Goal: Ask a question: Seek information or help from site administrators or community

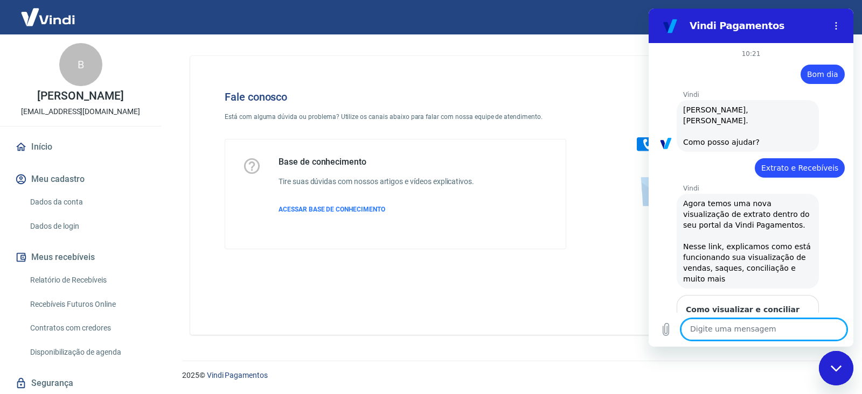
scroll to position [1287, 0]
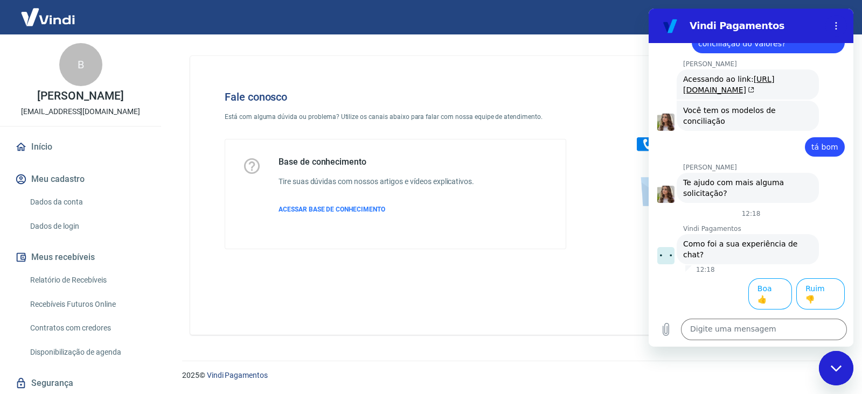
click at [844, 368] on div "Fechar janela de mensagens" at bounding box center [836, 368] width 32 height 32
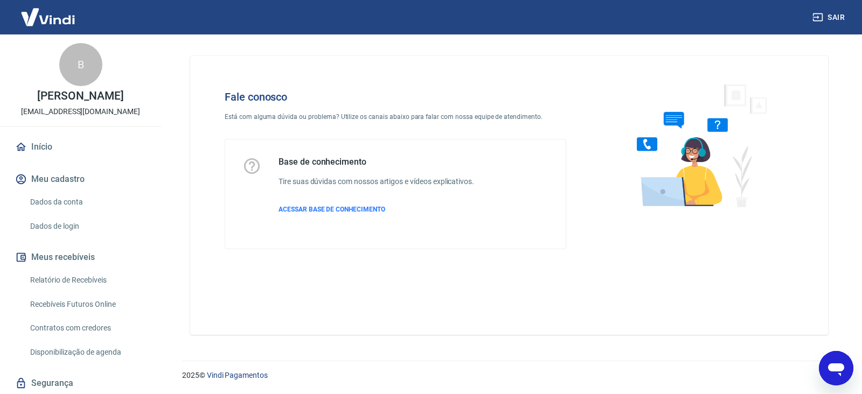
click at [838, 363] on icon "Abrir janela de mensagens" at bounding box center [835, 368] width 19 height 19
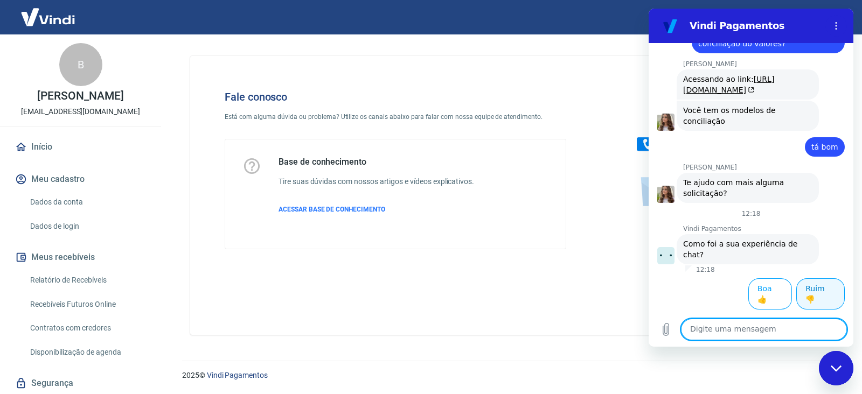
click at [811, 305] on button "Ruim 👎" at bounding box center [820, 293] width 48 height 31
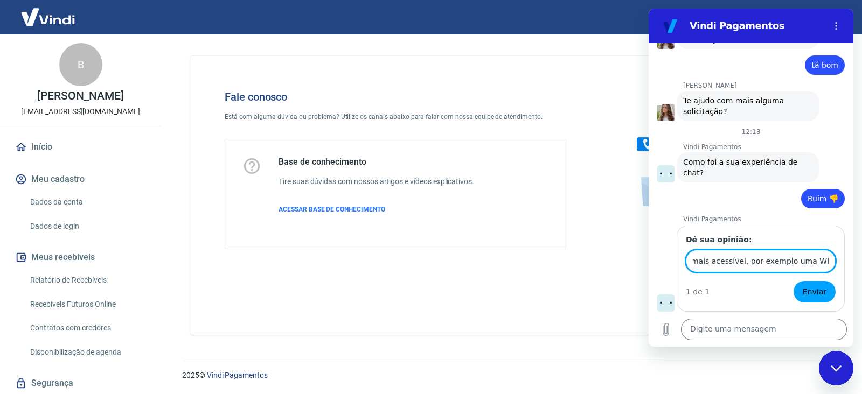
scroll to position [0, 115]
type input "Poderia ter um atendimento mais acessível, por exemplo uma WhatsApp"
click at [793, 281] on button "Enviar" at bounding box center [814, 292] width 42 height 22
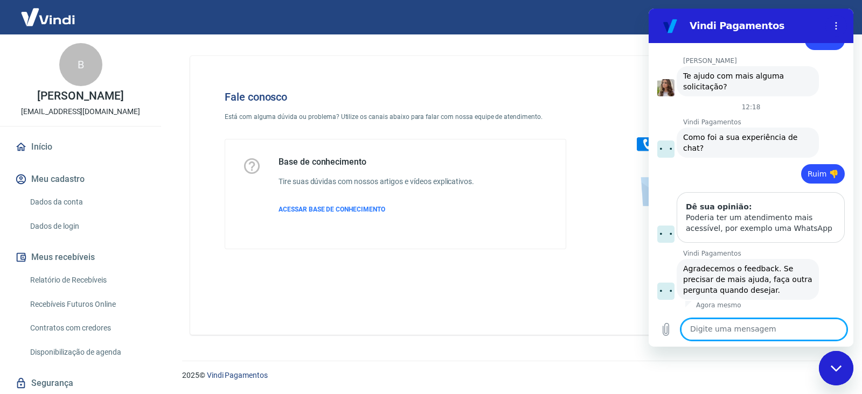
scroll to position [1404, 0]
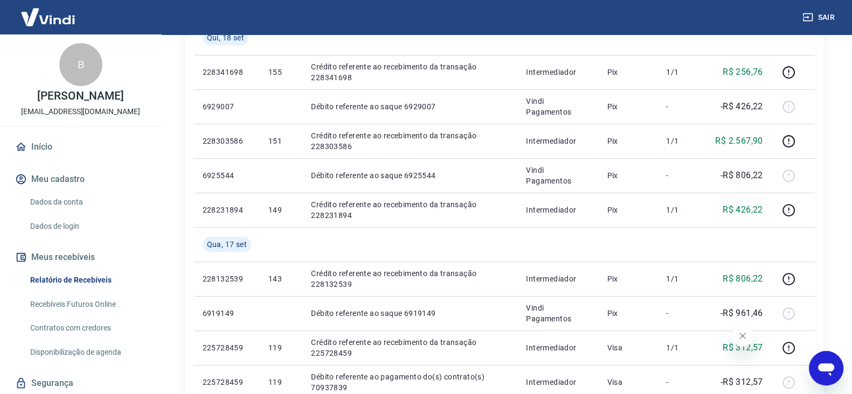
scroll to position [33, 0]
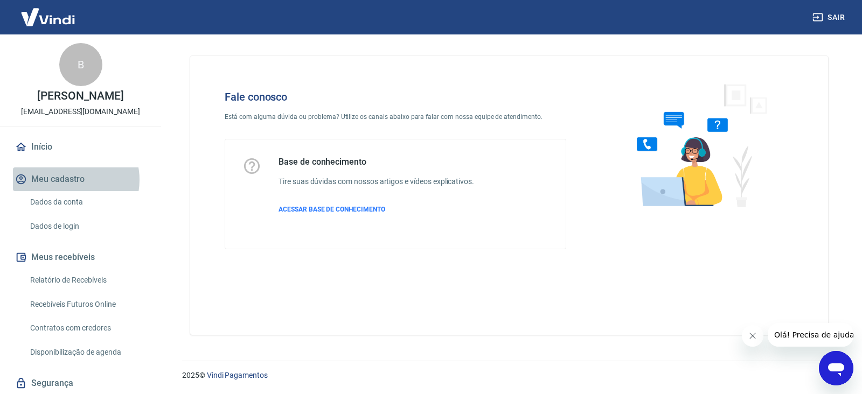
drag, startPoint x: 69, startPoint y: 180, endPoint x: 65, endPoint y: 199, distance: 19.5
click at [69, 181] on button "Meu cadastro" at bounding box center [80, 180] width 135 height 24
click at [66, 276] on link "Relatório de Recebíveis" at bounding box center [87, 280] width 122 height 22
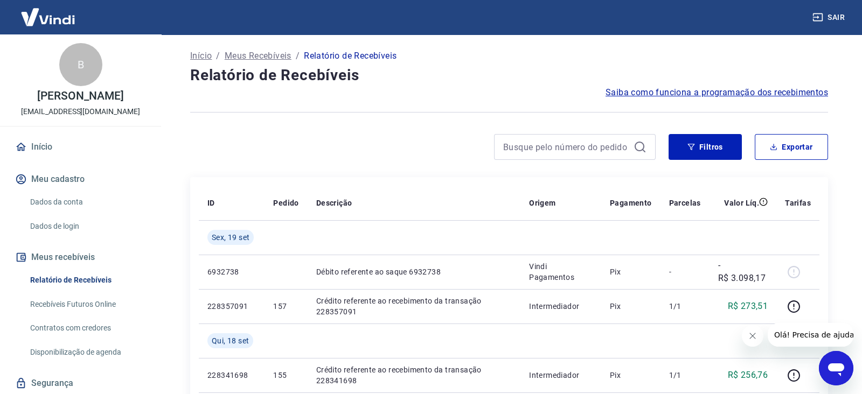
click at [53, 152] on link "Início" at bounding box center [80, 147] width 135 height 24
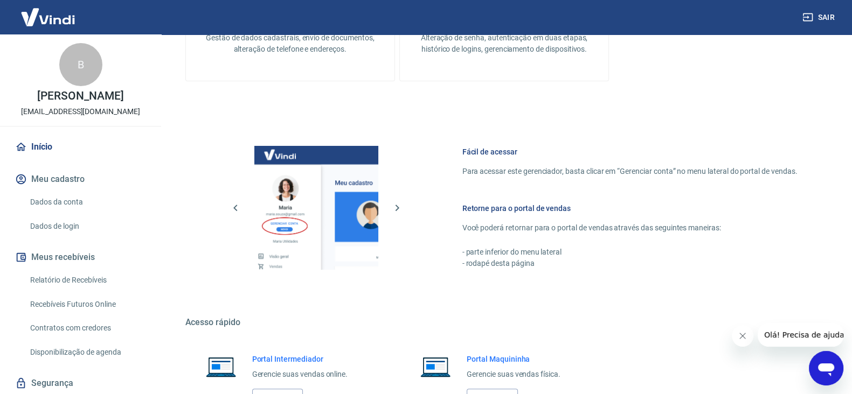
scroll to position [556, 0]
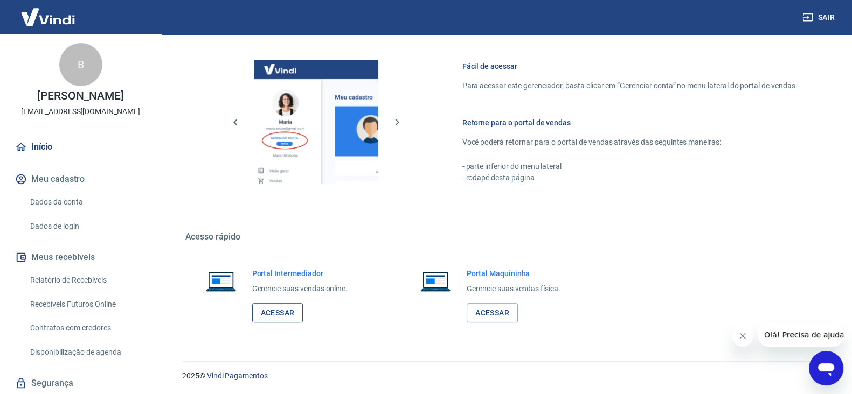
click at [274, 314] on link "Acessar" at bounding box center [277, 313] width 51 height 20
click at [289, 311] on link "Acessar" at bounding box center [277, 313] width 51 height 20
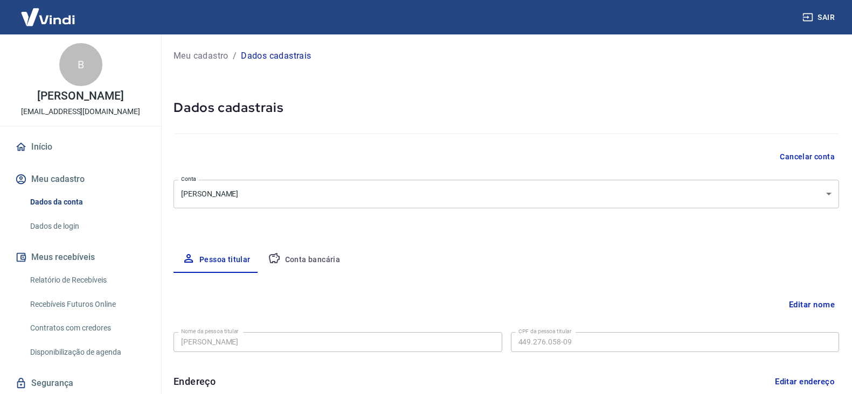
select select "SP"
select select "business"
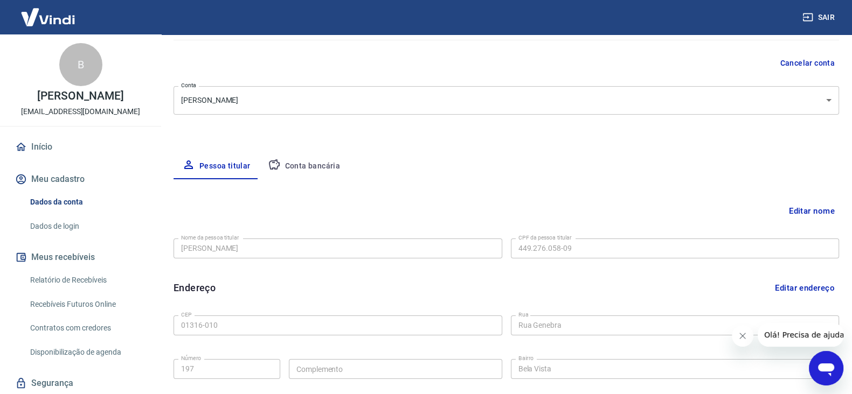
scroll to position [93, 0]
click at [291, 161] on button "Conta bancária" at bounding box center [304, 168] width 90 height 26
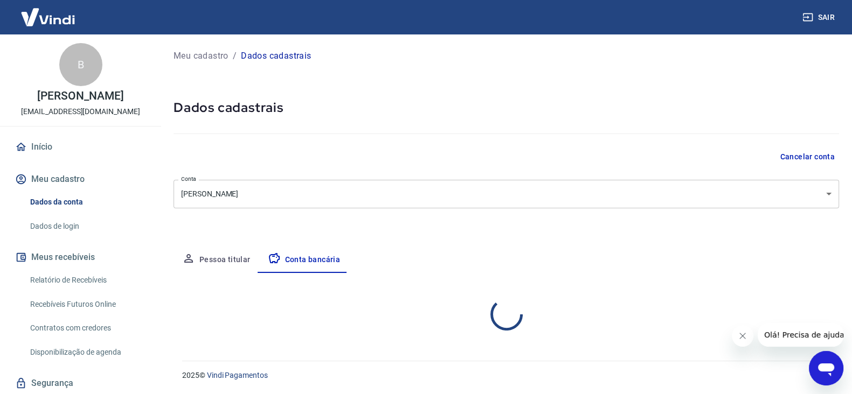
scroll to position [0, 0]
select select "1"
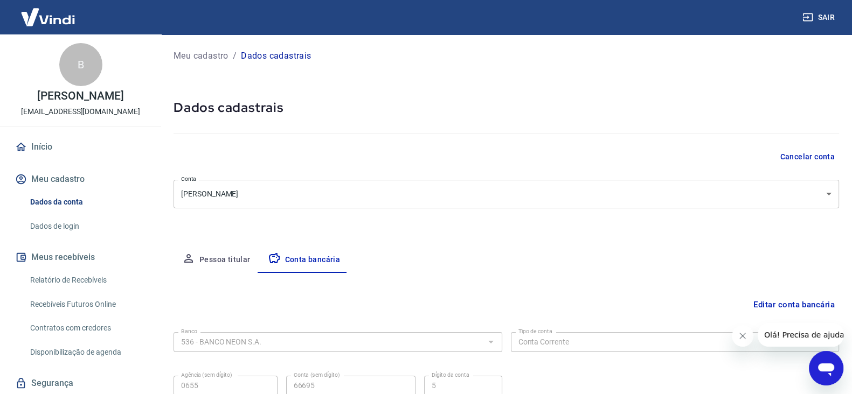
scroll to position [96, 0]
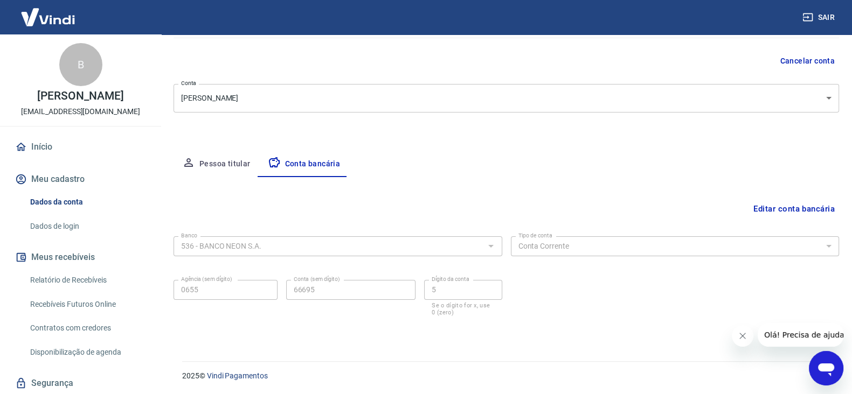
click at [235, 163] on button "Pessoa titular" at bounding box center [216, 164] width 86 height 26
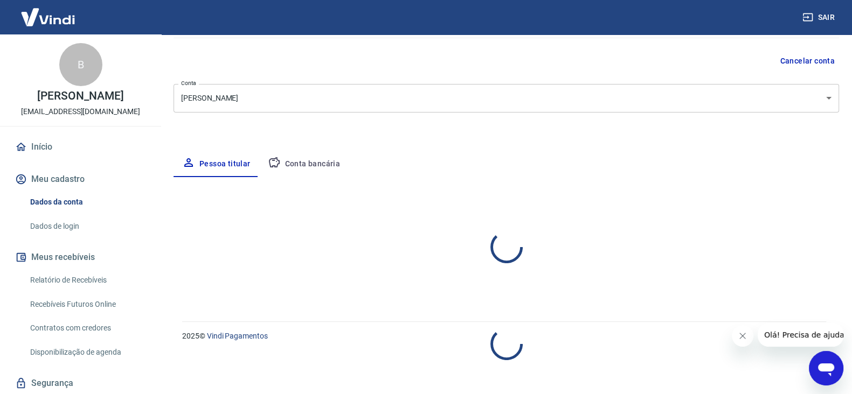
select select "SP"
select select "business"
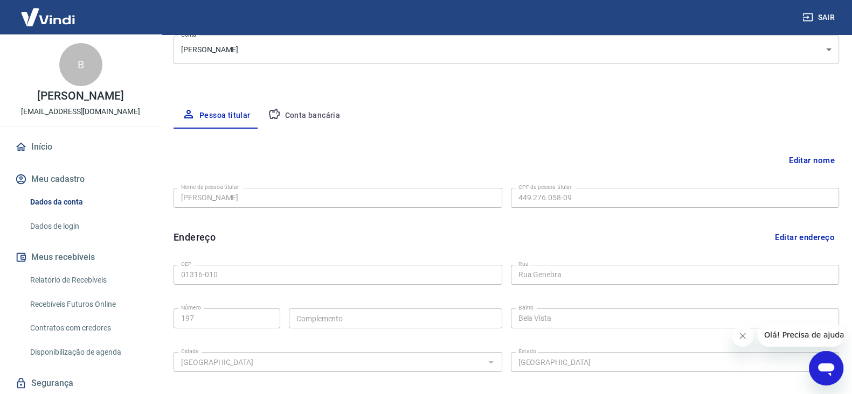
scroll to position [93, 0]
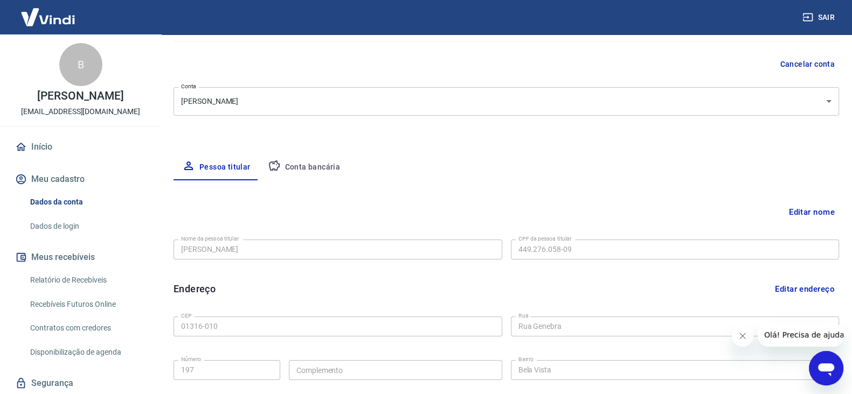
click at [326, 175] on button "Conta bancária" at bounding box center [304, 168] width 90 height 26
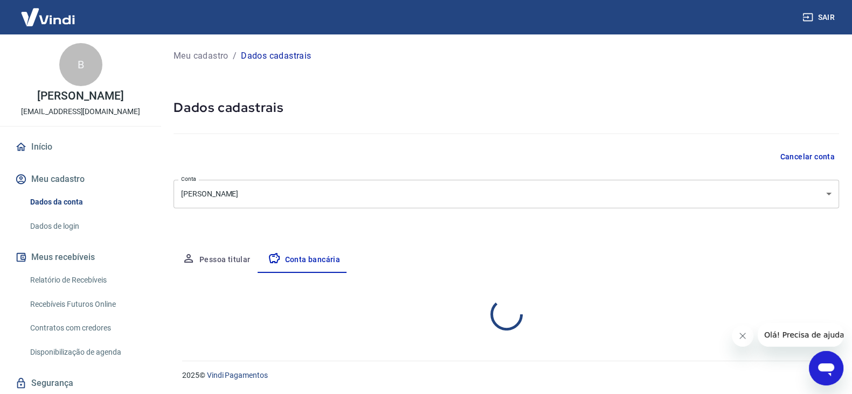
scroll to position [0, 0]
select select "1"
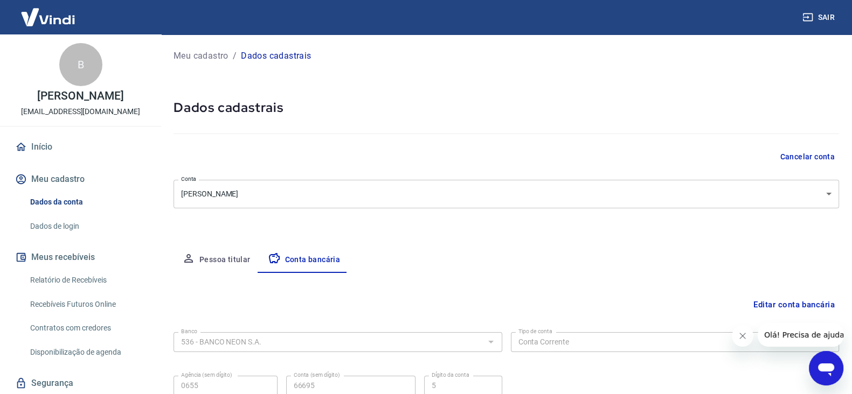
scroll to position [96, 0]
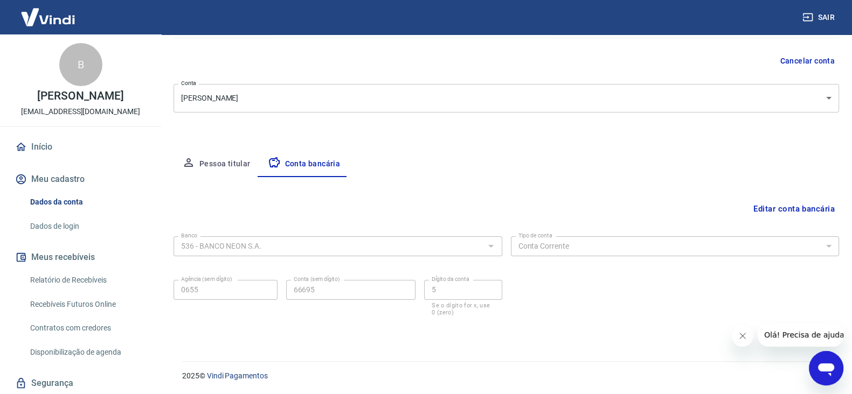
click at [824, 380] on div "Abrir janela de mensagens" at bounding box center [826, 368] width 32 height 32
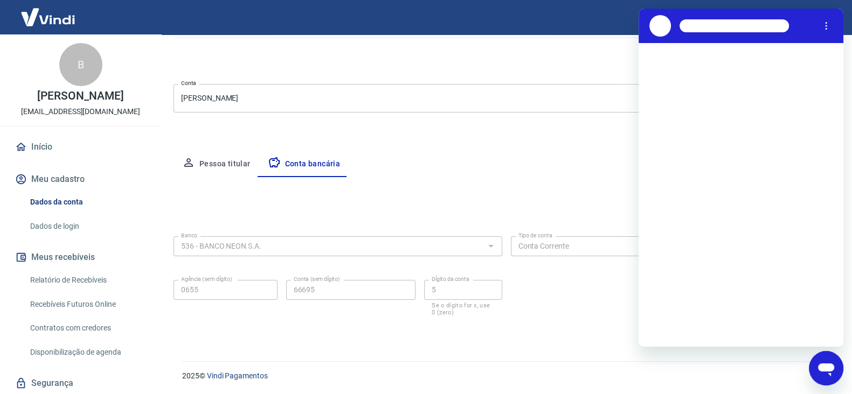
scroll to position [0, 0]
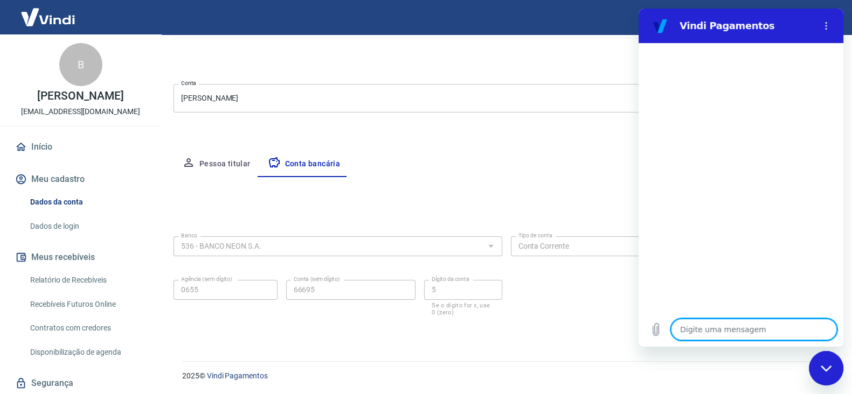
type textarea "O"
type textarea "x"
type textarea "Ol"
type textarea "x"
type textarea "Olá"
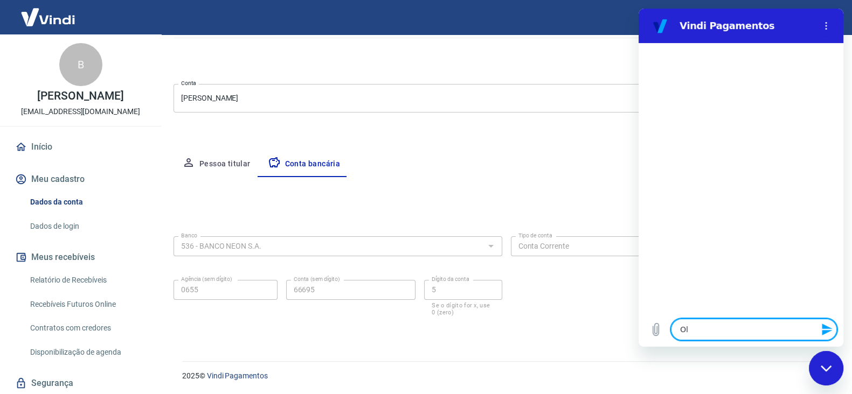
type textarea "x"
type textarea "Olá,"
type textarea "x"
type textarea "Olá,"
type textarea "x"
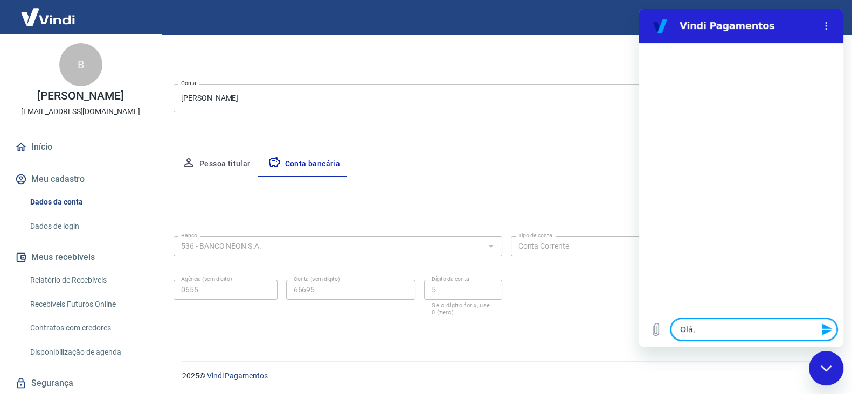
type textarea "Olá, b"
type textarea "x"
type textarea "Olá, bo"
type textarea "x"
type textarea "Olá, bo"
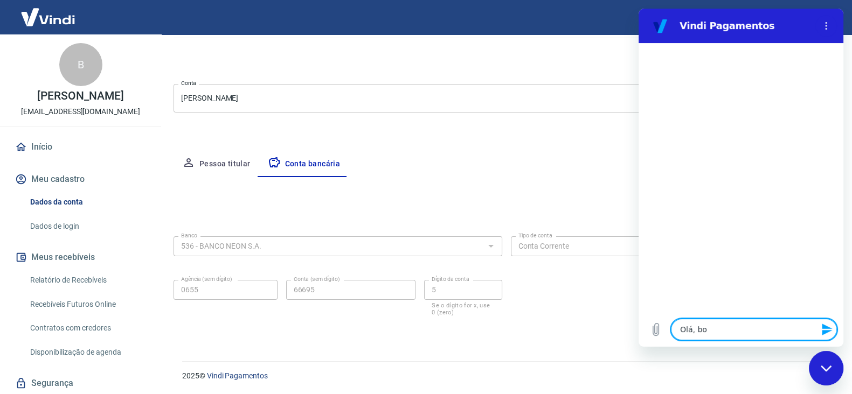
type textarea "x"
type textarea "Olá, bo"
type textarea "x"
type textarea "Olá, boa"
type textarea "x"
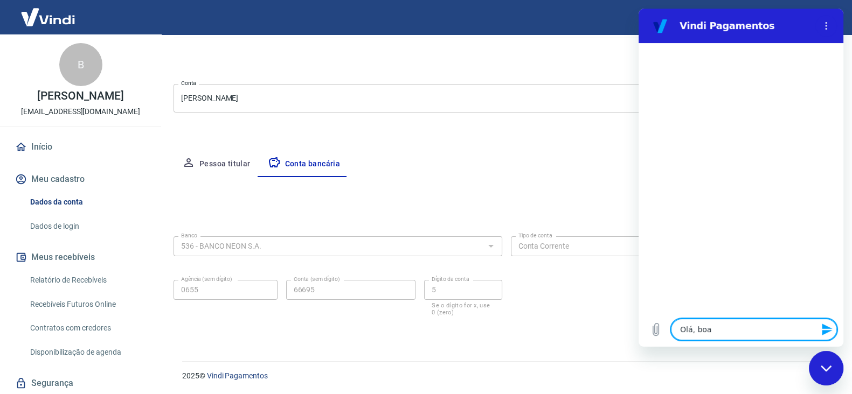
type textarea "Olá, boa"
type textarea "x"
type textarea "Olá, boa t"
type textarea "x"
type textarea "Olá, boa tr"
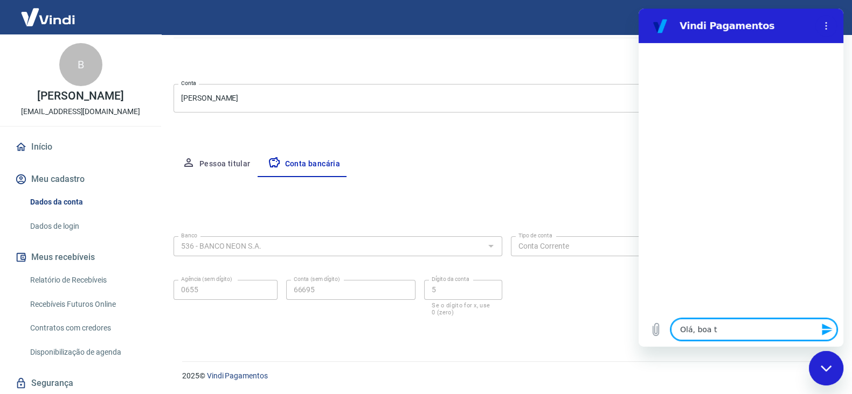
type textarea "x"
type textarea "Olá, boa tra"
type textarea "x"
type textarea "Olá, boa tr"
type textarea "x"
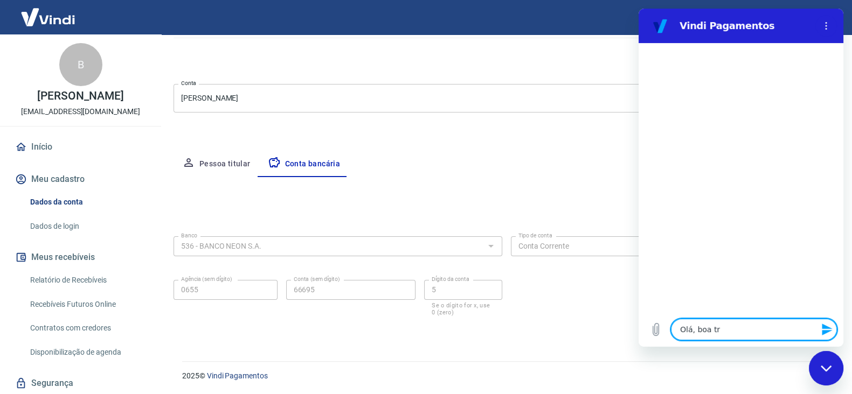
type textarea "Olá, boa tra"
type textarea "x"
type textarea "Olá, boa tr"
type textarea "x"
type textarea "Olá, boa t"
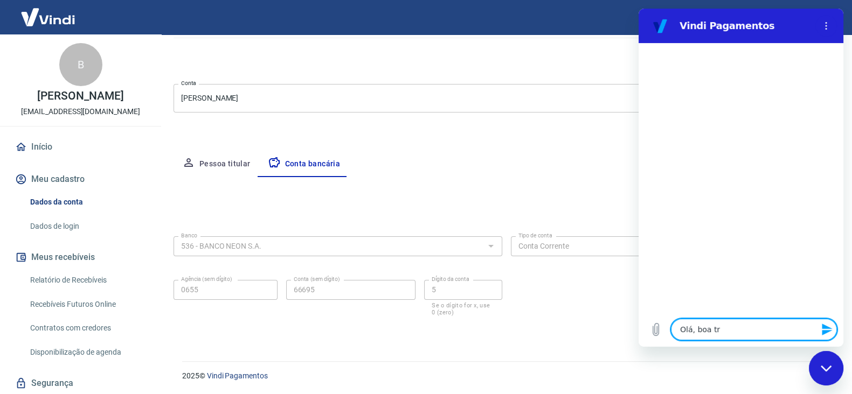
type textarea "x"
type textarea "Olá, boa ta"
type textarea "x"
type textarea "Olá, boa tar"
type textarea "x"
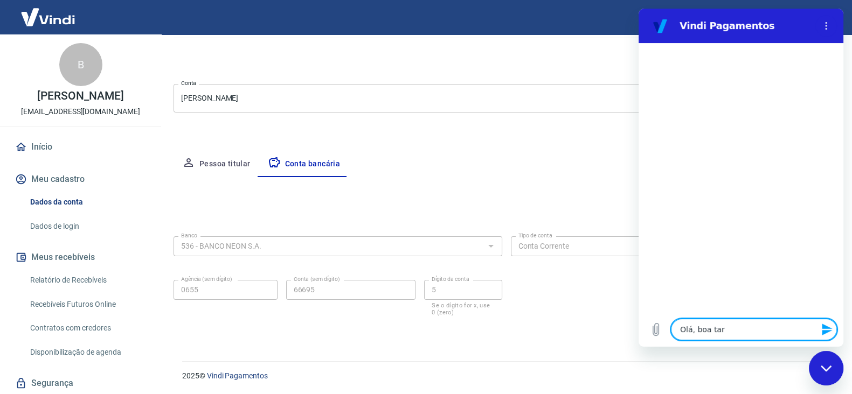
type textarea "Olá, boa tard"
type textarea "x"
type textarea "Olá, boa tarde"
type textarea "x"
type textarea "Olá, boa tarde."
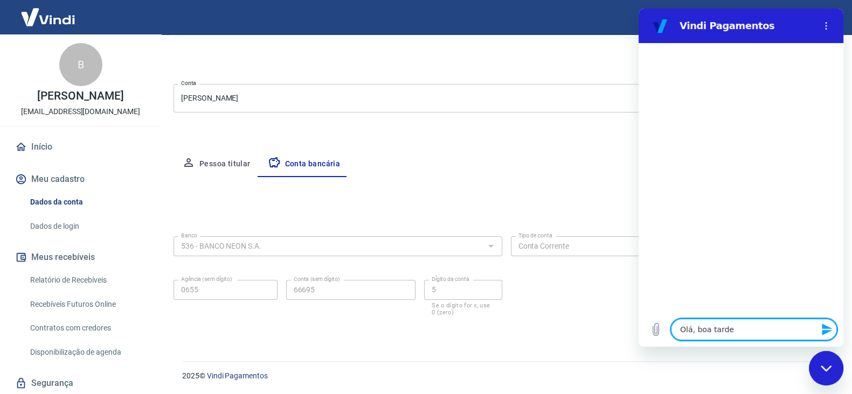
type textarea "x"
type textarea "Olá, boa tarde."
type textarea "x"
type textarea "Olá, boa tarde."
type textarea "x"
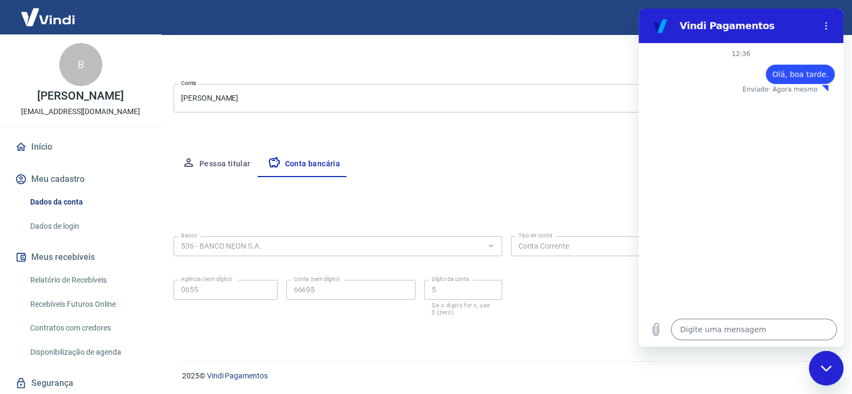
type textarea "x"
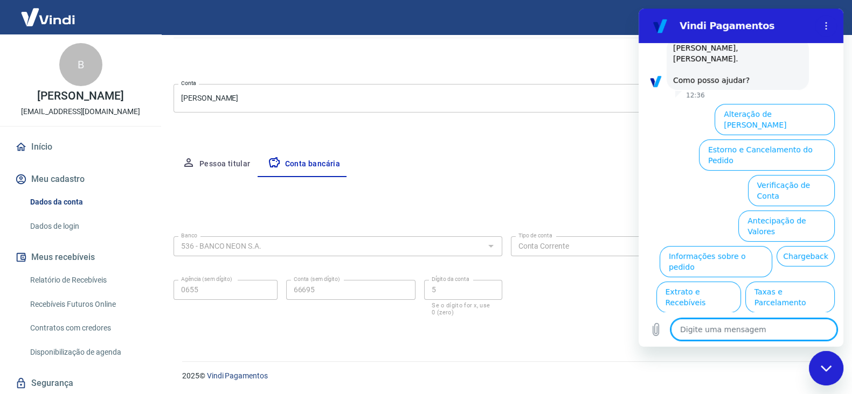
scroll to position [54, 0]
click at [778, 331] on textarea at bounding box center [754, 330] width 166 height 22
type textarea "S"
type textarea "x"
type textarea "Sa"
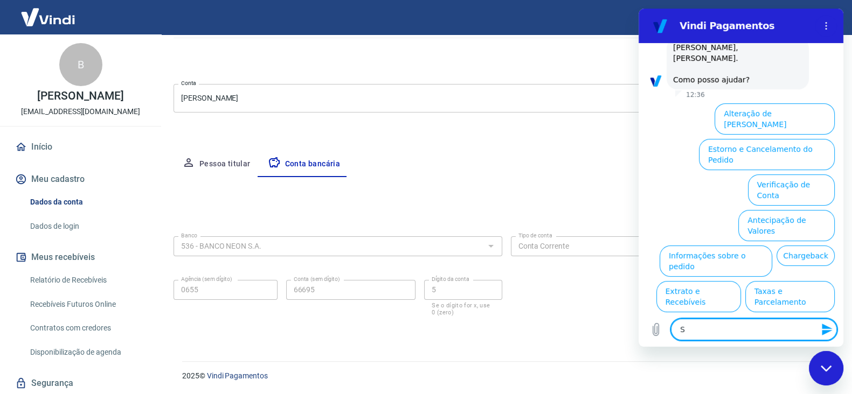
type textarea "x"
type textarea "Sau"
type textarea "x"
type textarea "Sauw"
type textarea "x"
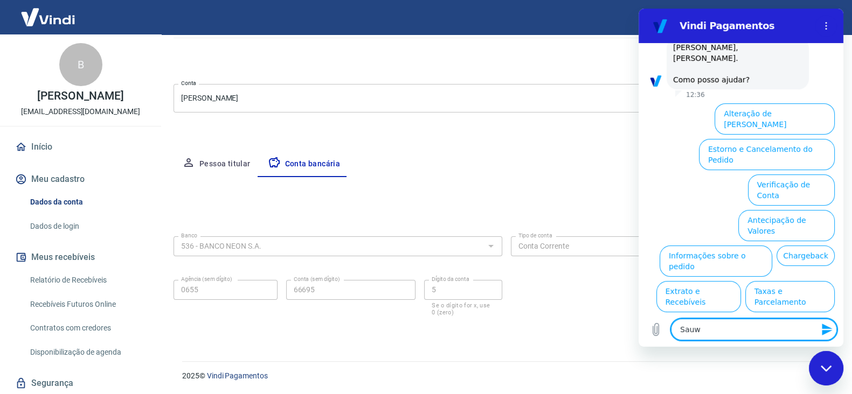
type textarea "Sau"
type textarea "x"
type textarea "Sa"
type textarea "x"
type textarea "Saq"
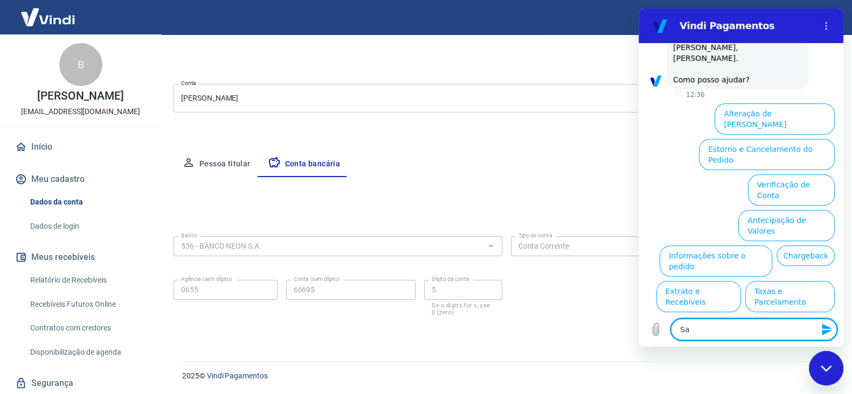
type textarea "x"
type textarea "Saqu"
type textarea "x"
type textarea "Saque"
type textarea "x"
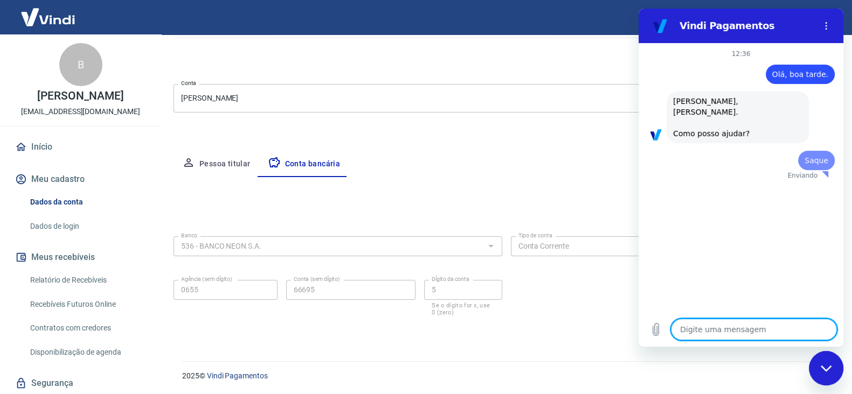
scroll to position [0, 0]
type textarea "x"
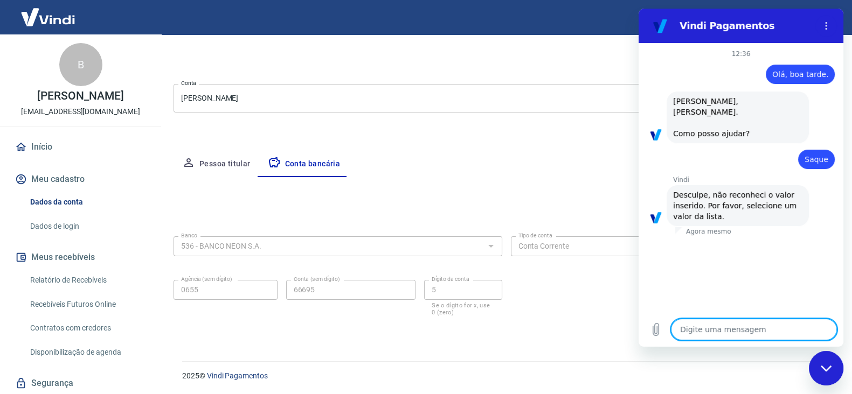
click at [732, 330] on textarea at bounding box center [754, 330] width 166 height 22
type textarea "O"
type textarea "x"
type textarea "Oi"
type textarea "x"
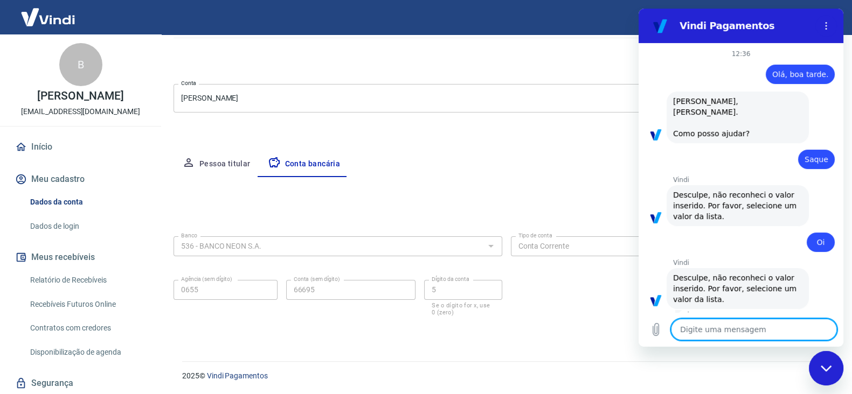
click at [819, 365] on div "Fechar janela de mensagens" at bounding box center [826, 368] width 32 height 32
type textarea "x"
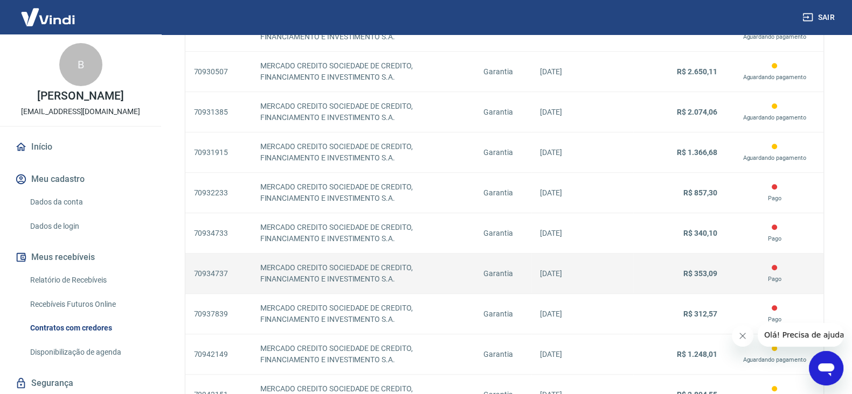
scroll to position [875, 0]
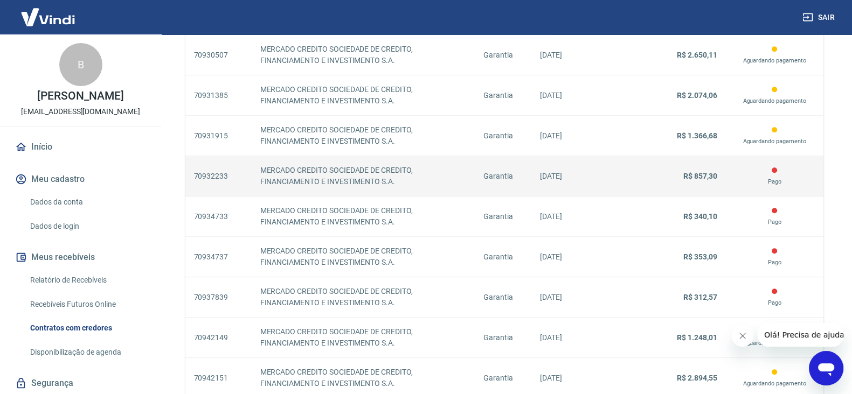
click at [365, 176] on p "MERCADO CREDITO SOCIEDADE DE CREDITO, FINANCIAMENTO E INVESTIMENTO S.A." at bounding box center [363, 176] width 206 height 23
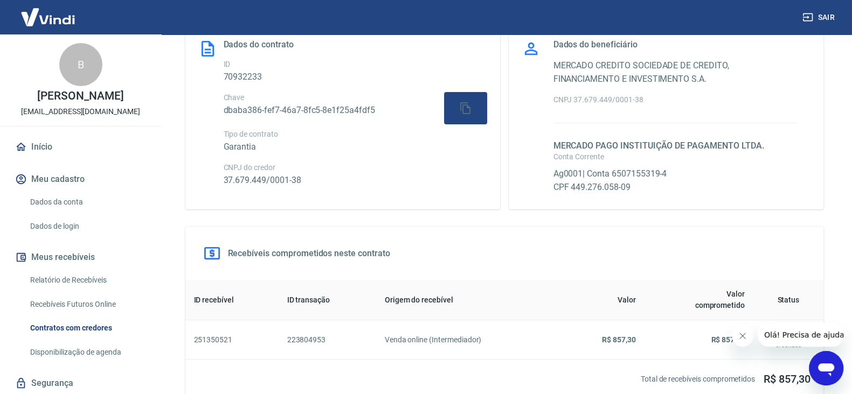
scroll to position [67, 0]
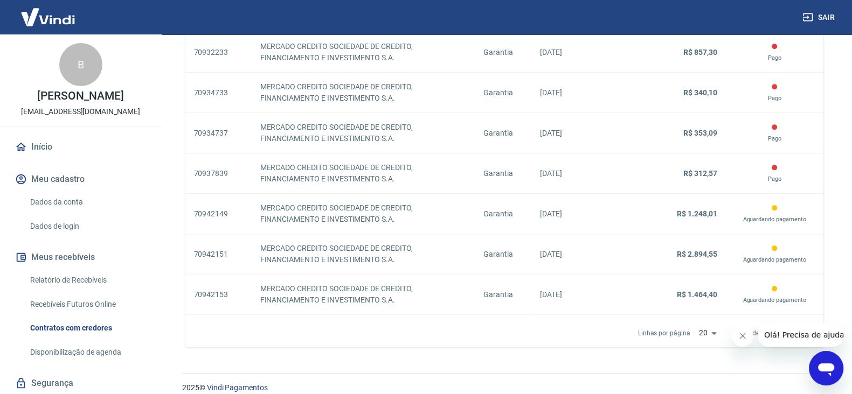
scroll to position [1009, 0]
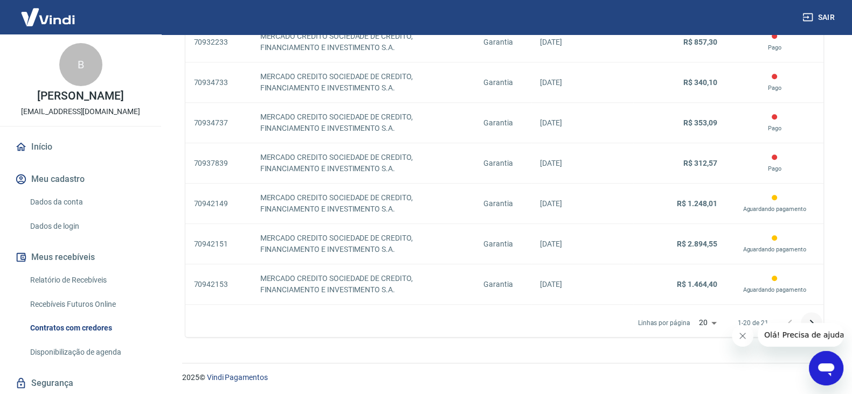
click at [813, 320] on icon "Próxima página" at bounding box center [811, 323] width 13 height 13
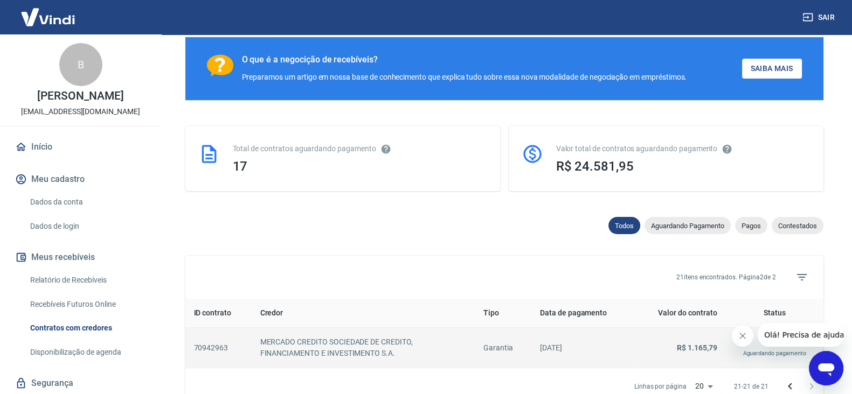
scroll to position [243, 0]
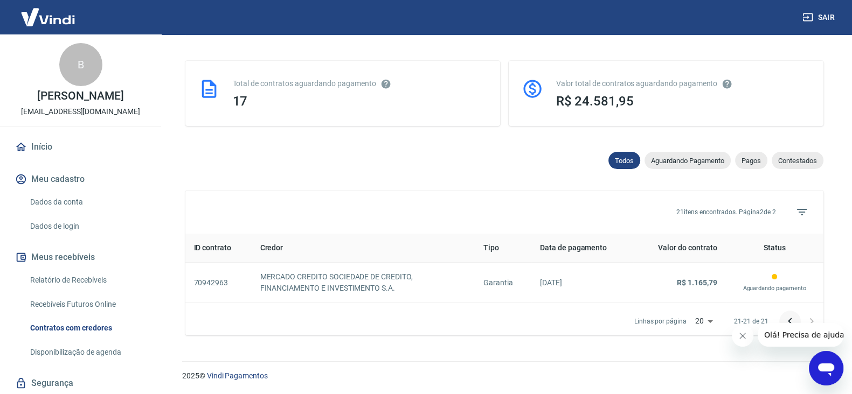
click at [785, 316] on icon "Página anterior" at bounding box center [789, 321] width 13 height 13
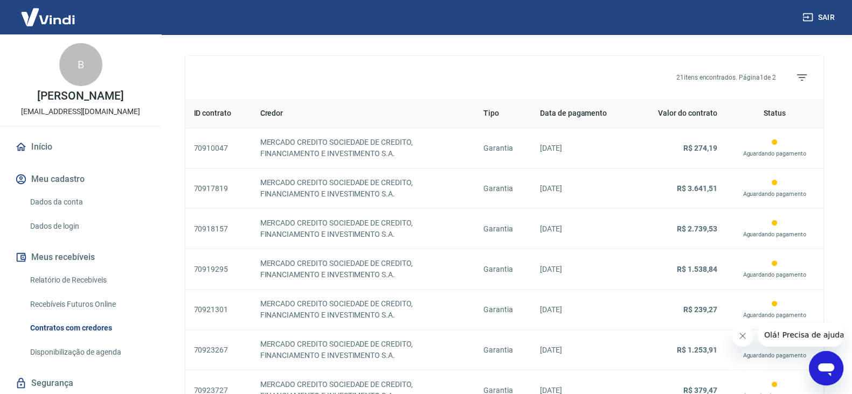
scroll to position [243, 0]
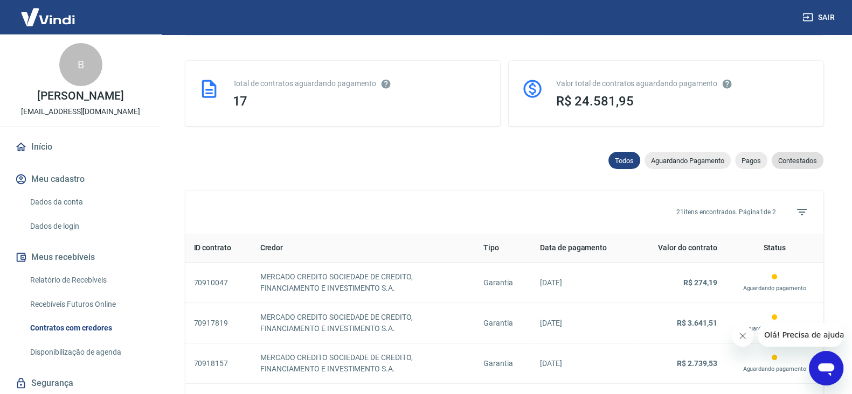
click at [808, 160] on span "Contestados" at bounding box center [797, 161] width 52 height 8
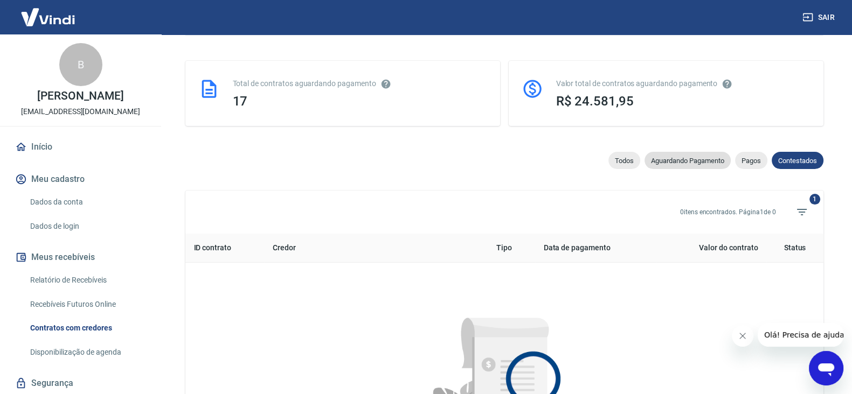
click at [690, 158] on span "Aguardando Pagamento" at bounding box center [687, 161] width 86 height 8
select select "waiting_payment"
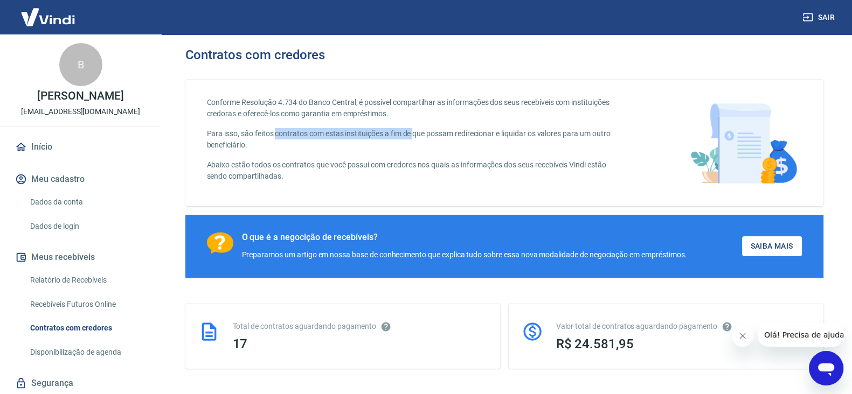
drag, startPoint x: 290, startPoint y: 130, endPoint x: 414, endPoint y: 131, distance: 123.4
click at [414, 131] on p "Para isso, são feitos contratos com estas instituições a fim de que possam redi…" at bounding box center [415, 139] width 416 height 23
click at [526, 101] on p "Conforme Resolução 4.734 do Banco Central, é possível compartilhar as informaçõ…" at bounding box center [415, 108] width 416 height 23
drag, startPoint x: 314, startPoint y: 96, endPoint x: 286, endPoint y: 99, distance: 28.7
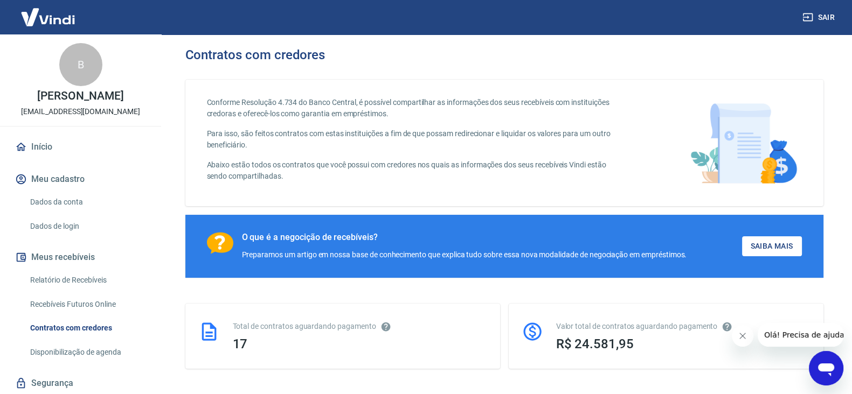
click at [313, 96] on div "Conforme Resolução 4.734 do Banco Central, é possível compartilhar as informaçõ…" at bounding box center [504, 143] width 638 height 127
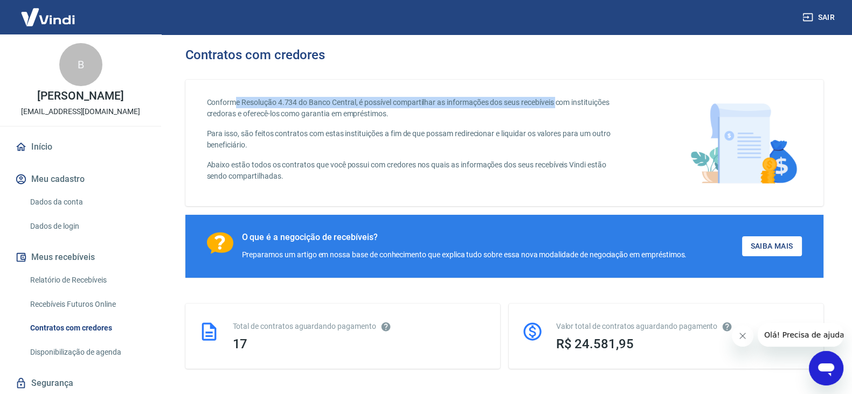
drag, startPoint x: 233, startPoint y: 101, endPoint x: 559, endPoint y: 106, distance: 325.4
click at [559, 106] on p "Conforme Resolução 4.734 do Banco Central, é possível compartilhar as informaçõ…" at bounding box center [415, 108] width 416 height 23
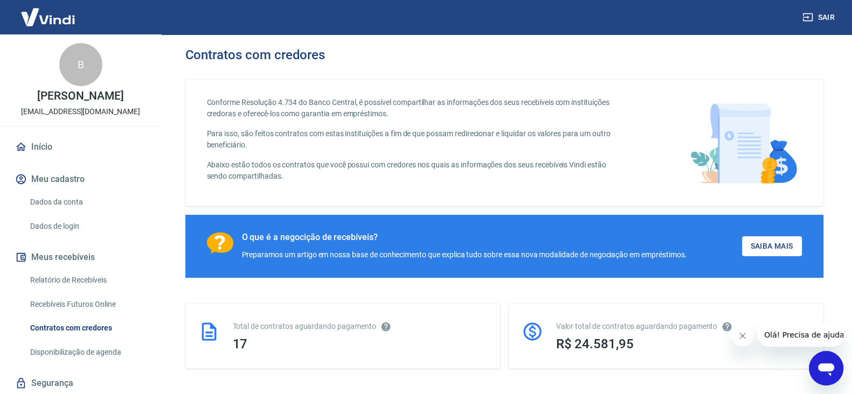
drag, startPoint x: 213, startPoint y: 114, endPoint x: 257, endPoint y: 116, distance: 44.8
click at [231, 114] on p "Conforme Resolução 4.734 do Banco Central, é possível compartilhar as informaçõ…" at bounding box center [415, 108] width 416 height 23
click at [257, 116] on p "Conforme Resolução 4.734 do Banco Central, é possível compartilhar as informaçõ…" at bounding box center [415, 108] width 416 height 23
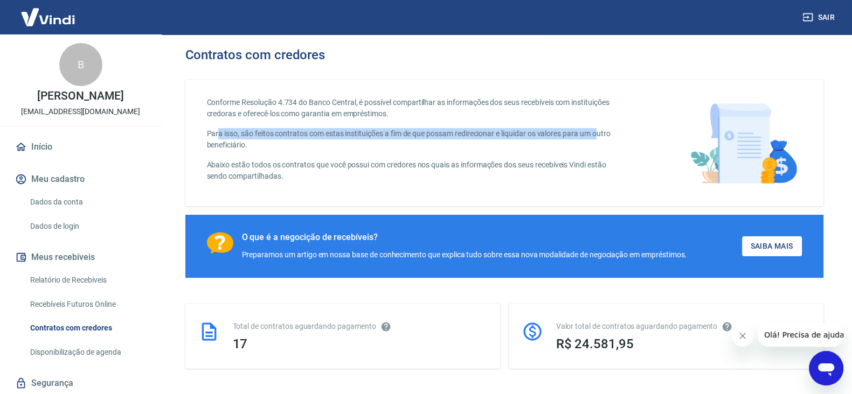
drag, startPoint x: 218, startPoint y: 135, endPoint x: 572, endPoint y: 138, distance: 354.5
click at [596, 136] on p "Para isso, são feitos contratos com estas instituições a fim de que possam redi…" at bounding box center [415, 139] width 416 height 23
click at [244, 130] on p "Para isso, são feitos contratos com estas instituições a fim de que possam redi…" at bounding box center [415, 139] width 416 height 23
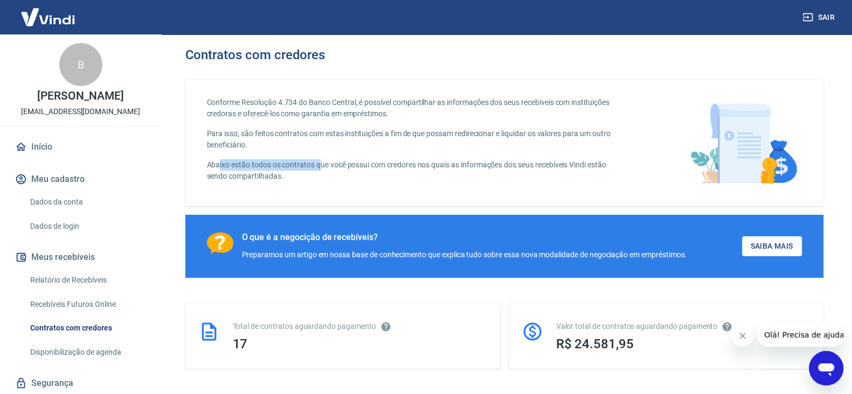
drag, startPoint x: 220, startPoint y: 162, endPoint x: 322, endPoint y: 169, distance: 101.5
click at [322, 169] on p "Abaixo estão todos os contratos que você possui com credores nos quais as infor…" at bounding box center [415, 170] width 416 height 23
click at [315, 169] on p "Abaixo estão todos os contratos que você possui com credores nos quais as infor…" at bounding box center [415, 170] width 416 height 23
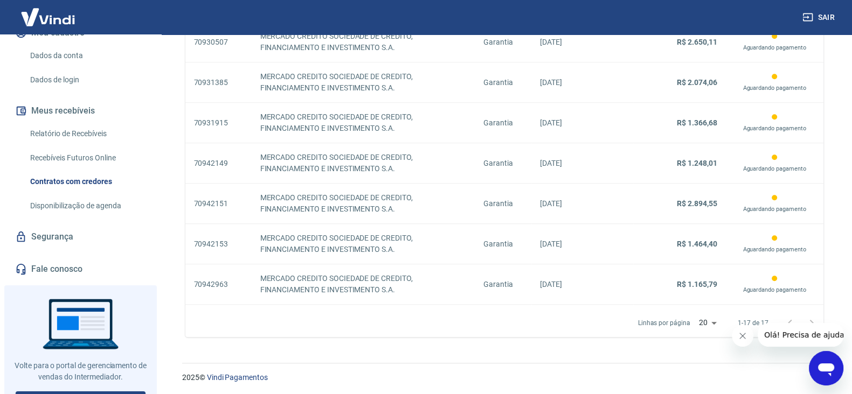
scroll to position [163, 0]
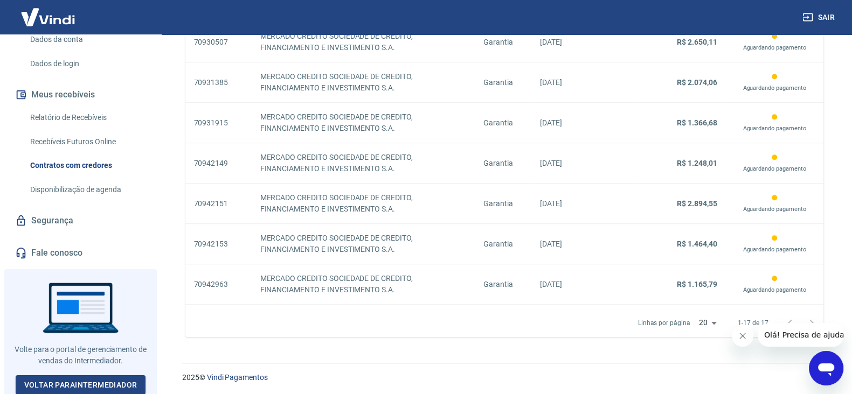
click at [65, 222] on link "Segurança" at bounding box center [80, 221] width 135 height 24
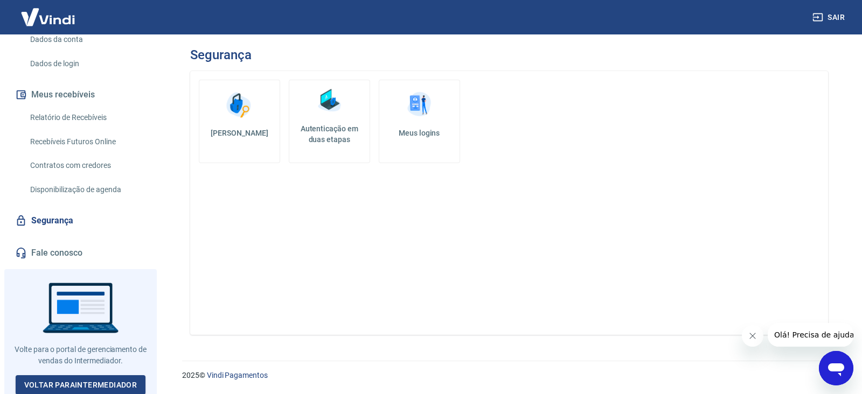
click at [434, 117] on img at bounding box center [419, 105] width 32 height 32
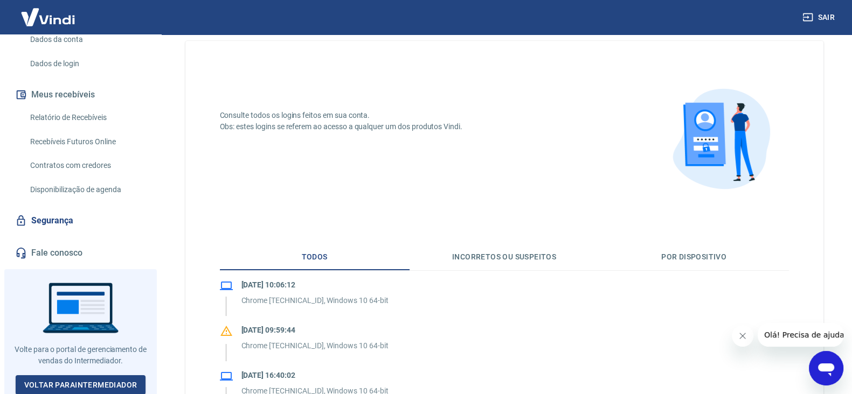
scroll to position [165, 0]
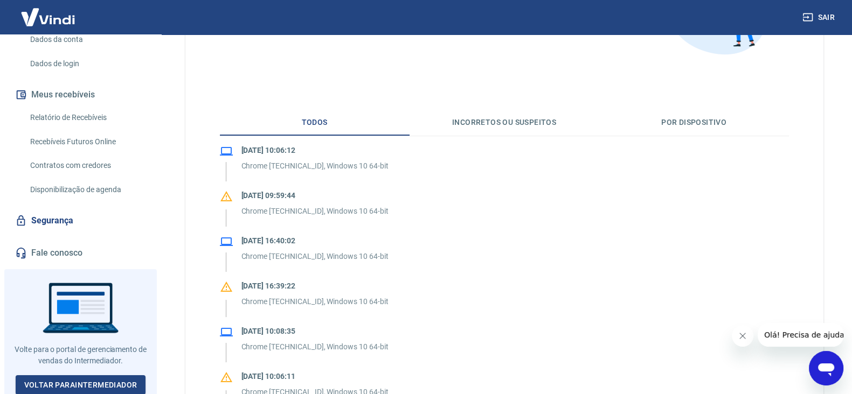
click at [512, 123] on button "Incorretos ou suspeitos" at bounding box center [504, 123] width 190 height 26
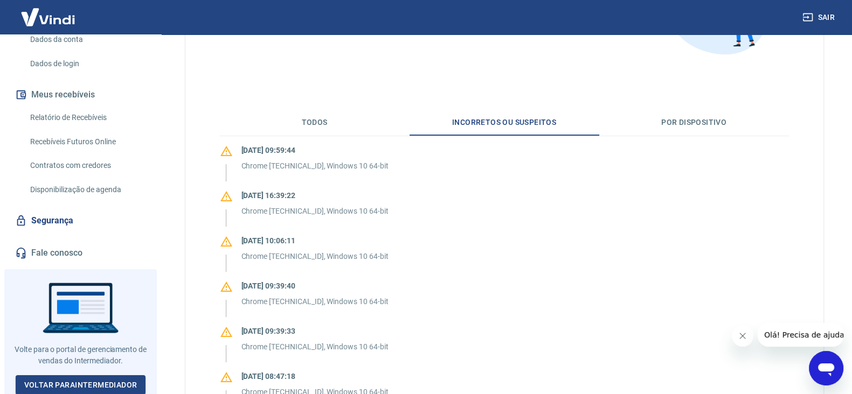
click at [677, 121] on button "Por dispositivo" at bounding box center [694, 123] width 190 height 26
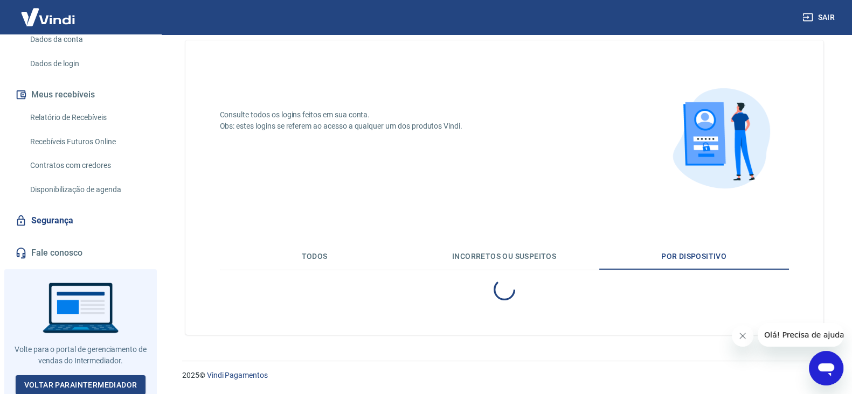
scroll to position [119, 0]
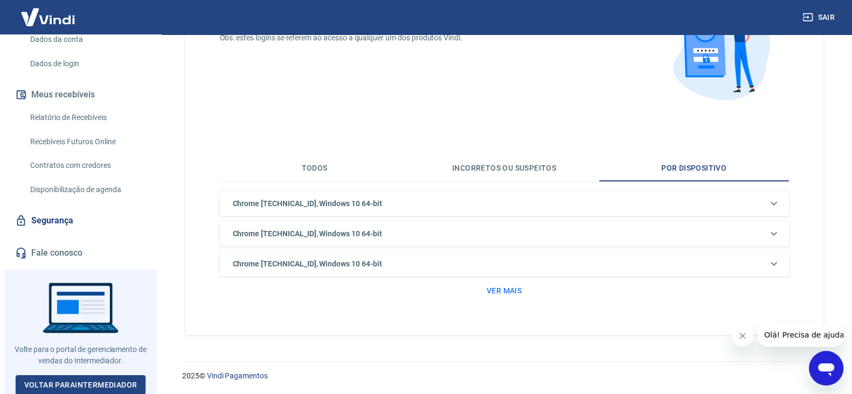
click at [502, 278] on div "Chrome 140.0.0.0, Windows 10 64-bit Chrome 138.0.0.0, Windows 10 64-bit Chrome …" at bounding box center [504, 246] width 569 height 110
click at [502, 285] on button "Ver mais" at bounding box center [504, 291] width 44 height 20
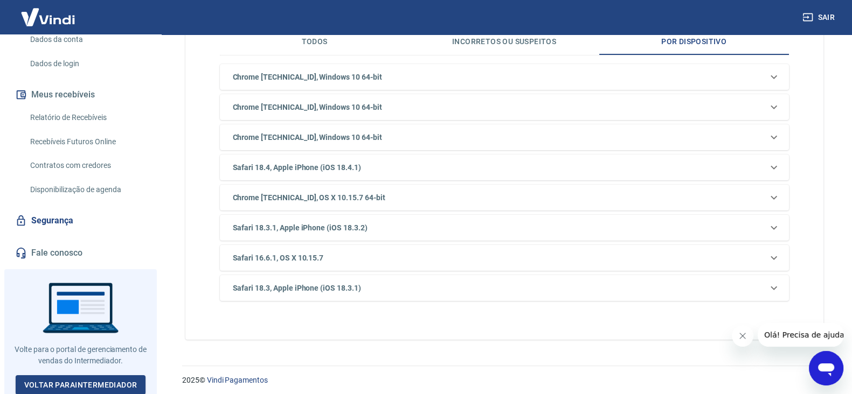
scroll to position [250, 0]
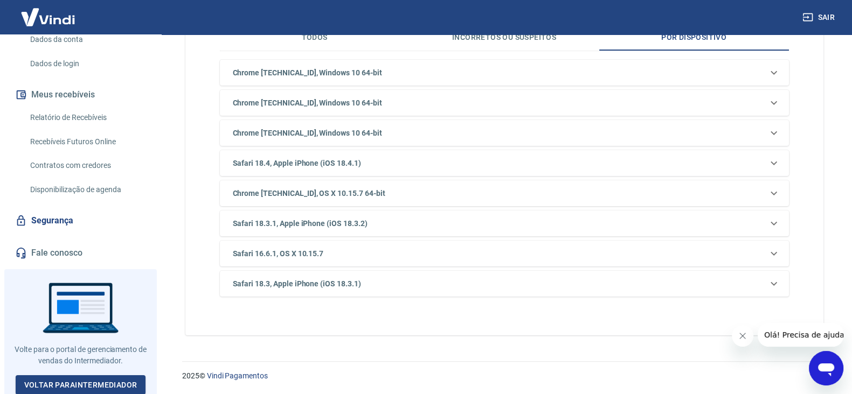
click at [828, 368] on icon "Abrir janela de mensagens" at bounding box center [826, 370] width 16 height 13
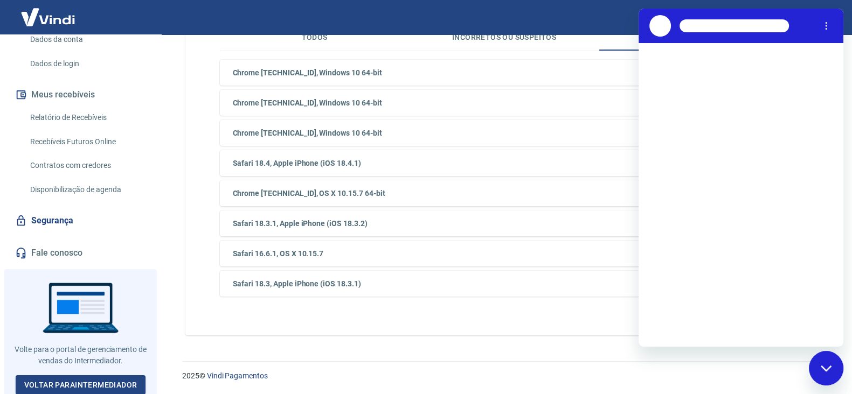
scroll to position [0, 0]
click at [701, 321] on div "Carregando conversa" at bounding box center [740, 195] width 205 height 304
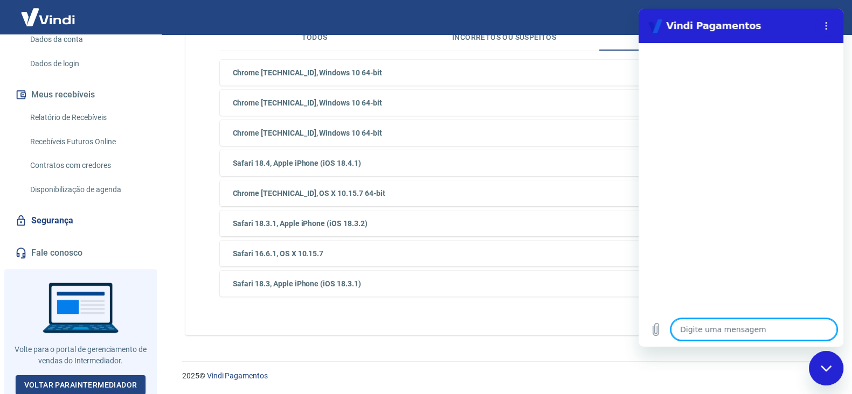
click at [698, 319] on textarea at bounding box center [754, 330] width 166 height 22
type textarea "O"
type textarea "x"
type textarea "Oi"
type textarea "x"
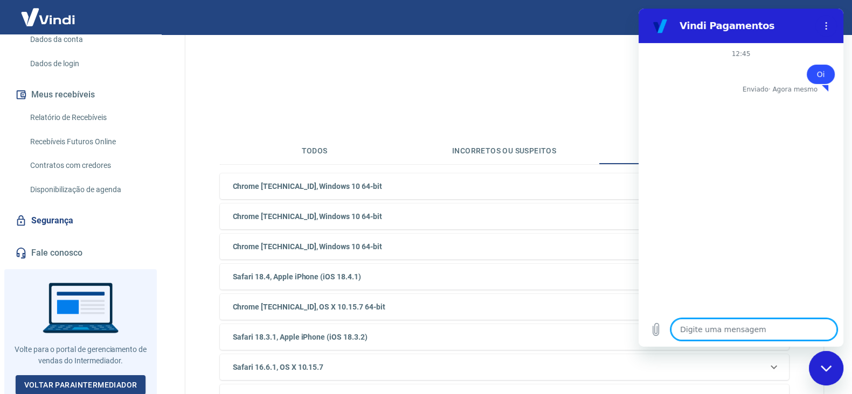
scroll to position [48, 0]
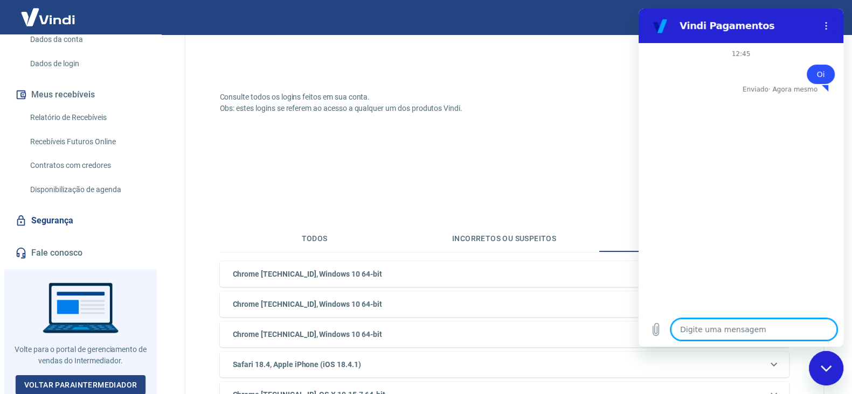
click at [340, 235] on button "Todos" at bounding box center [315, 239] width 190 height 26
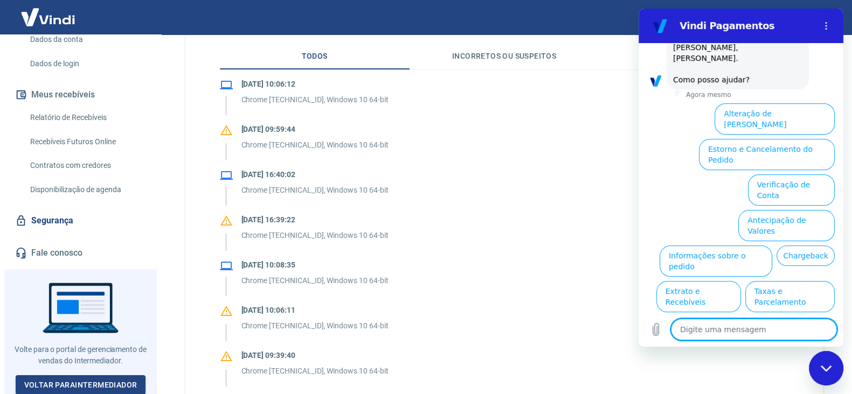
scroll to position [183, 0]
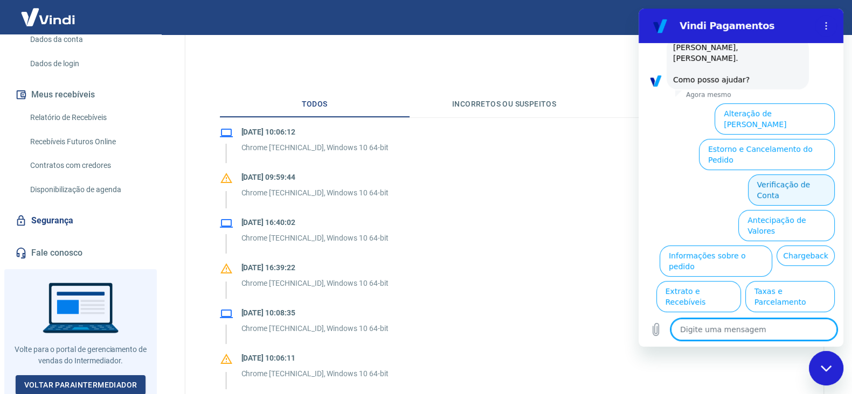
click at [763, 175] on button "Verificação de Conta" at bounding box center [791, 190] width 87 height 31
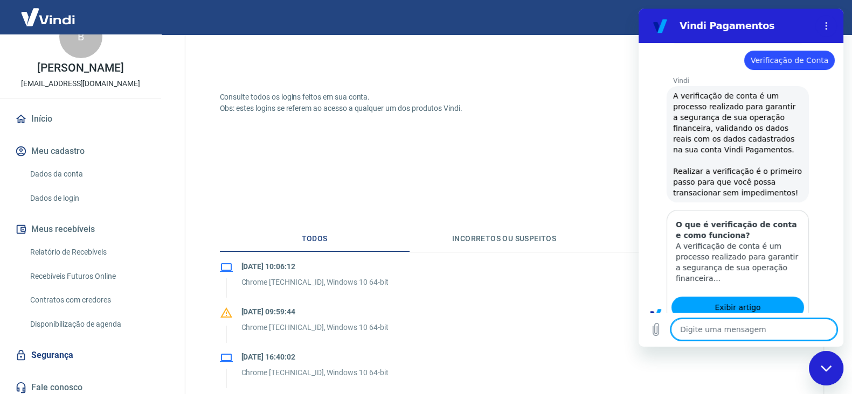
scroll to position [107, 0]
type textarea "x"
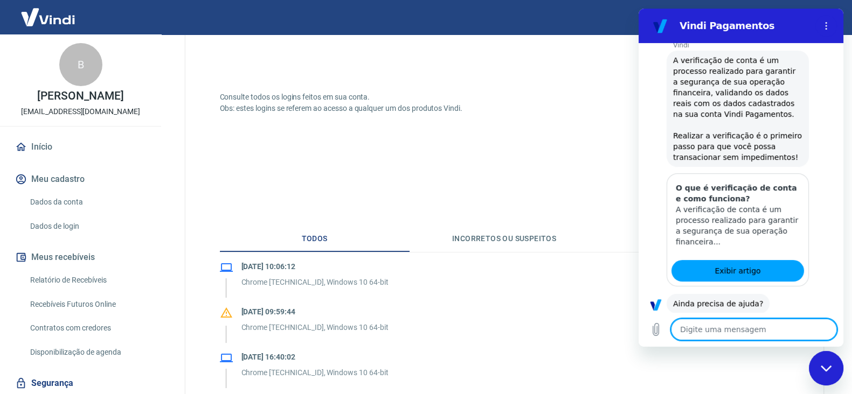
scroll to position [170, 0]
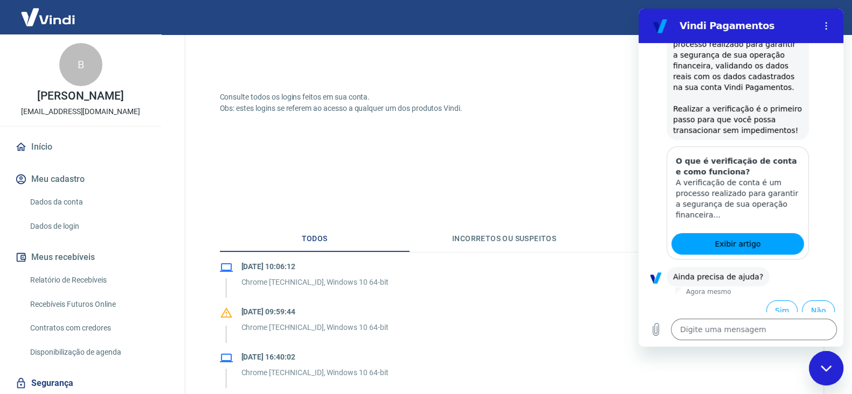
click at [733, 314] on div "Digite uma mensagem x" at bounding box center [740, 329] width 205 height 34
click at [733, 325] on textarea at bounding box center [754, 330] width 166 height 22
type textarea "F"
type textarea "x"
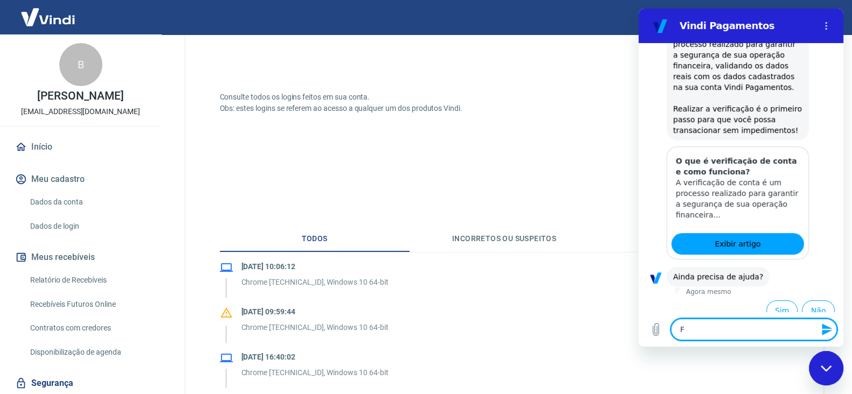
type textarea "Fa"
type textarea "x"
type textarea "Faç"
type textarea "x"
type textarea "Faça"
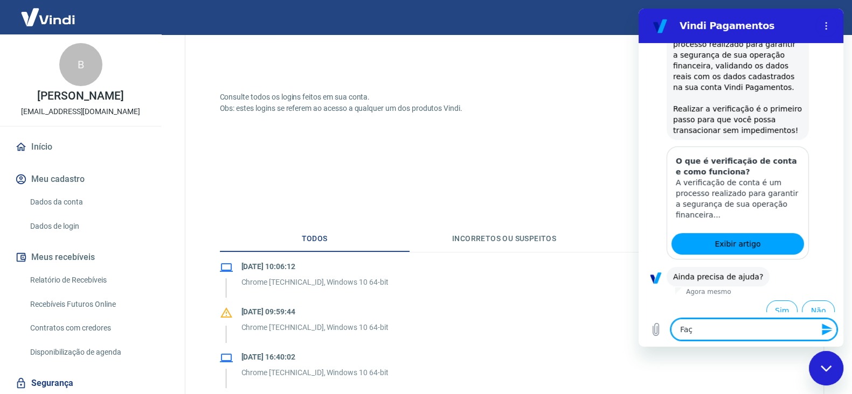
type textarea "x"
type textarea "Faça"
type textarea "x"
type textarea "Faça"
type textarea "x"
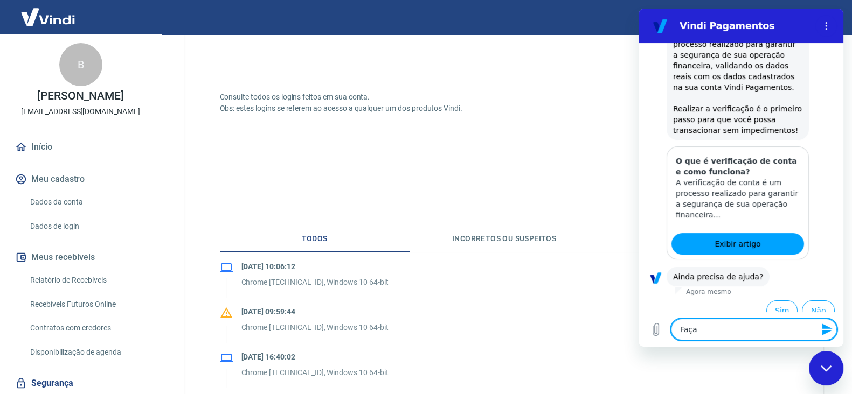
type textarea "Faç"
type textarea "x"
type textarea "Fa"
type textarea "x"
type textarea "Fal"
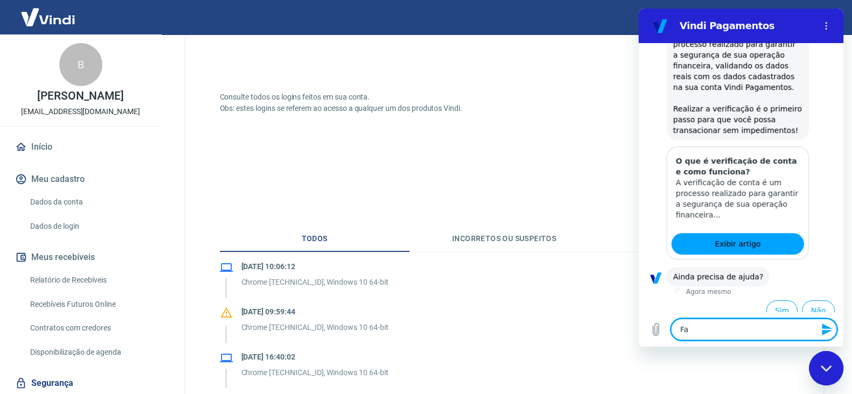
type textarea "x"
type textarea "Fala"
type textarea "x"
type textarea "Falar"
type textarea "x"
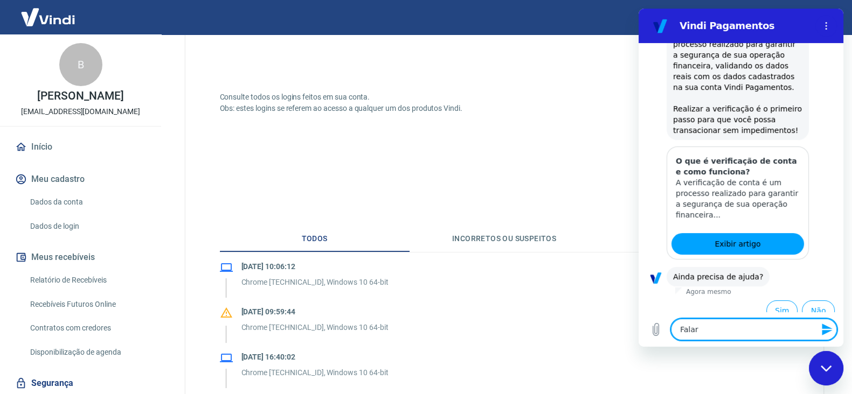
type textarea "Falar"
type textarea "x"
type textarea "Falar c"
type textarea "x"
type textarea "Falar co"
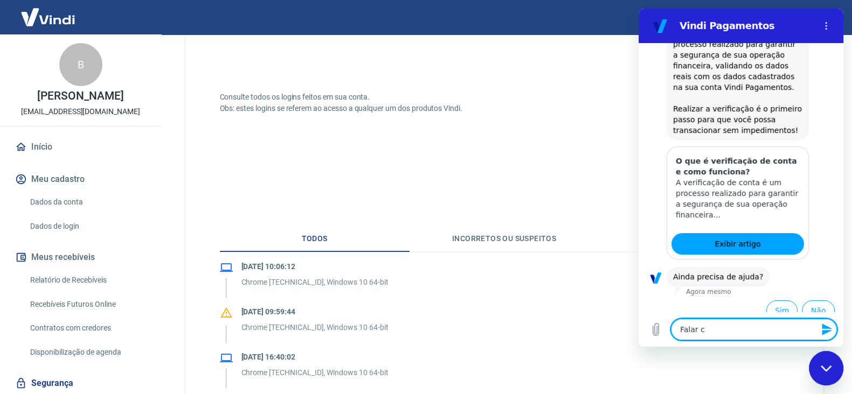
type textarea "x"
type textarea "Falar com"
type textarea "x"
type textarea "Falar com"
type textarea "x"
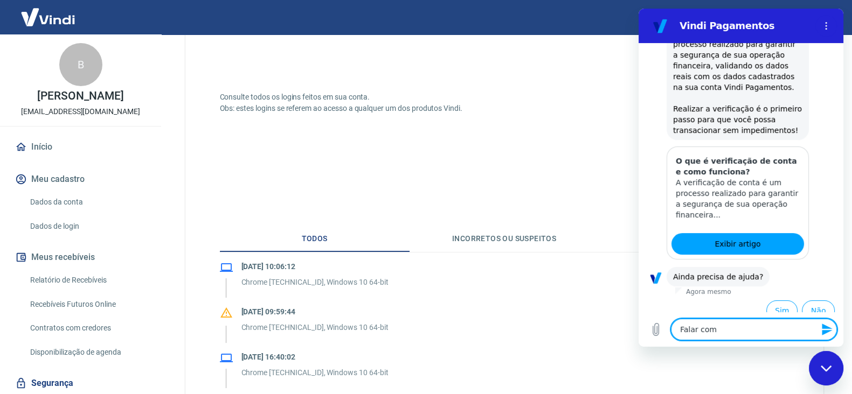
type textarea "Falar com a"
type textarea "x"
type textarea "Falar com at"
type textarea "x"
type textarea "Falar com ate"
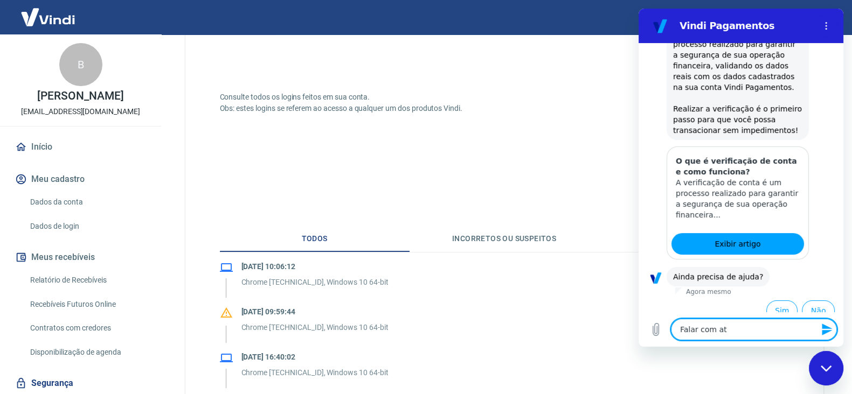
type textarea "x"
type textarea "Falar com aten"
type textarea "x"
type textarea "Falar com atend"
type textarea "x"
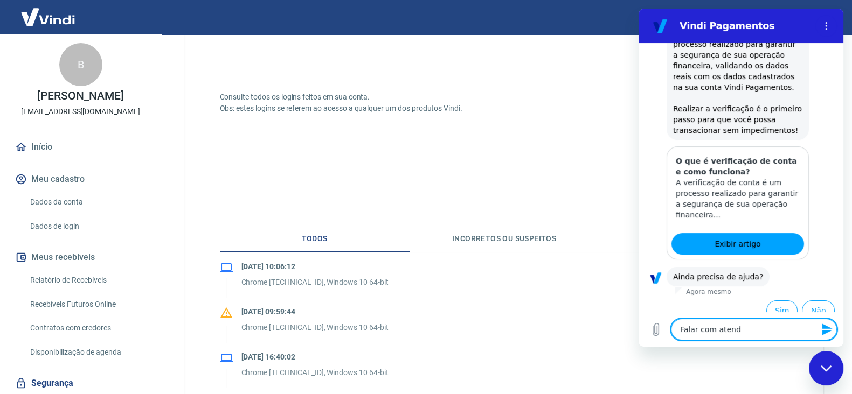
type textarea "Falar com atende"
type textarea "x"
type textarea "Falar com atendet"
type textarea "x"
type textarea "Falar com atendete"
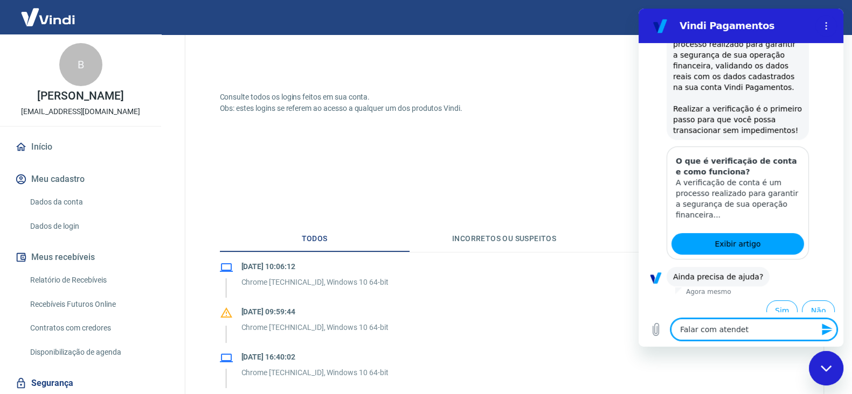
type textarea "x"
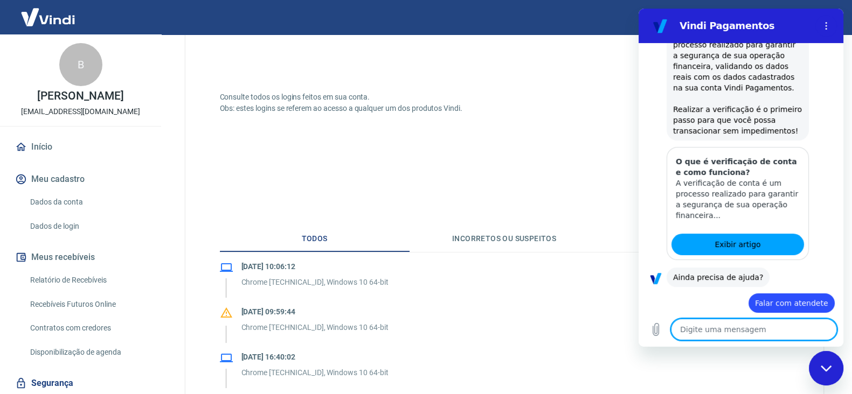
type textarea "a"
type textarea "x"
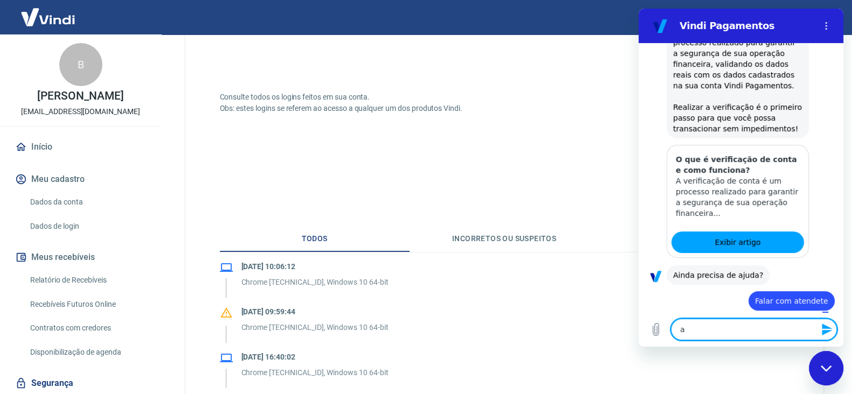
type textarea "at"
type textarea "x"
type textarea "ate"
type textarea "x"
type textarea "aten"
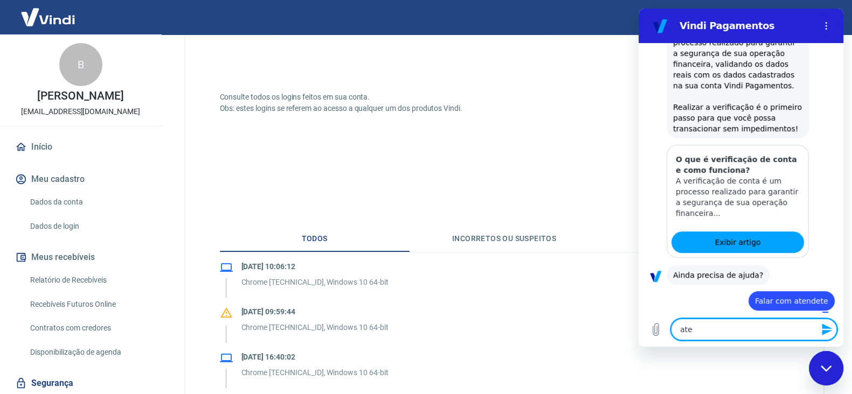
type textarea "x"
type textarea "atend"
type textarea "x"
type textarea "atende"
type textarea "x"
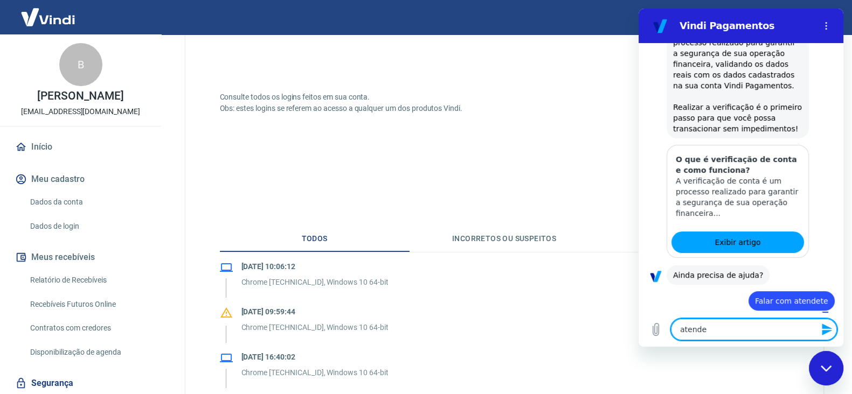
type textarea "atenden"
type textarea "x"
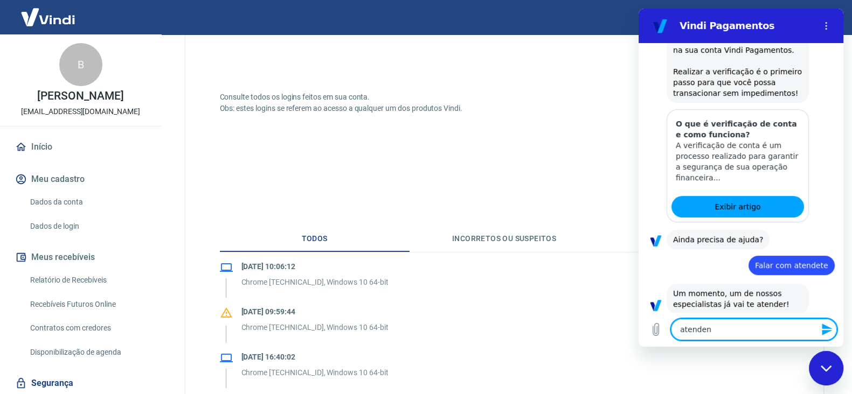
type textarea "atendenr"
type textarea "x"
type textarea "atendenre"
type textarea "x"
type textarea "atendenr"
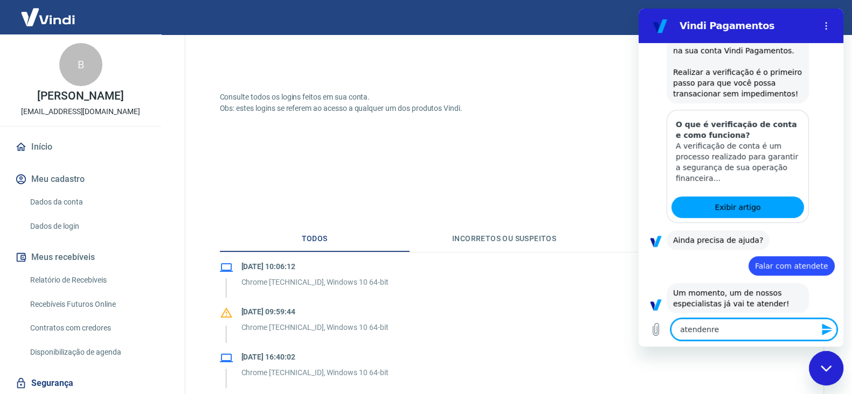
type textarea "x"
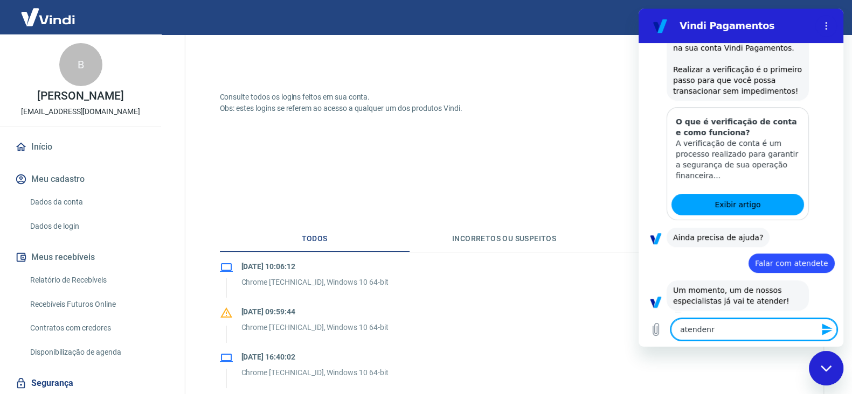
type textarea "atenden"
type textarea "x"
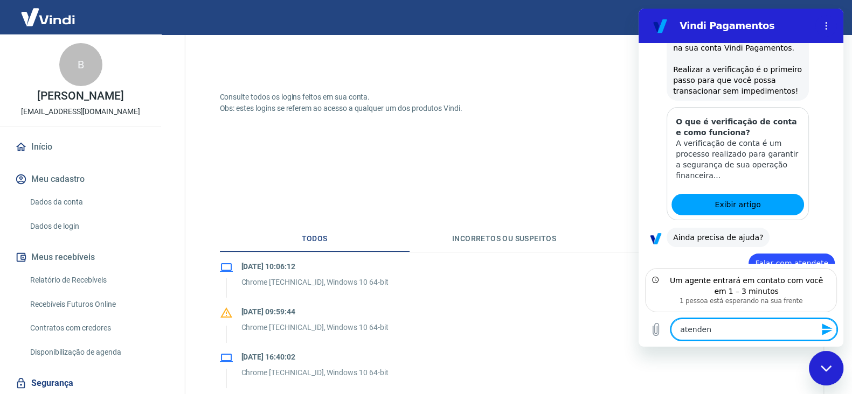
scroll to position [257, 0]
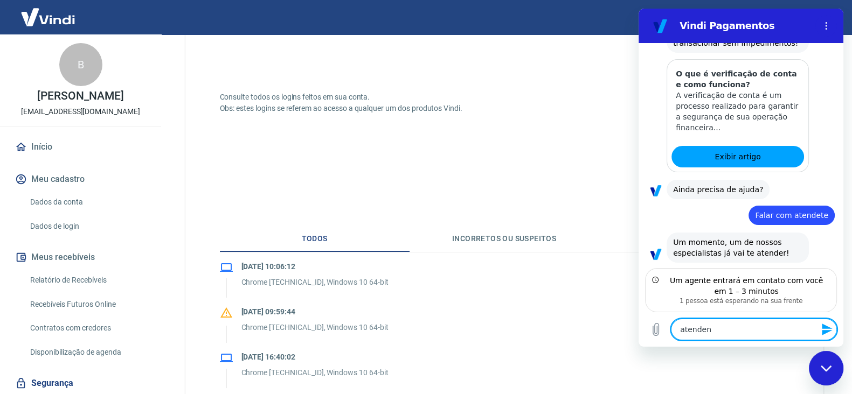
type textarea "x"
type textarea "O"
type textarea "x"
type textarea "Ok"
type textarea "x"
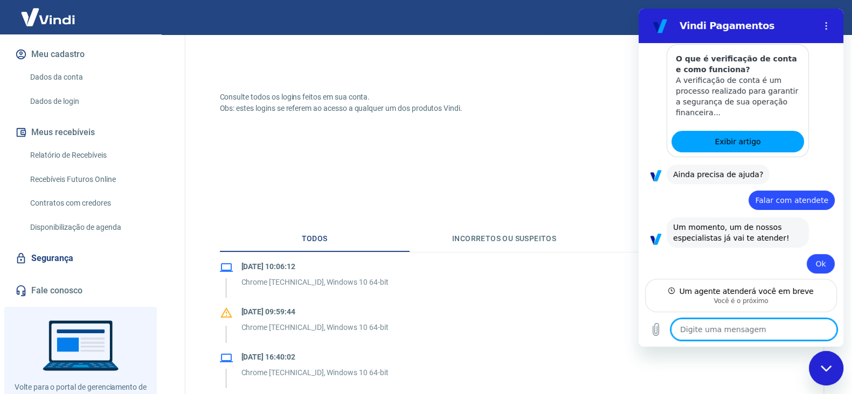
scroll to position [134, 0]
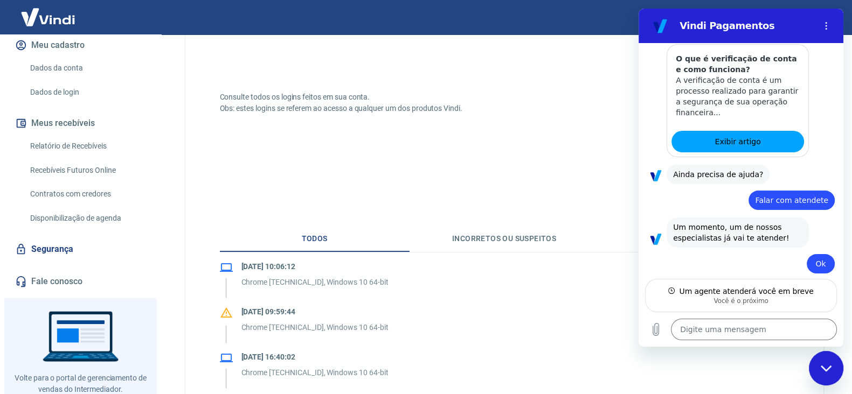
type textarea "x"
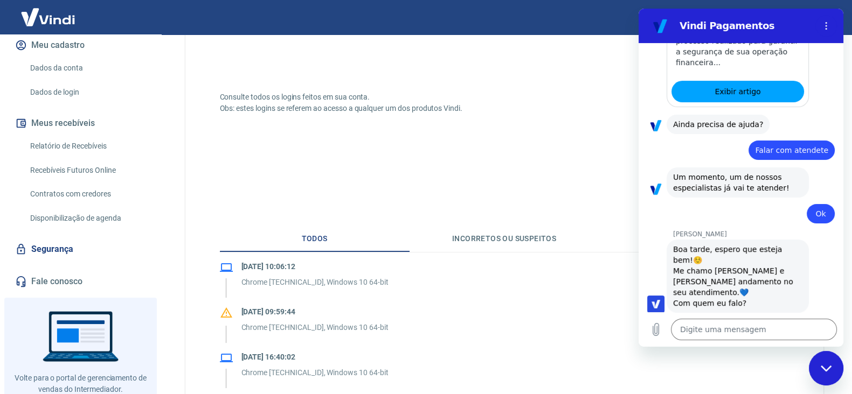
scroll to position [324, 0]
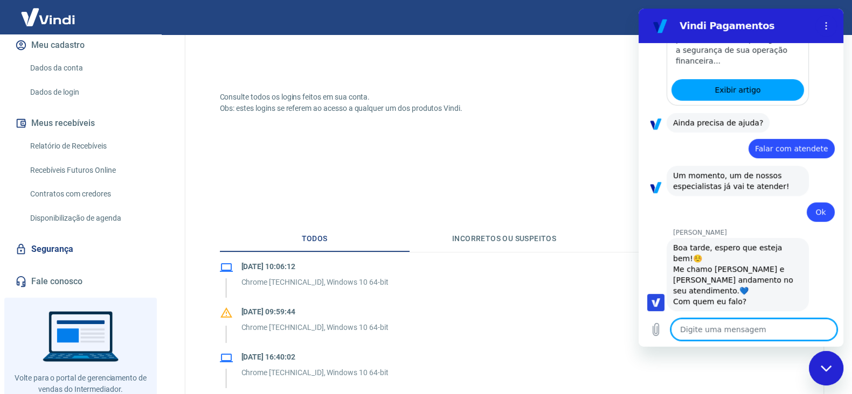
click at [739, 329] on textarea at bounding box center [754, 330] width 166 height 22
type textarea "O"
type textarea "x"
type textarea "Oi"
type textarea "x"
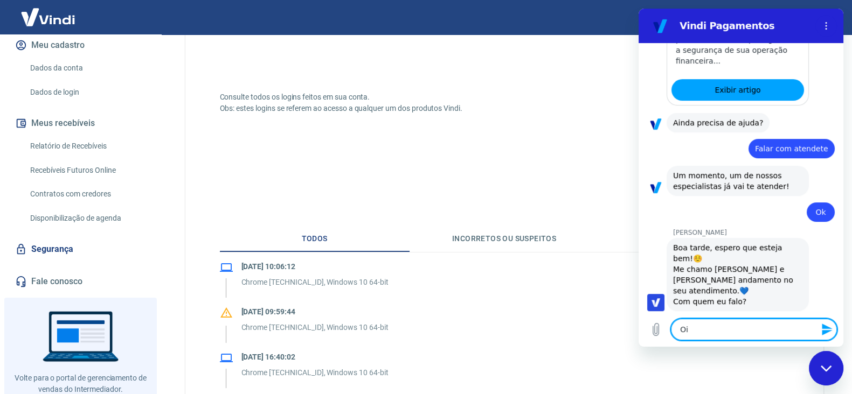
type textarea "Oii"
type textarea "x"
type textarea "Oiii"
type textarea "x"
type textarea "Oiiii"
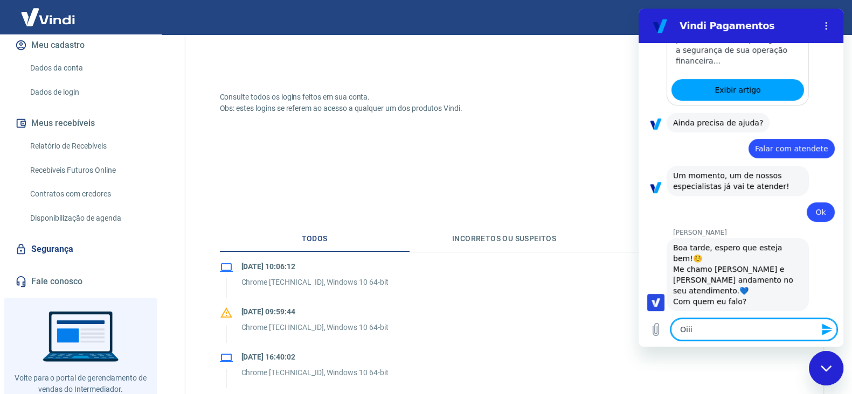
type textarea "x"
type textarea "Oiiii"
type textarea "x"
type textarea "Oiiii G"
type textarea "x"
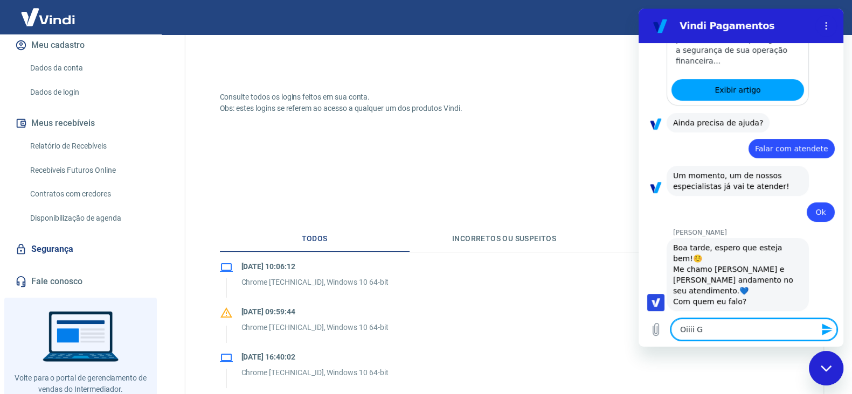
type textarea "Oiiii Gb"
type textarea "x"
type textarea "Oiiii Gba"
type textarea "x"
type textarea "Oiiii Gbai"
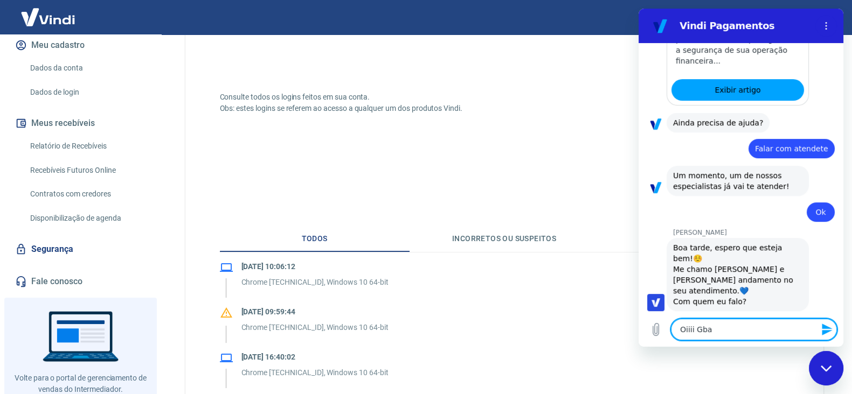
type textarea "x"
type textarea "Oiiii Gba"
type textarea "x"
type textarea "Oiiii Gb"
type textarea "x"
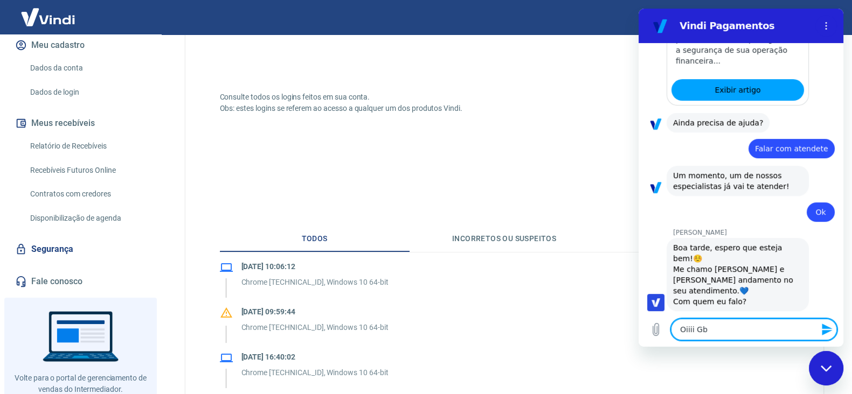
type textarea "Oiiii G"
type textarea "x"
type textarea "Oiiii Ga"
type textarea "x"
type textarea "Oiiii Gab"
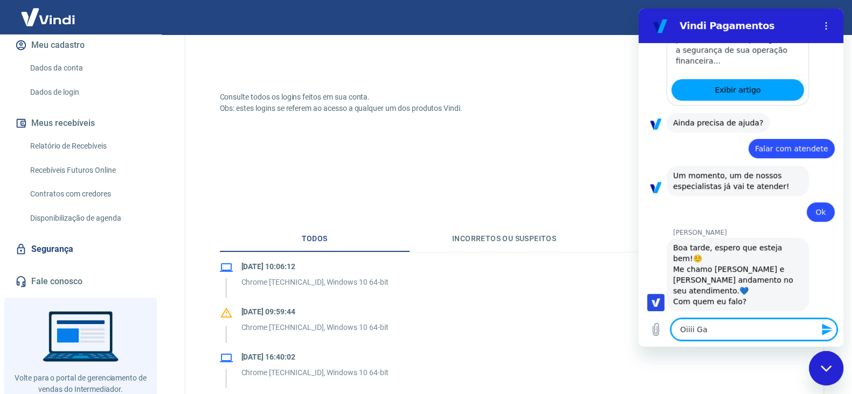
type textarea "x"
type textarea "Oiiii Gabi"
type textarea "x"
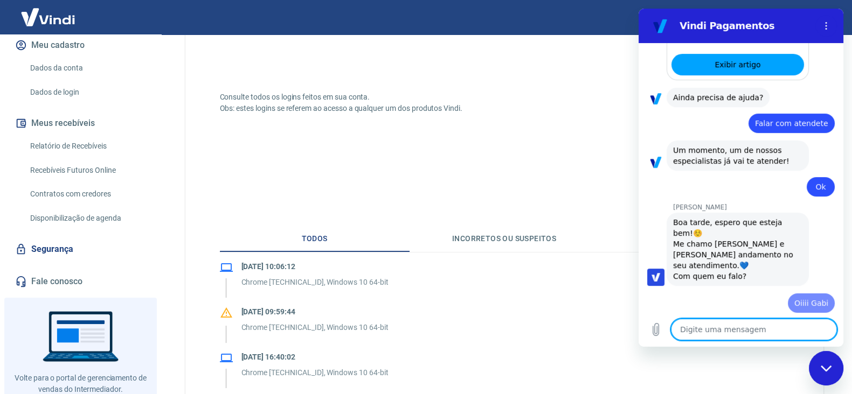
type textarea "M"
type textarea "x"
type textarea "Me"
type textarea "x"
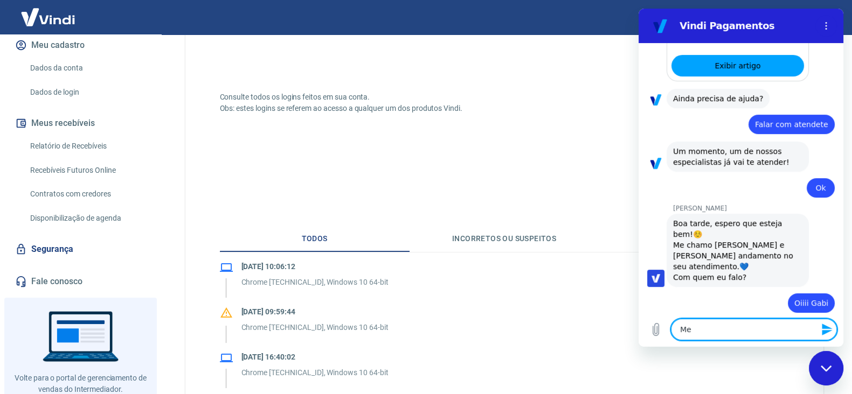
type textarea "Me"
type textarea "x"
type textarea "Me a"
type textarea "x"
type textarea "Me aj"
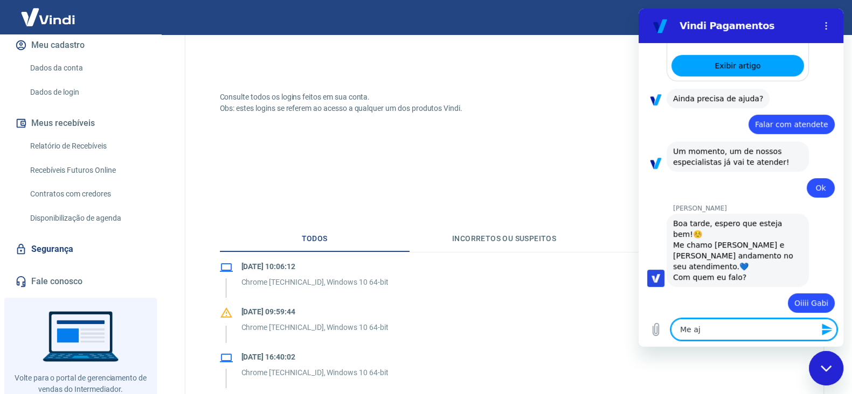
type textarea "x"
type textarea "Me aju"
type textarea "x"
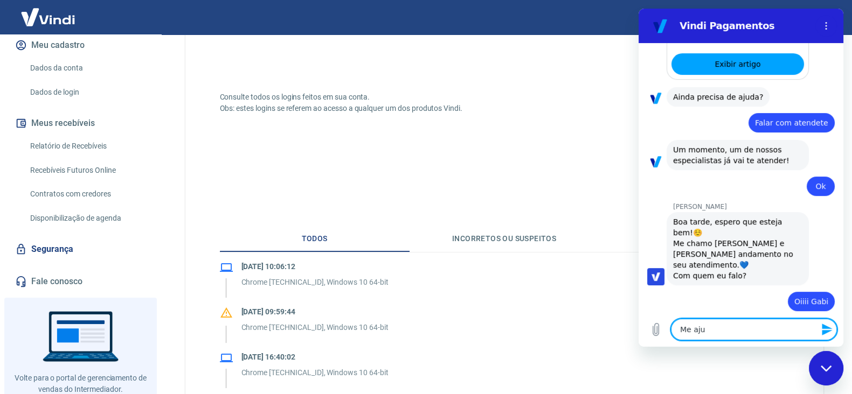
type textarea "Me ajud"
type textarea "x"
type textarea "Me ajuda"
type textarea "x"
type textarea "Me ajuda!"
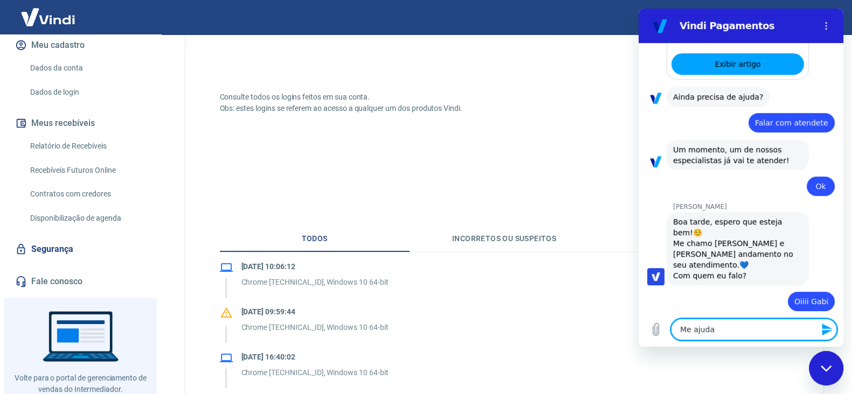
type textarea "x"
type textarea "Me ajuda!!"
type textarea "x"
type textarea "Me ajuda!!!"
type textarea "x"
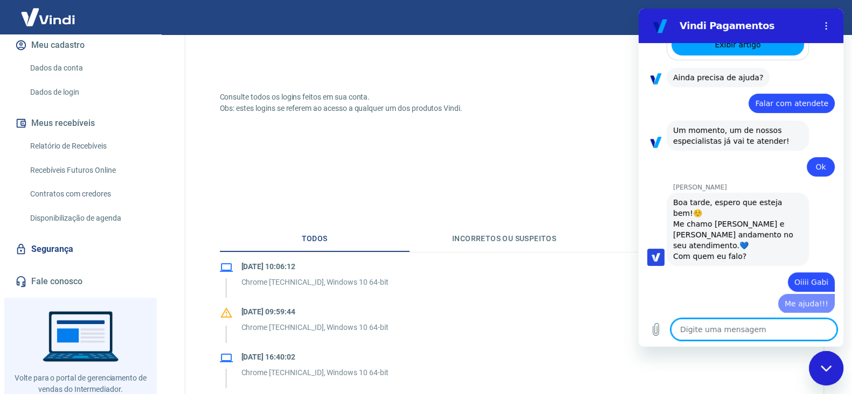
type textarea "x"
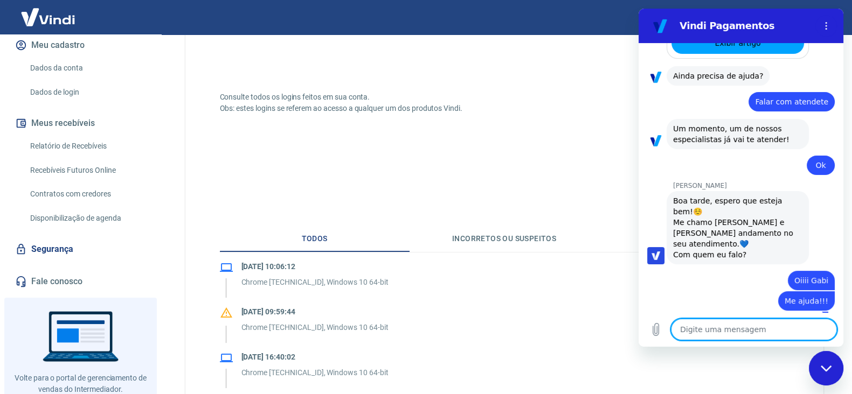
type textarea "N"
type textarea "x"
type textarea "Nã"
type textarea "x"
type textarea "Não"
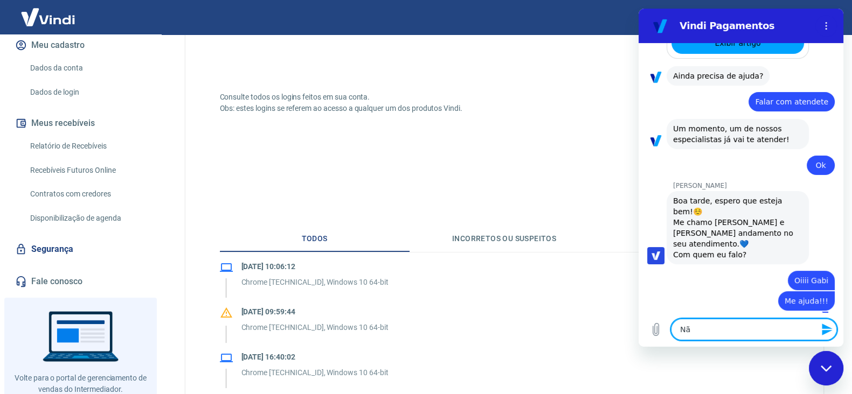
type textarea "x"
type textarea "Não"
type textarea "x"
type textarea "Não t"
type textarea "x"
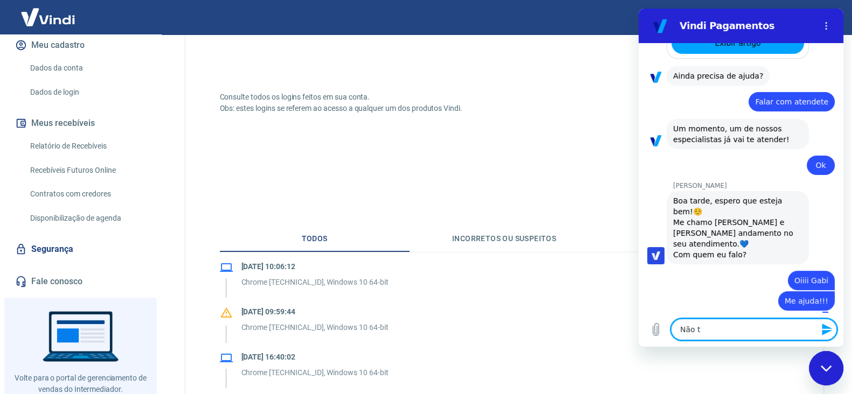
type textarea "Não tô"
type textarea "x"
type textarea "Não tô"
type textarea "x"
type textarea "Não tô e"
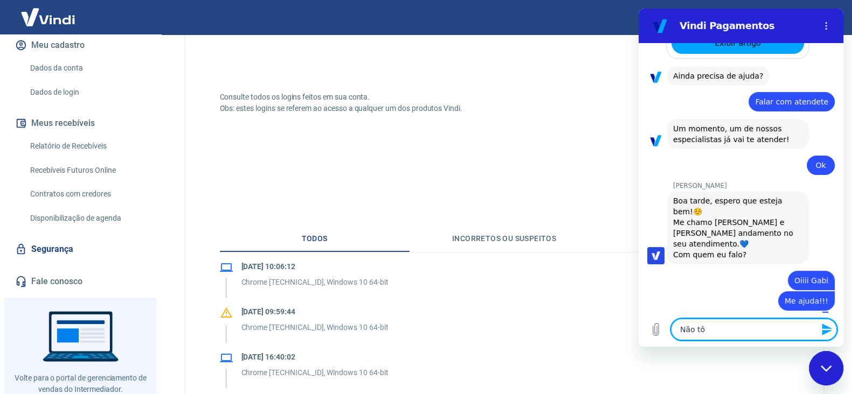
type textarea "x"
type textarea "Não tô en"
type textarea "x"
type textarea "Não tô ene"
type textarea "x"
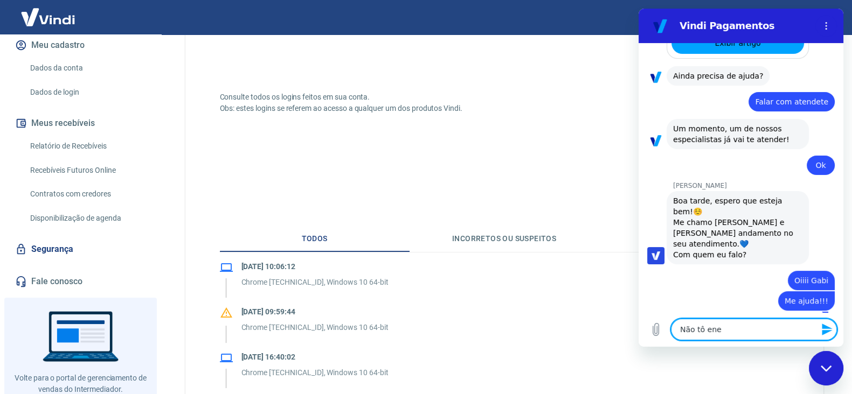
type textarea "Não tô enen"
type textarea "x"
type textarea "Não tô ene"
type textarea "x"
type textarea "Não tô en"
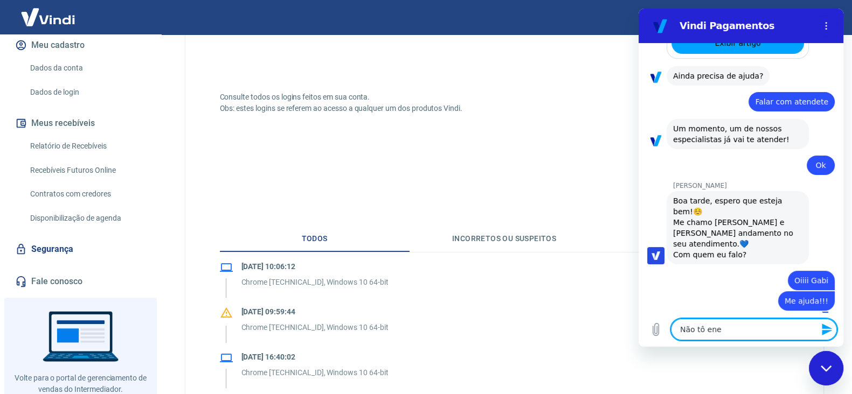
type textarea "x"
type textarea "Não tô ent"
type textarea "x"
type textarea "Não tô ente"
type textarea "x"
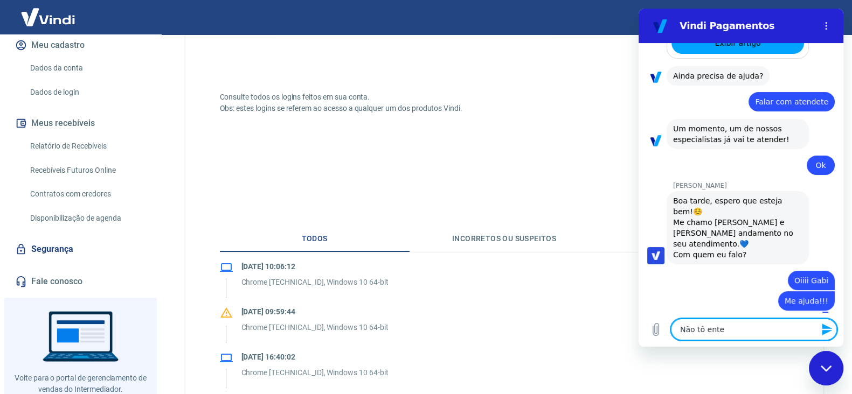
type textarea "Não tô enten"
type textarea "x"
type textarea "Não tô entend"
type textarea "x"
type textarea "Não tô entendn"
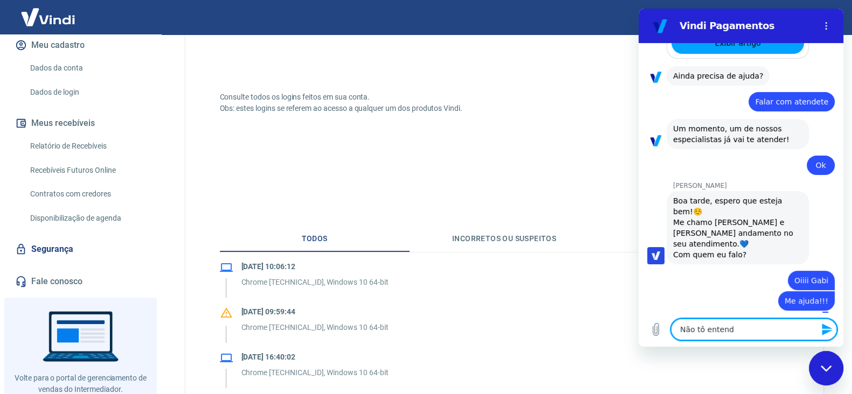
type textarea "x"
type textarea "Não tô entendne"
type textarea "x"
type textarea "Não tô entendn"
type textarea "x"
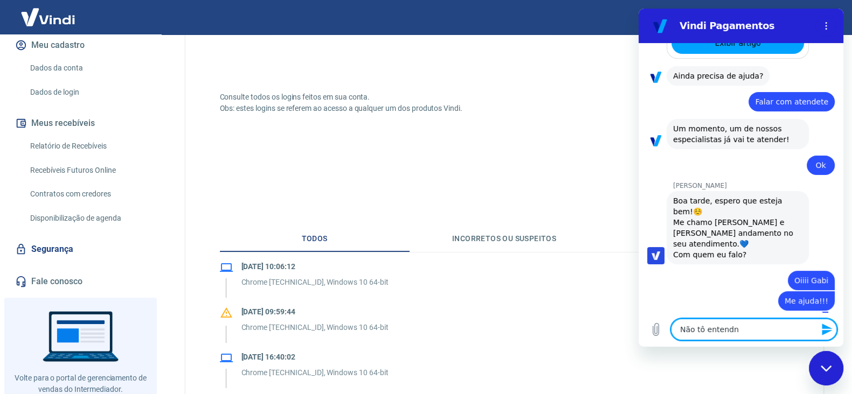
type textarea "Não tô entend"
type textarea "x"
type textarea "Não tô entende"
type textarea "x"
type textarea "Não tô entenden"
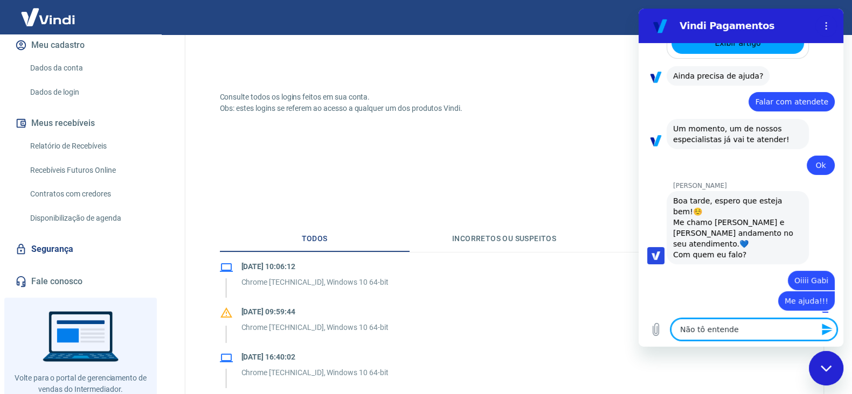
type textarea "x"
type textarea "Não tô entendend"
type textarea "x"
type textarea "Não tô entendendo"
type textarea "x"
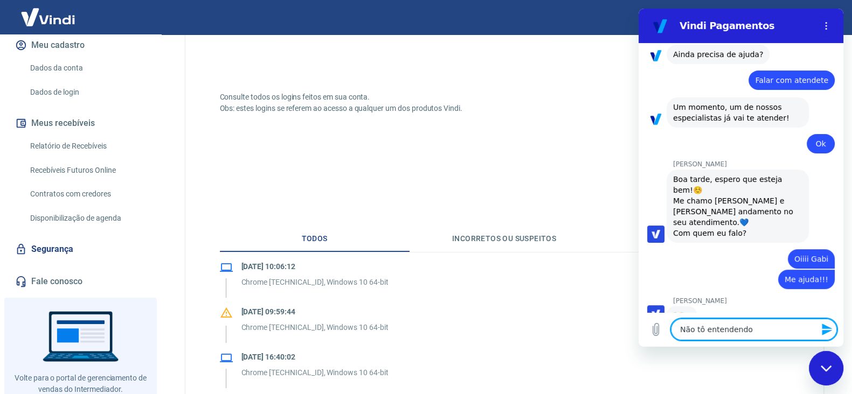
type textarea "Não tô entendendo"
type textarea "x"
type textarea "Não tô entendendo p"
type textarea "x"
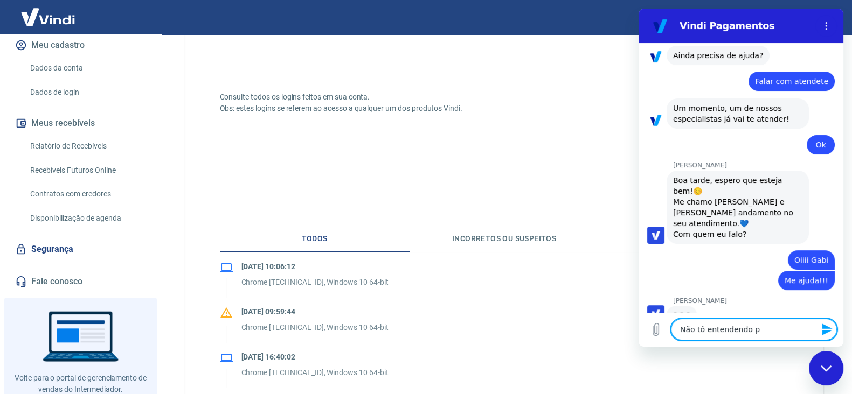
type textarea "Não tô entendendo po"
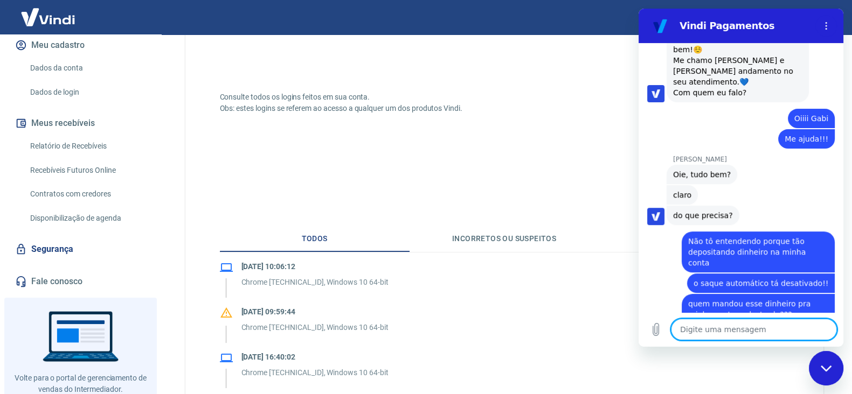
scroll to position [535, 0]
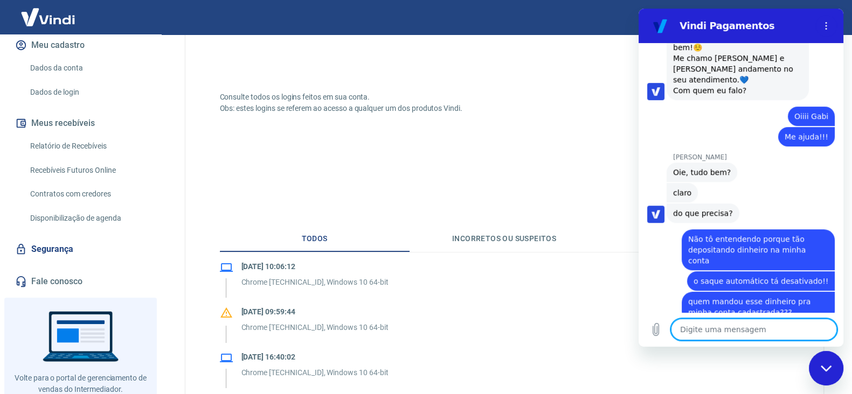
click at [762, 323] on textarea at bounding box center [754, 330] width 166 height 22
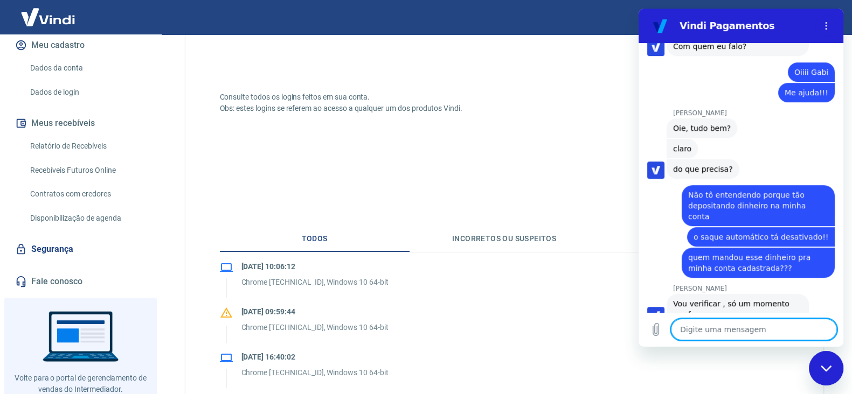
scroll to position [582, 0]
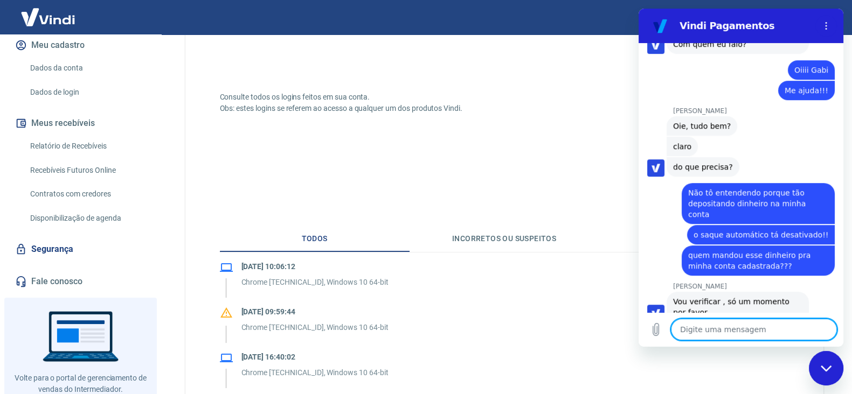
click at [738, 328] on textarea at bounding box center [754, 330] width 166 height 22
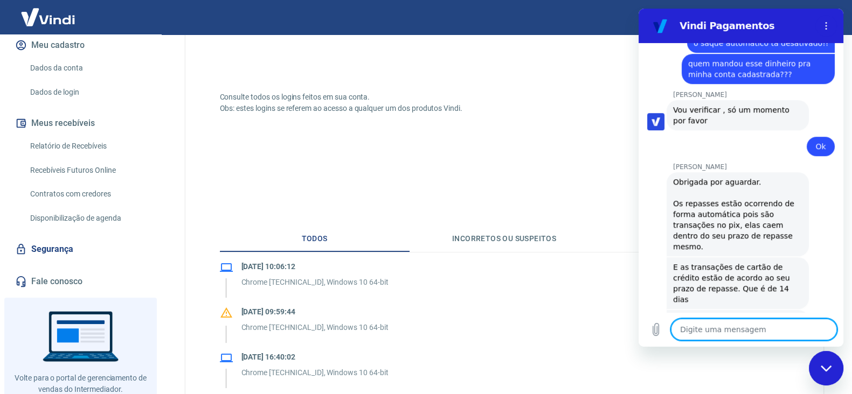
scroll to position [781, 0]
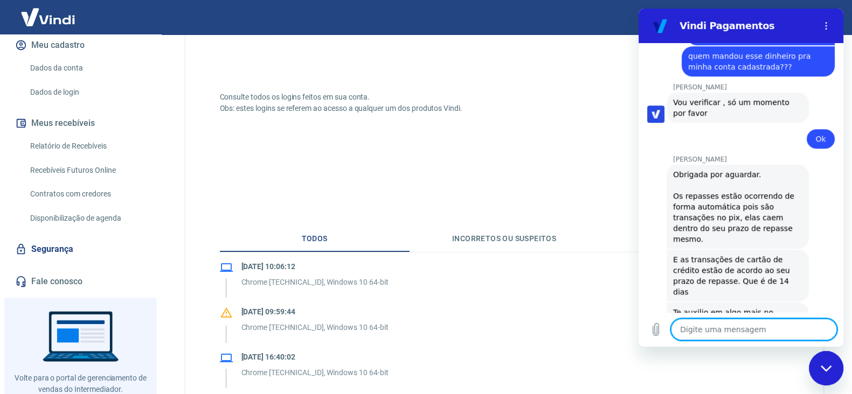
click at [757, 327] on textarea at bounding box center [754, 330] width 166 height 22
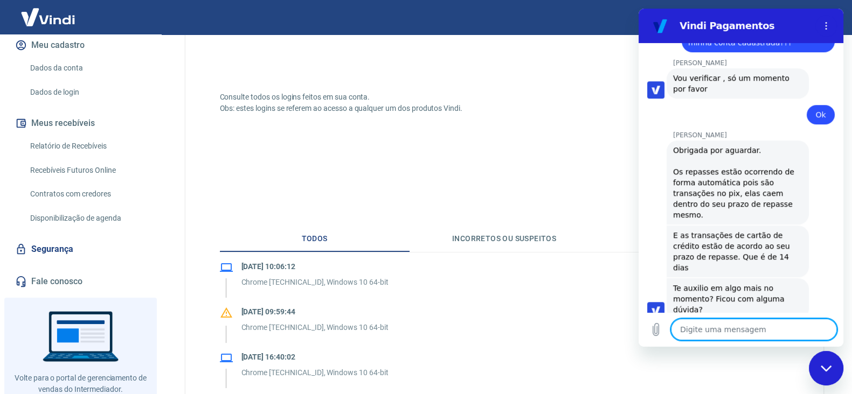
scroll to position [807, 0]
click at [768, 333] on textarea at bounding box center [754, 330] width 166 height 22
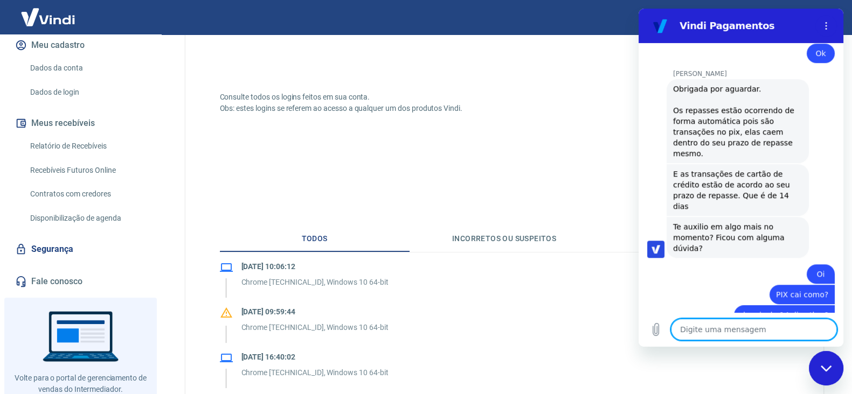
scroll to position [868, 0]
click at [763, 324] on textarea at bounding box center [754, 330] width 166 height 22
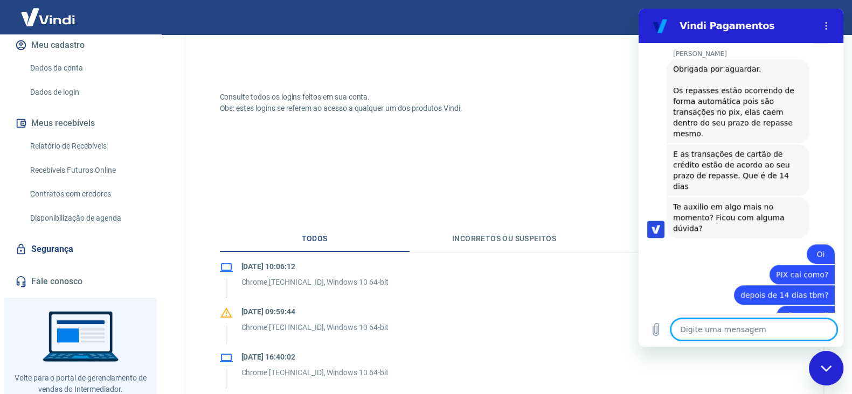
scroll to position [889, 0]
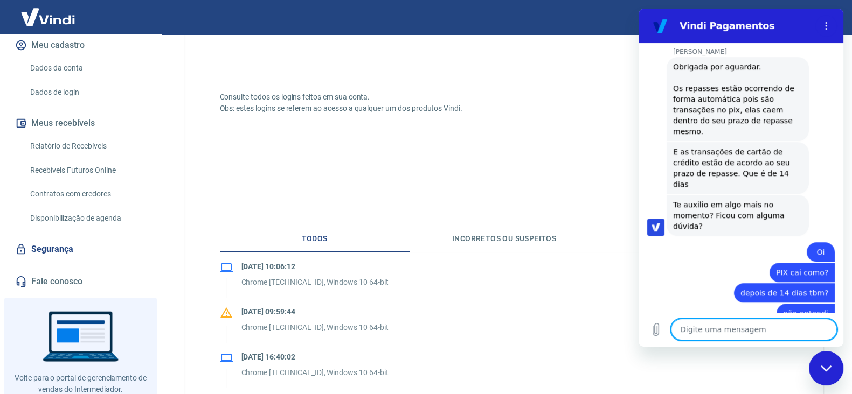
click at [749, 323] on textarea at bounding box center [754, 330] width 166 height 22
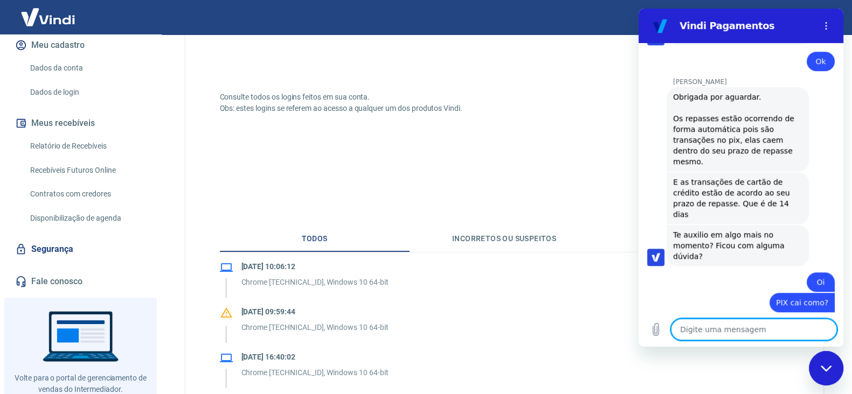
scroll to position [842, 0]
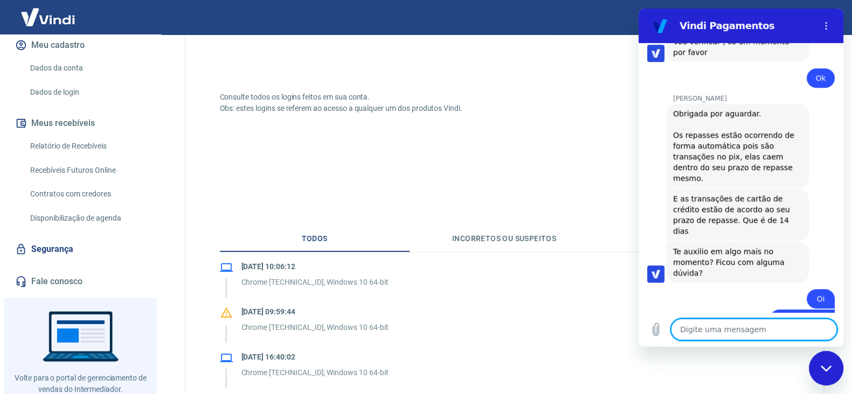
click at [719, 143] on div "Obrigada por aguardar. Os repasses estão ocorrendo de forma automática pois são…" at bounding box center [737, 145] width 129 height 75
click at [748, 143] on div "Obrigada por aguardar. Os repasses estão ocorrendo de forma automática pois são…" at bounding box center [737, 145] width 129 height 75
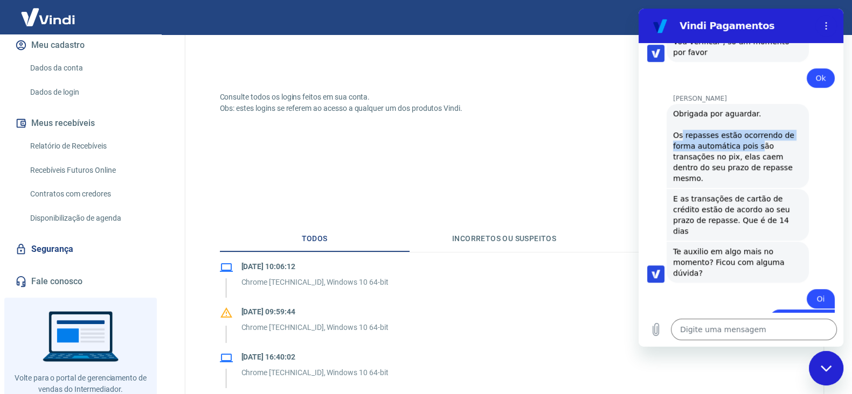
drag, startPoint x: 681, startPoint y: 117, endPoint x: 753, endPoint y: 120, distance: 71.7
click at [753, 120] on div "Obrigada por aguardar. Os repasses estão ocorrendo de forma automática pois são…" at bounding box center [737, 145] width 129 height 75
click at [751, 126] on div "Obrigada por aguardar. Os repasses estão ocorrendo de forma automática pois são…" at bounding box center [737, 145] width 129 height 75
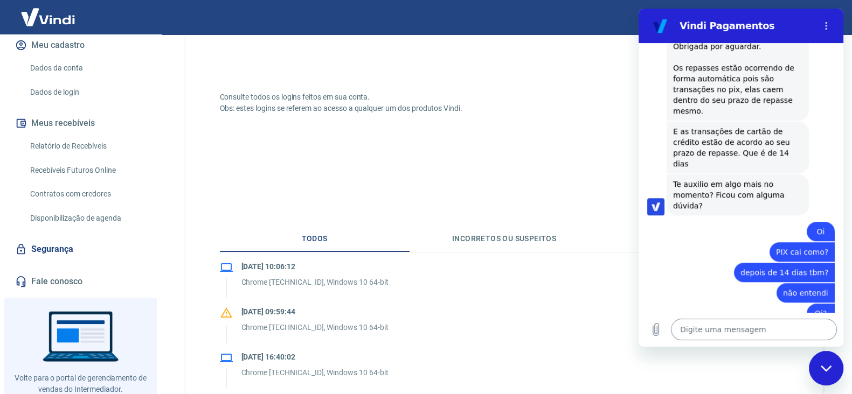
click at [733, 337] on textarea at bounding box center [754, 330] width 166 height 22
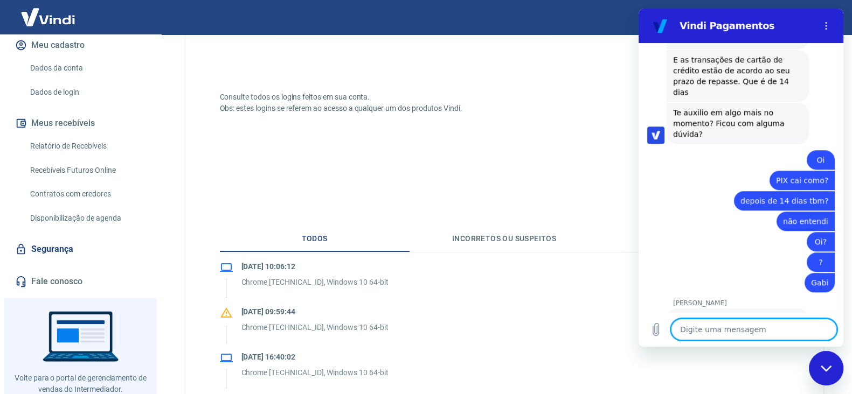
scroll to position [981, 0]
click at [754, 332] on textarea at bounding box center [754, 330] width 166 height 22
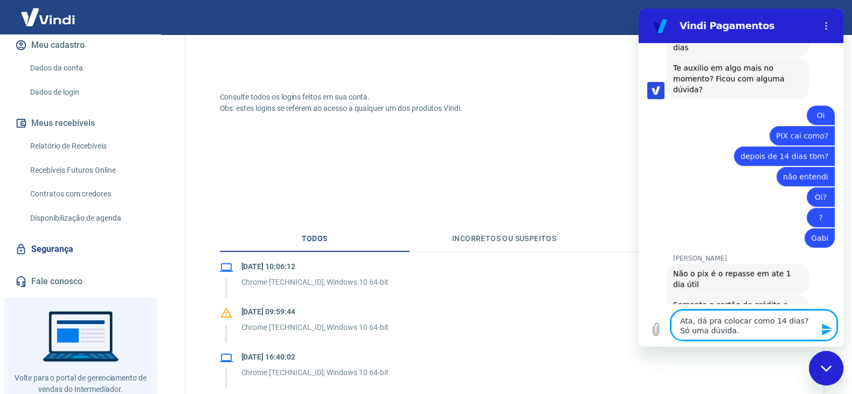
scroll to position [1032, 0]
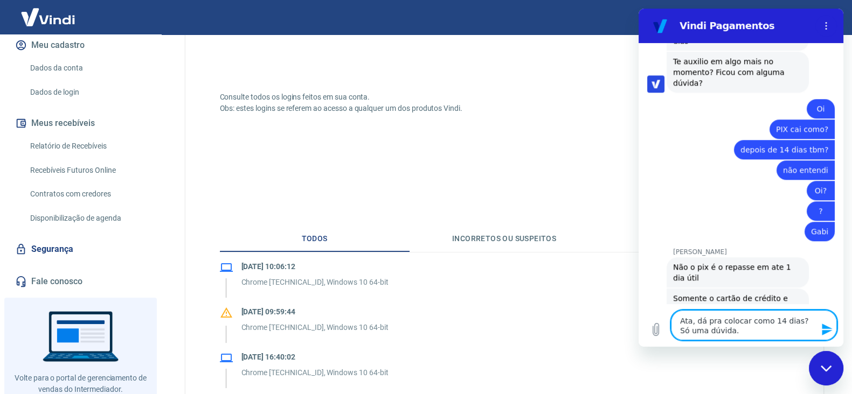
click at [749, 325] on textarea "Ata, dá pra colocar como 14 dias? Só uma dúvida." at bounding box center [754, 325] width 166 height 30
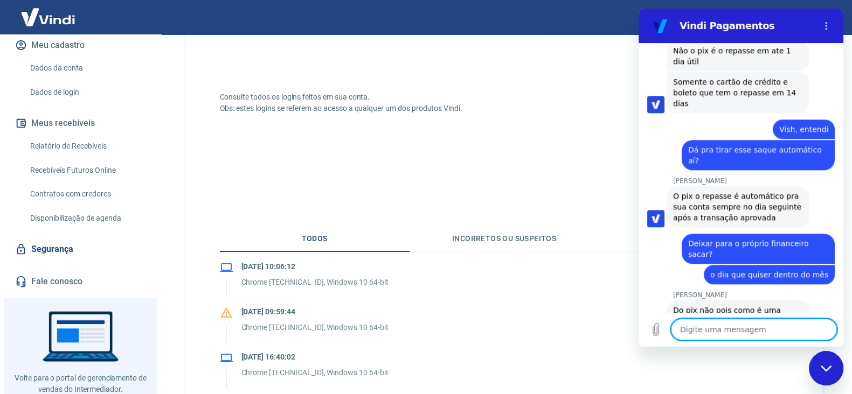
scroll to position [1251, 0]
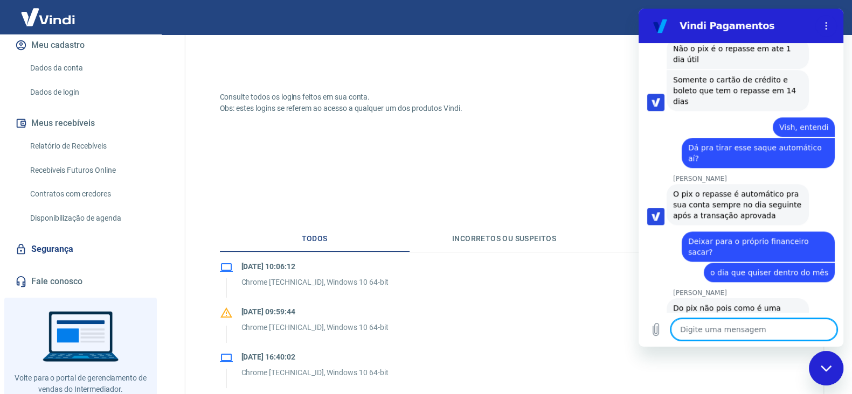
click at [755, 329] on textarea at bounding box center [754, 330] width 166 height 22
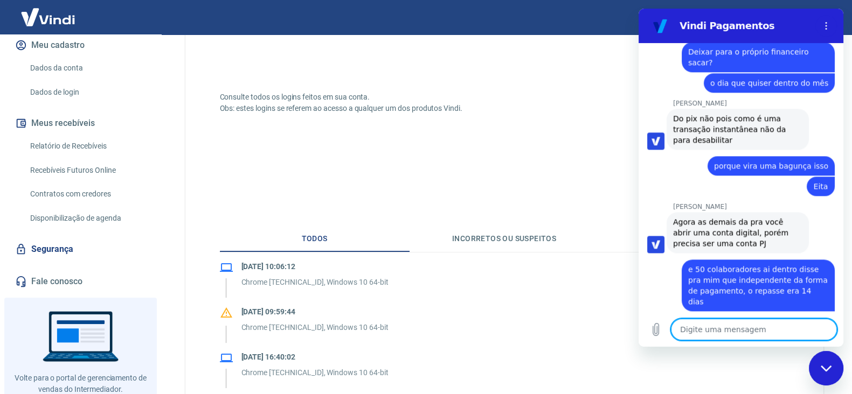
scroll to position [1443, 0]
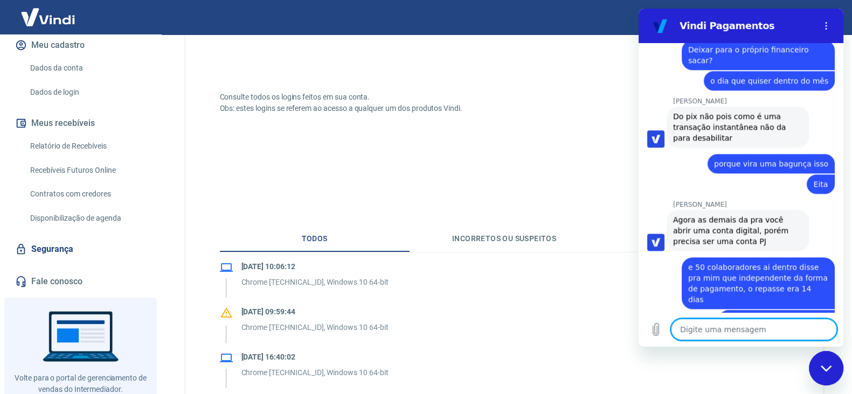
click at [757, 330] on textarea at bounding box center [754, 330] width 166 height 22
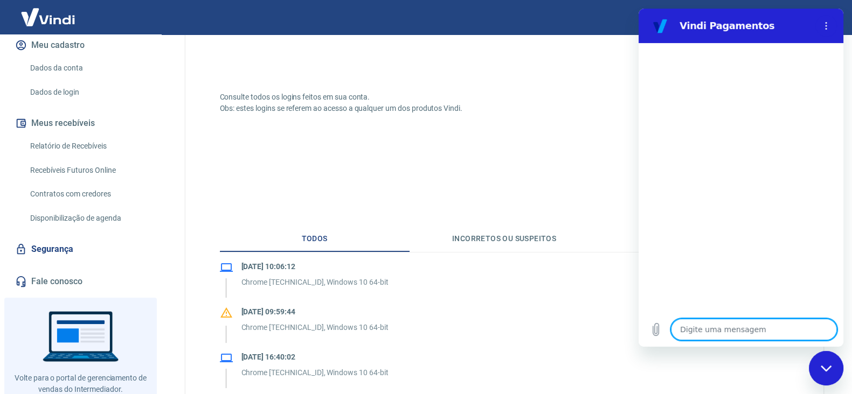
scroll to position [0, 0]
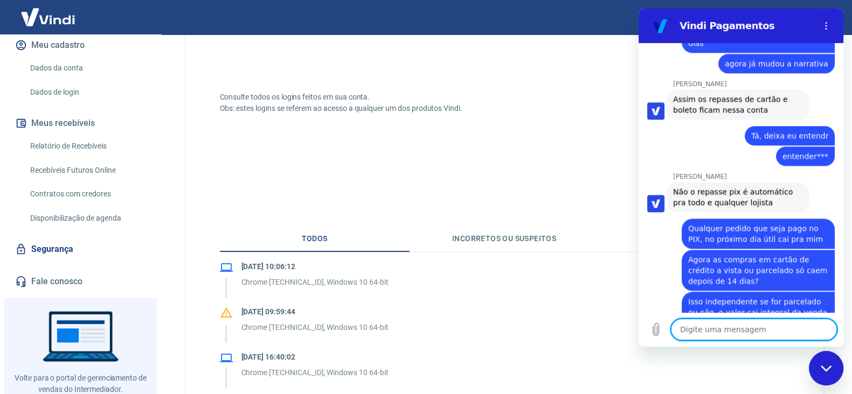
click at [726, 325] on textarea at bounding box center [754, 330] width 166 height 22
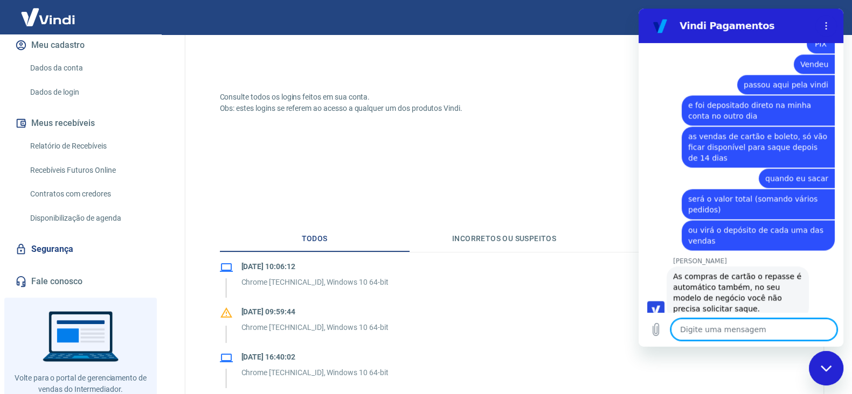
scroll to position [2111, 0]
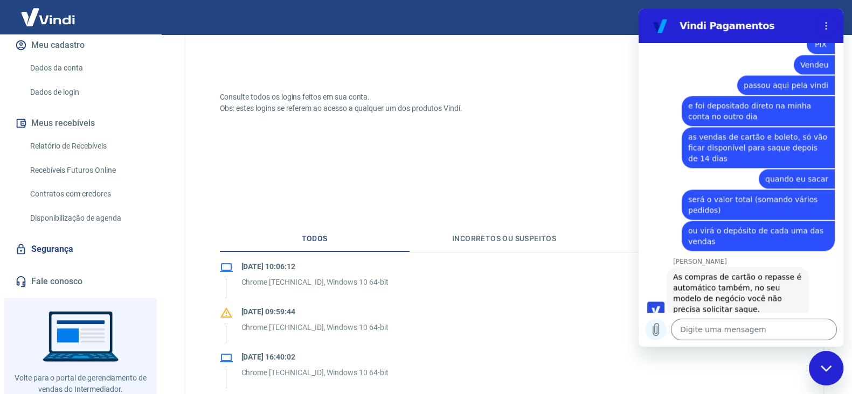
click at [652, 337] on button "Carregar arquivo" at bounding box center [656, 330] width 22 height 22
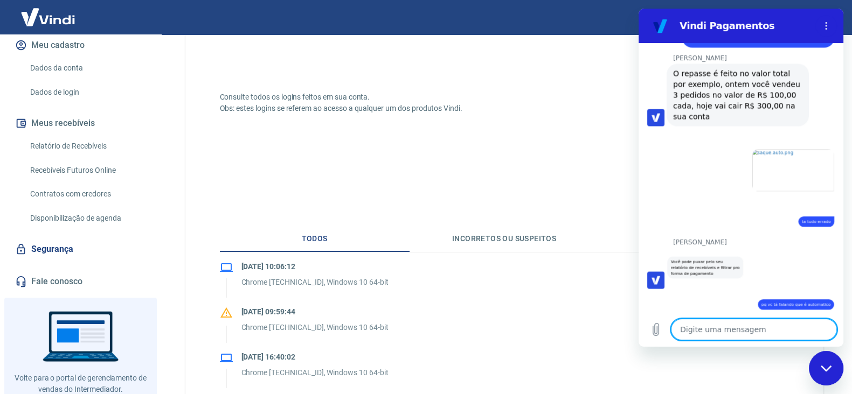
scroll to position [2284, 0]
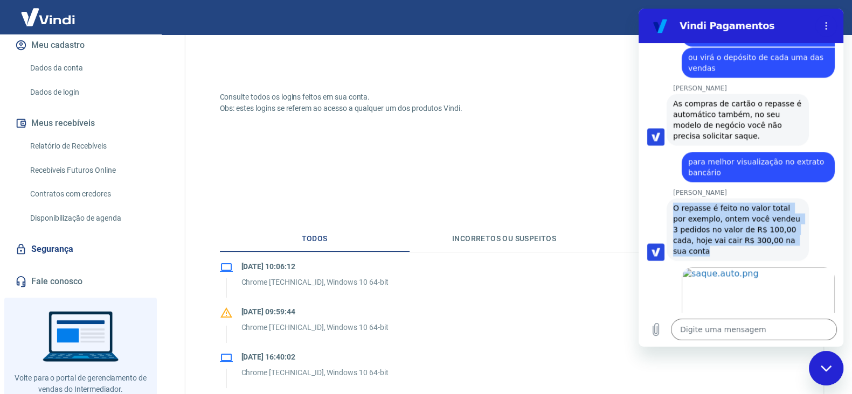
drag, startPoint x: 673, startPoint y: 132, endPoint x: 738, endPoint y: 178, distance: 79.5
click at [738, 203] on span "O repasse é feito no valor total por exemplo, ontem você vendeu 3 pedidos no va…" at bounding box center [737, 230] width 129 height 54
copy span "O repasse é feito no valor total por exemplo, ontem você vendeu 3 pedidos no va…"
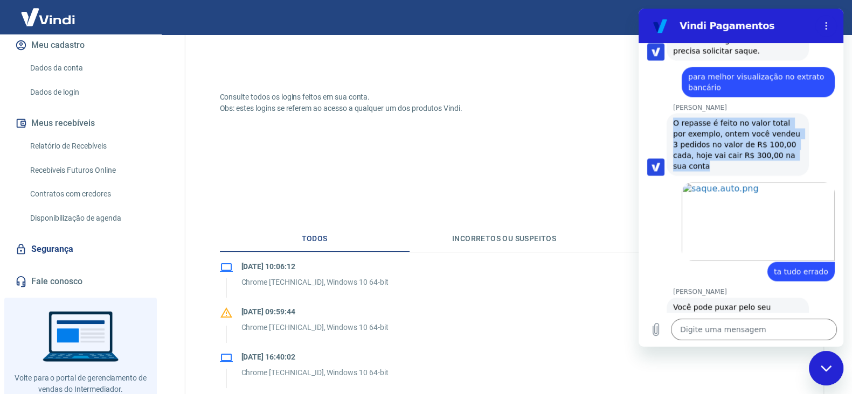
scroll to position [2439, 0]
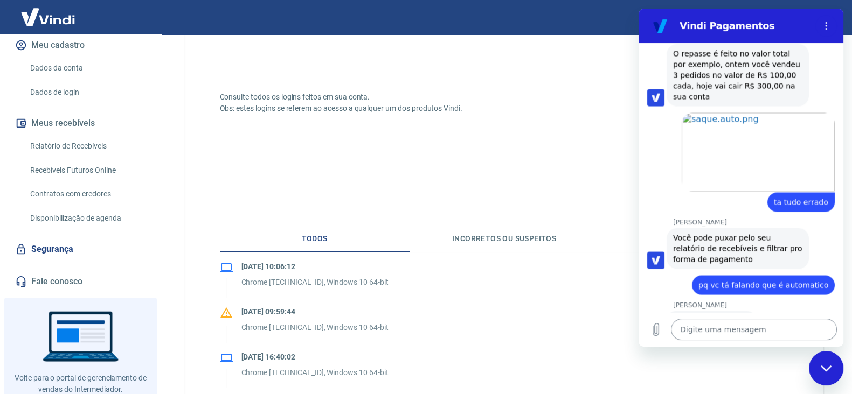
click at [734, 321] on textarea at bounding box center [754, 330] width 166 height 22
paste textarea "O repasse é feito no valor total por exemplo, ontem você vendeu 3 pedidos no va…"
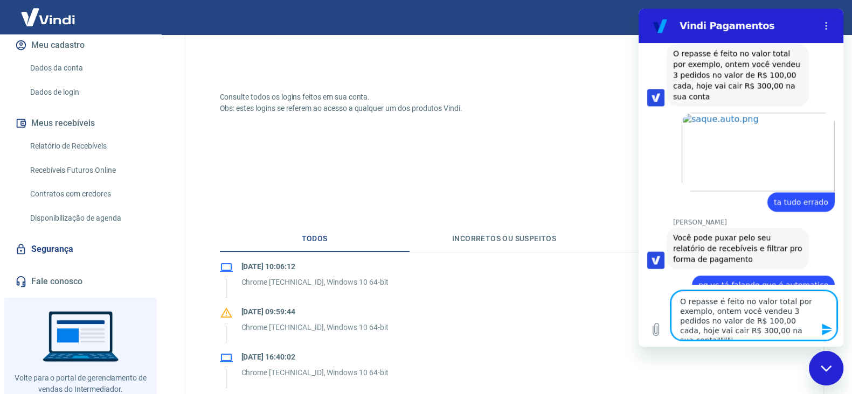
click at [677, 300] on textarea "O repasse é feito no valor total por exemplo, ontem você vendeu 3 pedidos no va…" at bounding box center [754, 316] width 166 height 50
click at [782, 331] on textarea """"'O repasse é feito no valor total por exemplo, ontem você vendeu 3 pedidos n…" at bounding box center [754, 316] width 166 height 50
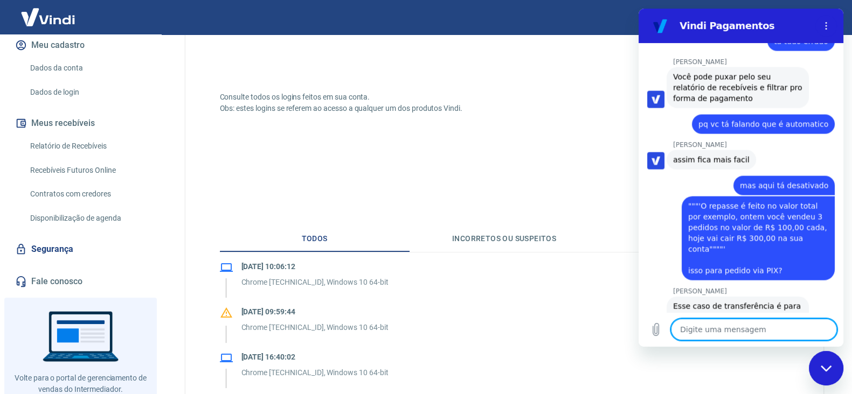
scroll to position [2607, 0]
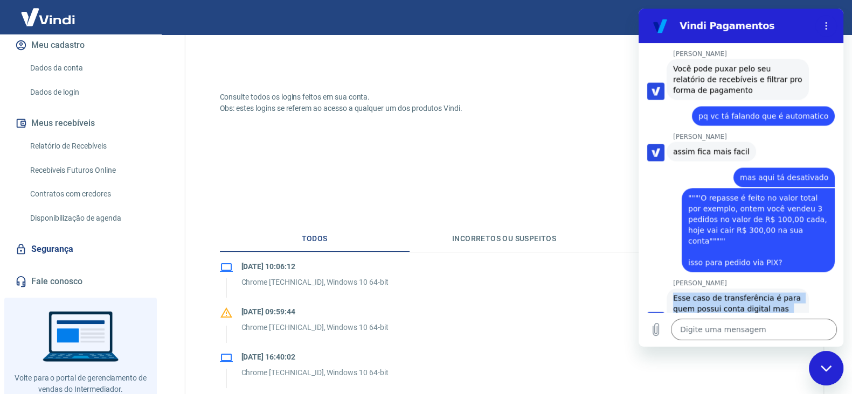
drag, startPoint x: 673, startPoint y: 222, endPoint x: 726, endPoint y: 247, distance: 58.5
click at [726, 293] on span "Esse caso de transferência é para quem possui conta digital mas não é o seu caso" at bounding box center [737, 309] width 129 height 32
copy span "Esse caso de transferência é para quem possui conta digital mas não é o seu caso"
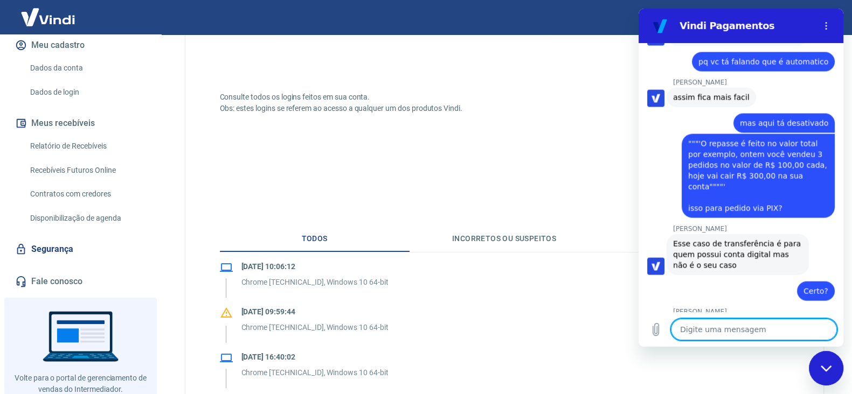
scroll to position [2664, 0]
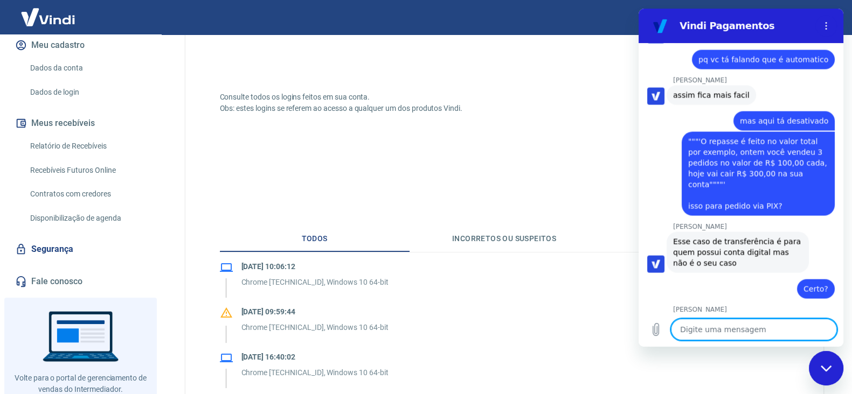
click at [741, 324] on textarea at bounding box center [754, 330] width 166 height 22
paste textarea "Esse caso de transferência é para quem possui conta digital mas não é o seu caso"
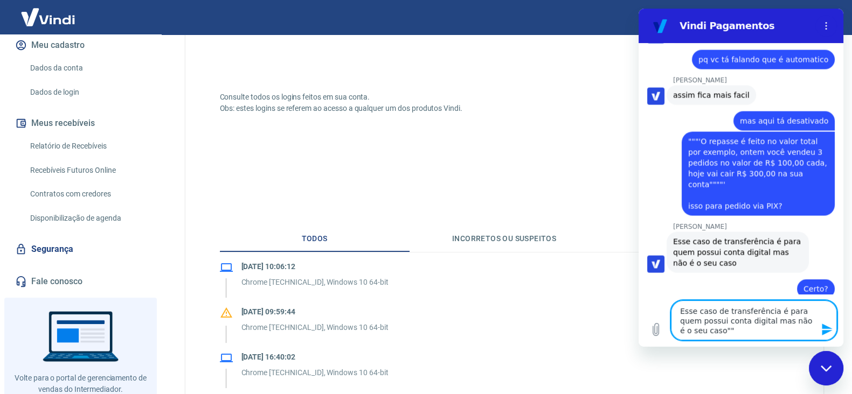
click at [680, 309] on textarea "Esse caso de transferência é para quem possui conta digital mas não é o seu cas…" at bounding box center [754, 321] width 166 height 40
click at [720, 330] on textarea """Esse caso de transferência é para quem possui conta digital mas não é o seu c…" at bounding box center [754, 321] width 166 height 40
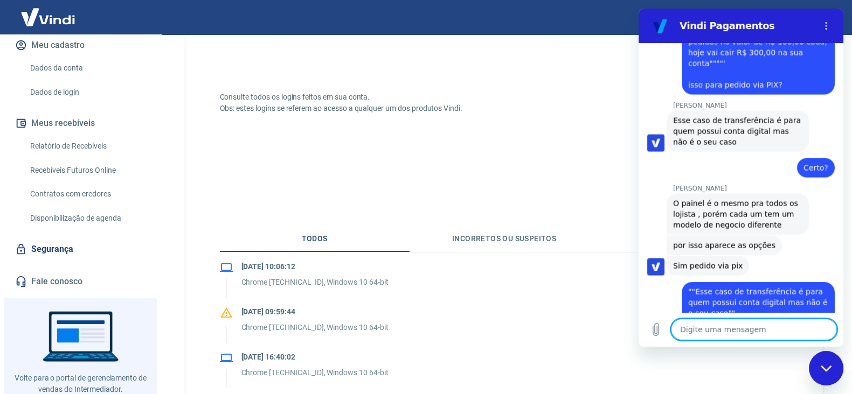
scroll to position [2800, 0]
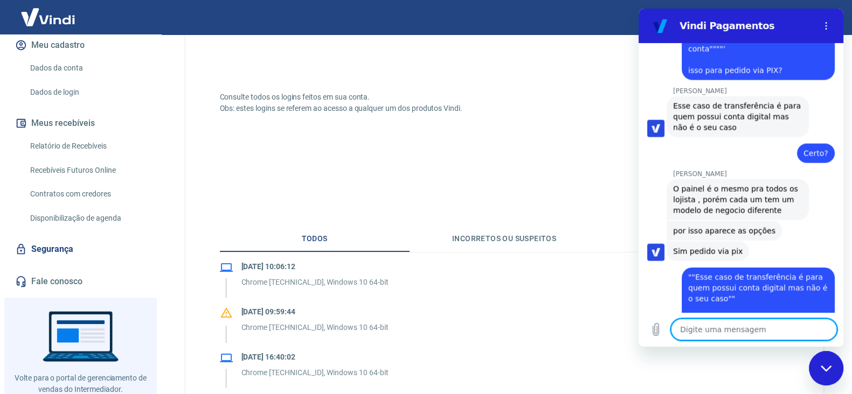
click at [727, 332] on textarea at bounding box center [754, 330] width 166 height 22
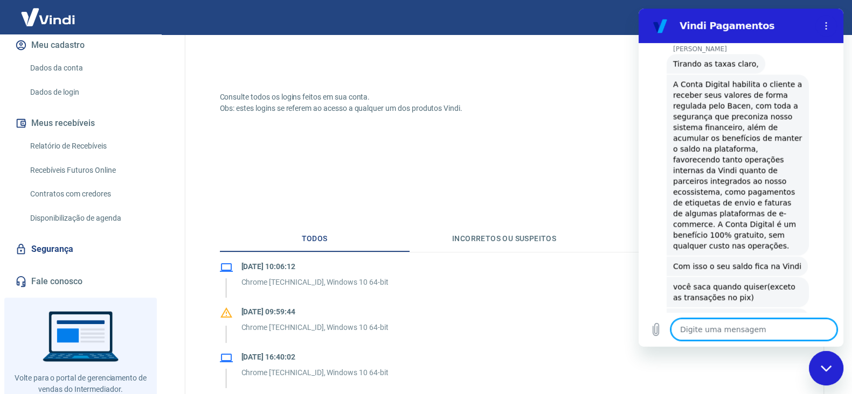
scroll to position [3101, 0]
click at [762, 328] on textarea at bounding box center [754, 330] width 166 height 22
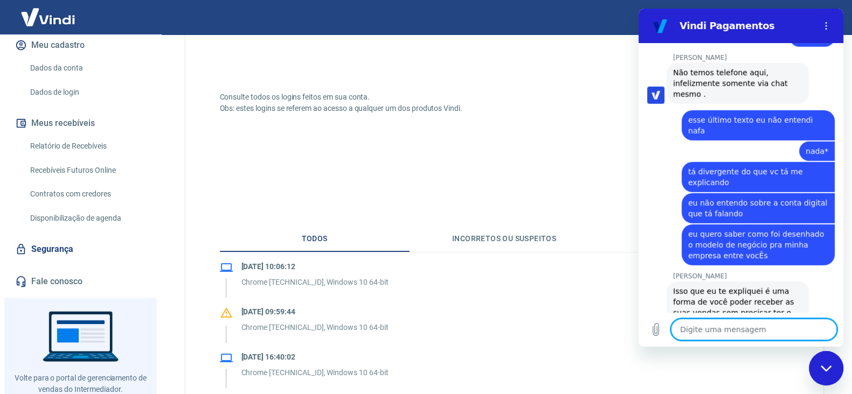
scroll to position [3794, 0]
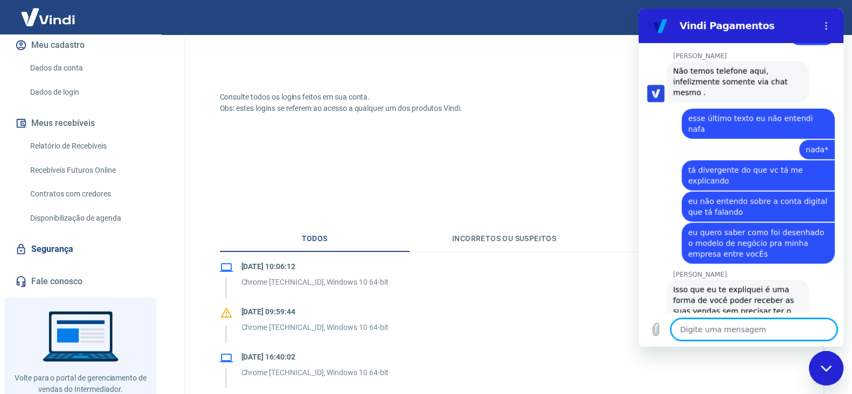
click at [746, 319] on textarea at bounding box center [754, 330] width 166 height 22
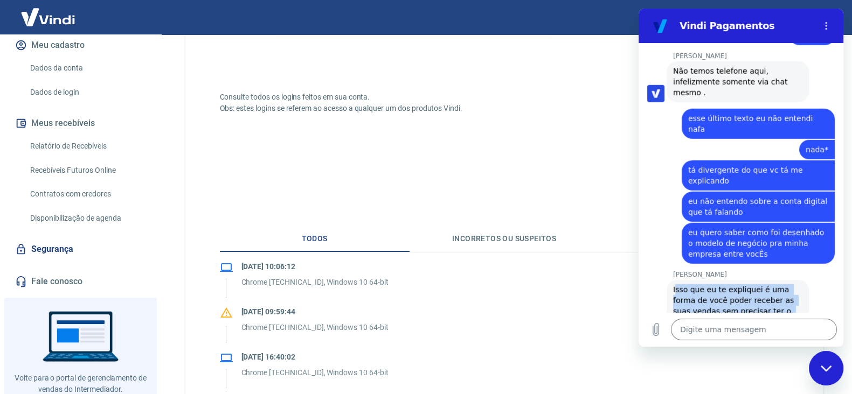
copy span "sso que eu te expliquei é uma forma de você poder receber as suas vendas sem pr…"
drag, startPoint x: 730, startPoint y: 222, endPoint x: 673, endPoint y: 190, distance: 64.9
click at [673, 284] on span "Isso que eu te expliquei é uma forma de você poder receber as suas vendas sem p…" at bounding box center [737, 305] width 129 height 43
click at [698, 284] on span "Isso que eu te expliquei é uma forma de você poder receber as suas vendas sem p…" at bounding box center [737, 305] width 129 height 43
drag, startPoint x: 725, startPoint y: 219, endPoint x: 663, endPoint y: 184, distance: 70.7
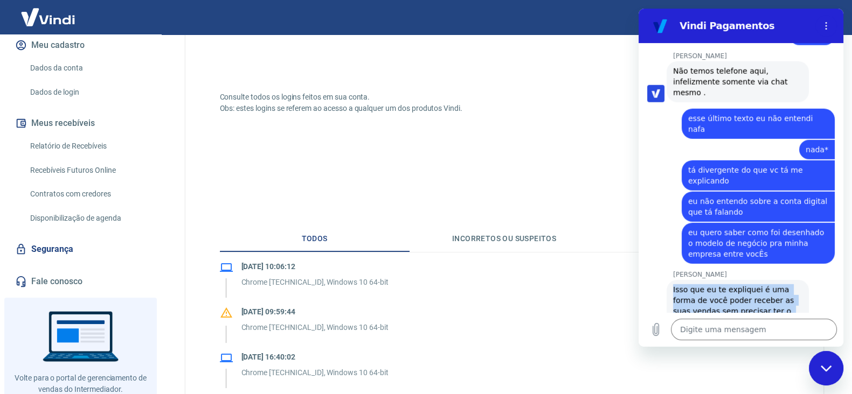
click at [663, 279] on div "Gabrielle Jeronymo diz: Isso que eu te expliquei é uma forma de você poder rece…" at bounding box center [745, 305] width 196 height 53
copy span "Isso que eu te expliquei é uma forma de você poder receber as suas vendas sem p…"
click at [739, 329] on textarea at bounding box center [754, 330] width 166 height 22
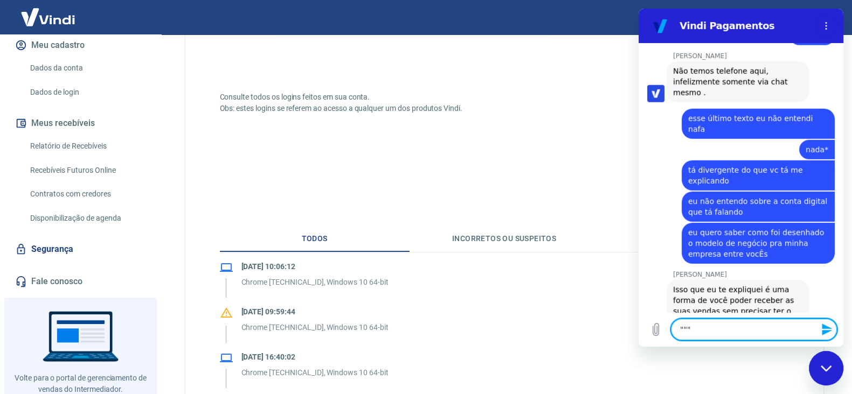
paste textarea "Isso que eu te expliquei é uma forma de você poder receber as suas vendas sem p…"
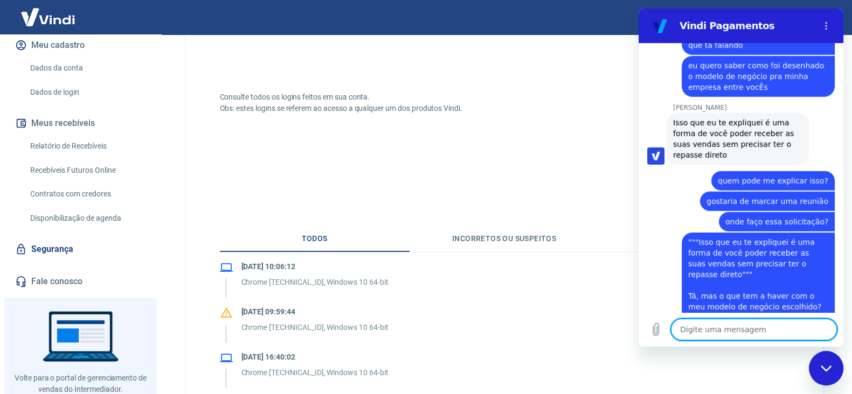
scroll to position [3964, 0]
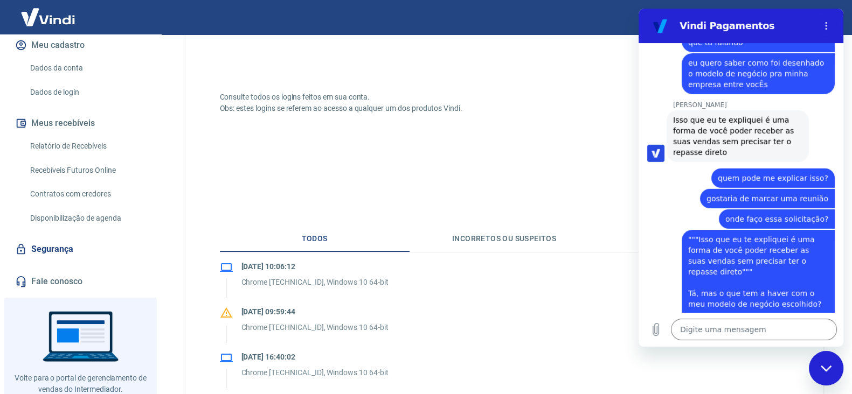
click at [773, 316] on div "Digite uma mensagem x" at bounding box center [740, 329] width 205 height 34
click at [771, 322] on textarea at bounding box center [754, 330] width 166 height 22
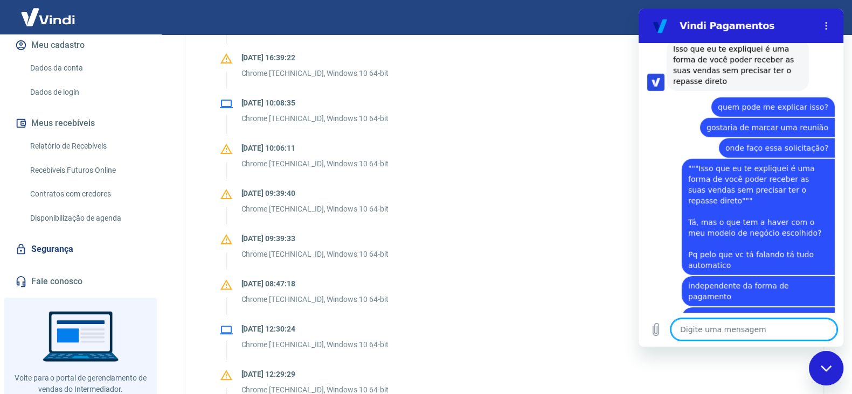
scroll to position [4037, 0]
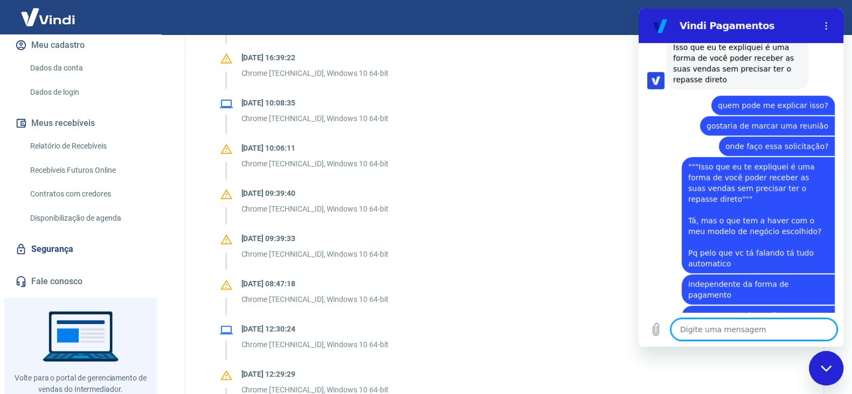
click at [757, 325] on textarea at bounding box center [754, 330] width 166 height 22
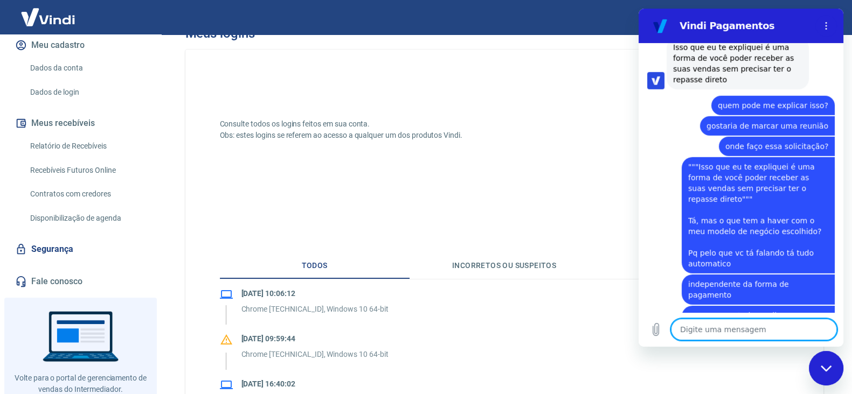
scroll to position [0, 0]
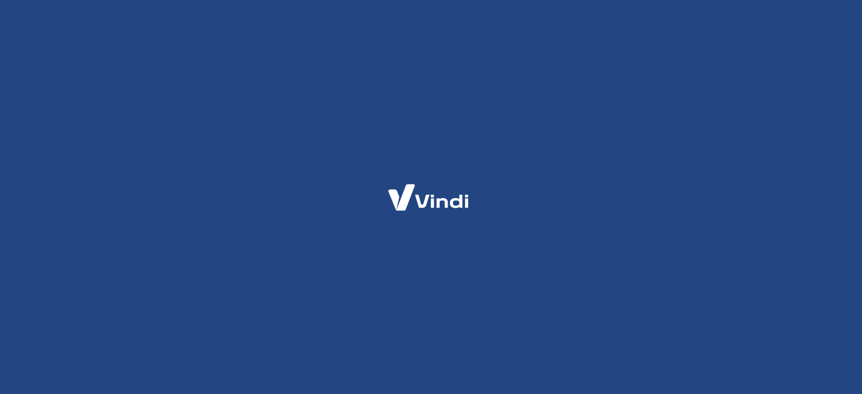
select select "SP"
select select "business"
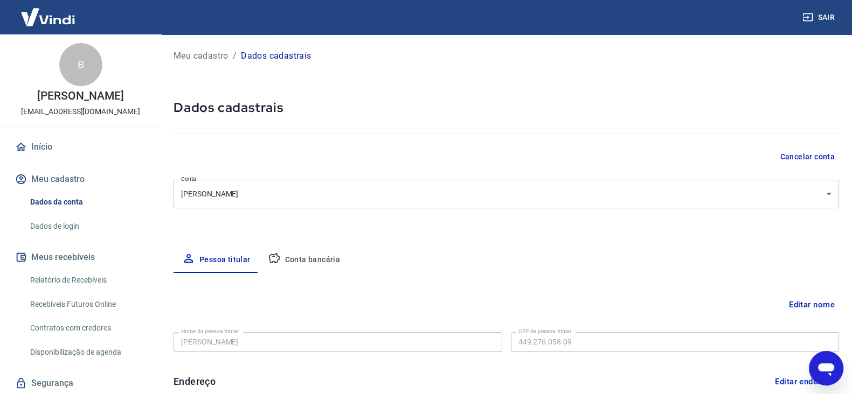
click at [818, 356] on div "Abrir janela de mensagens" at bounding box center [826, 368] width 32 height 32
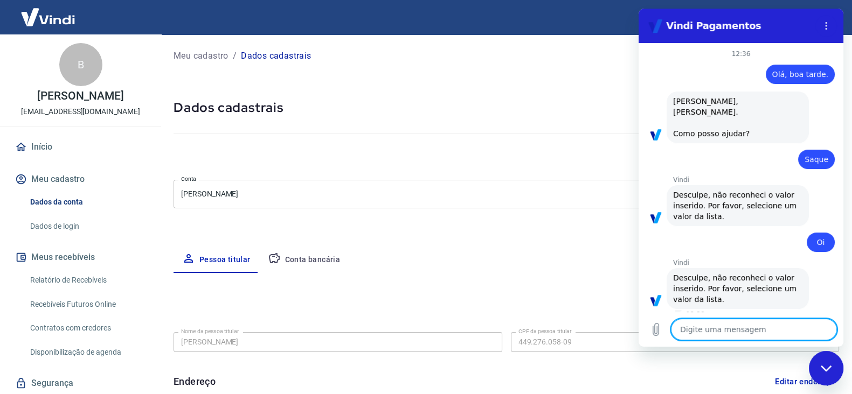
click at [723, 333] on textarea at bounding box center [754, 330] width 166 height 22
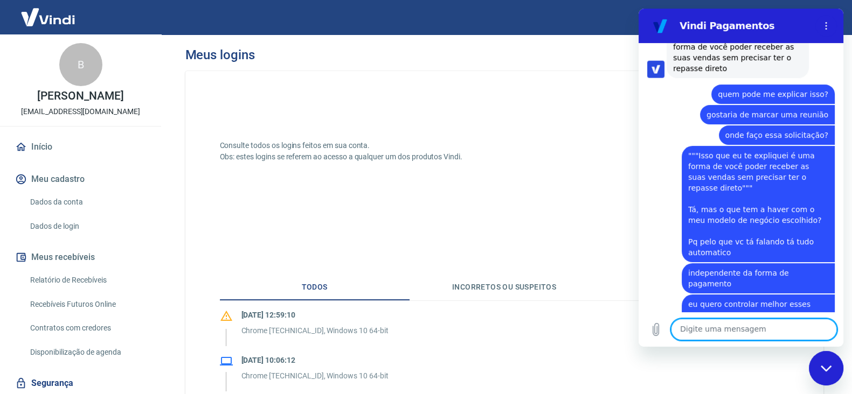
scroll to position [3518, 0]
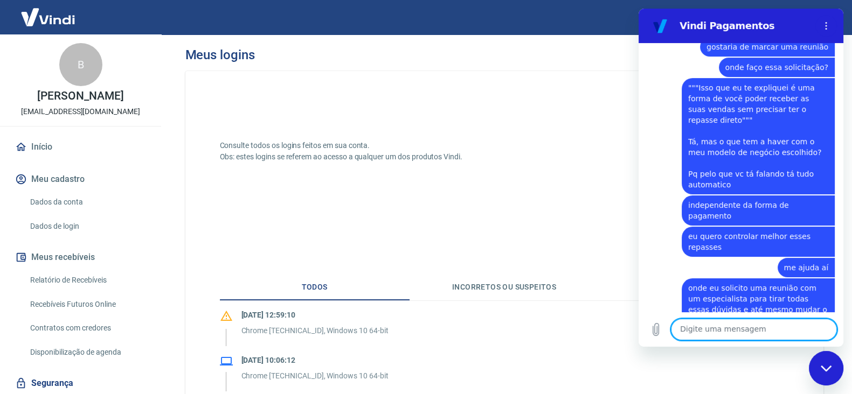
click at [725, 323] on textarea at bounding box center [754, 330] width 166 height 22
type textarea "G"
type textarea "u"
type textarea "ufa!!!! valeu gabiiii"
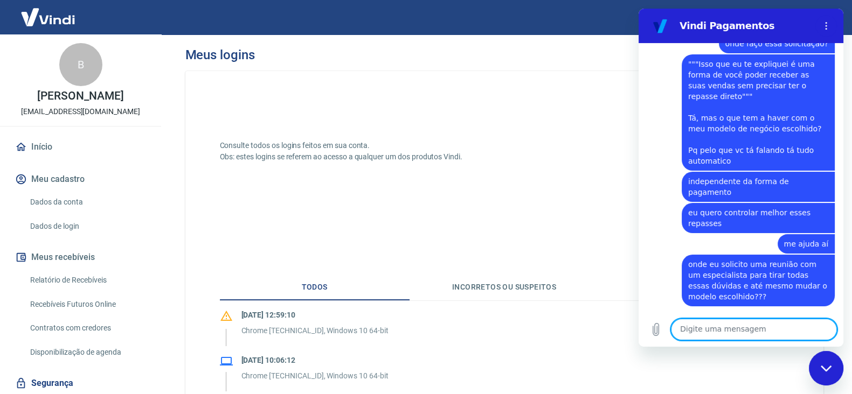
scroll to position [3544, 0]
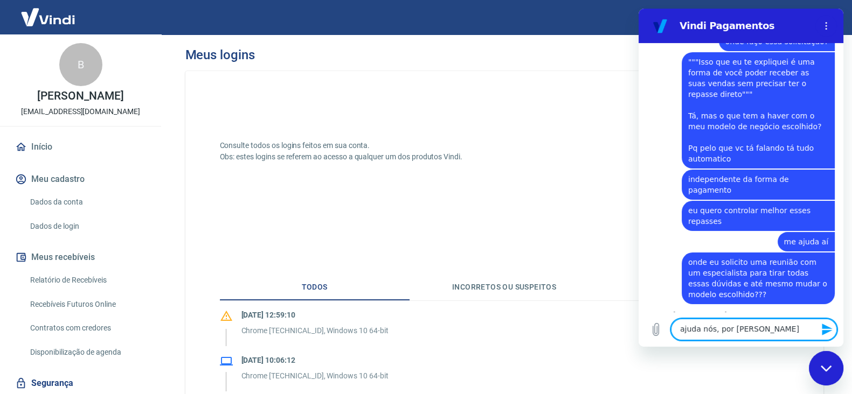
type textarea "ajuda nós, por favor"
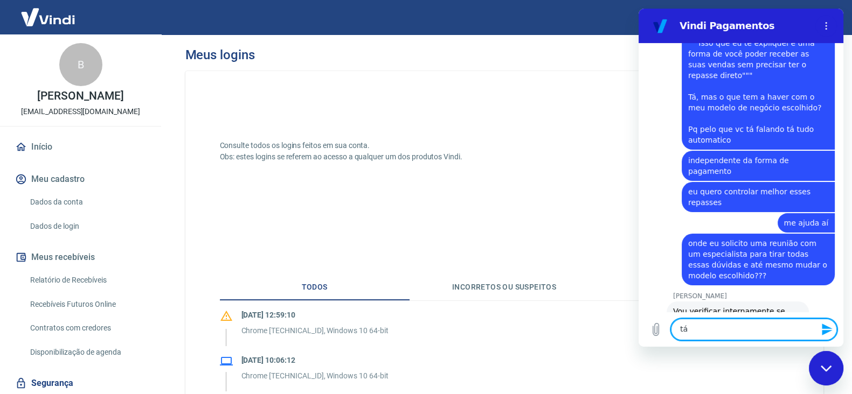
scroll to position [3564, 0]
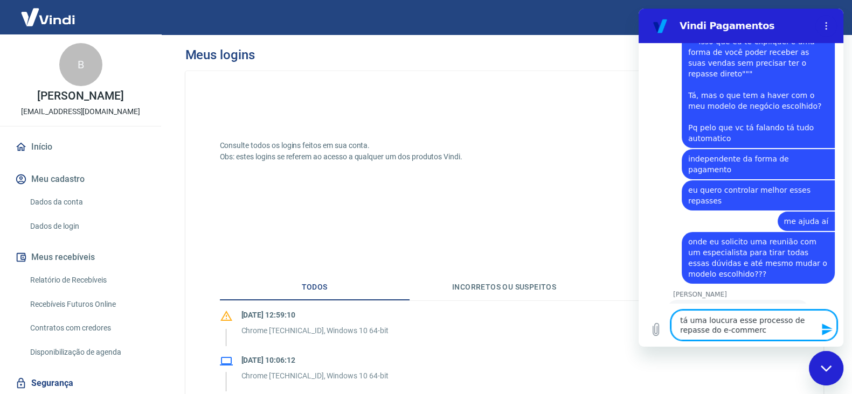
type textarea "tá uma loucura esse processo de repasse do e-commerce"
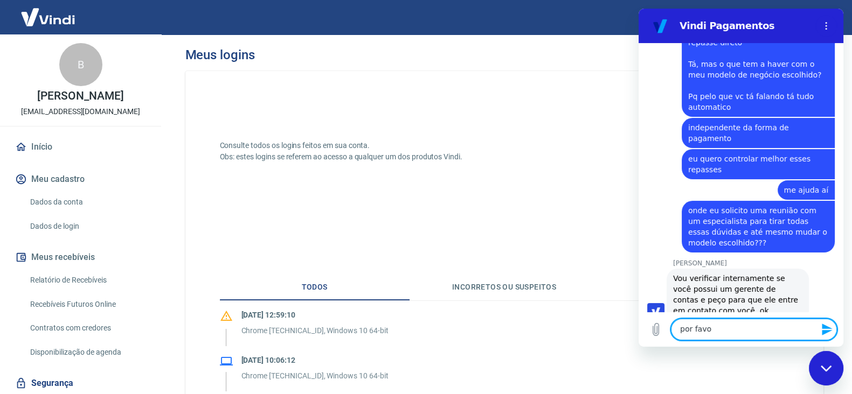
type textarea "por favor"
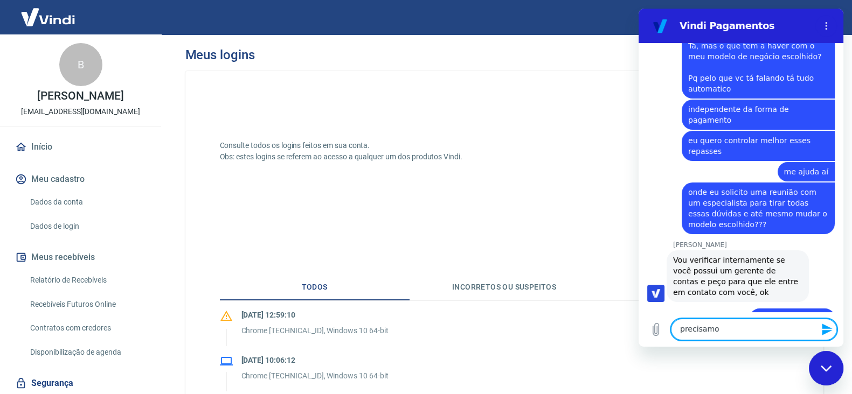
scroll to position [3616, 0]
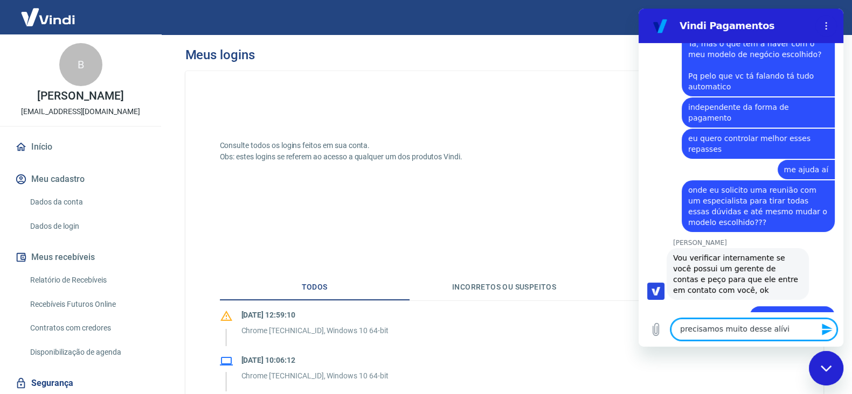
type textarea "precisamos muito desse alívio"
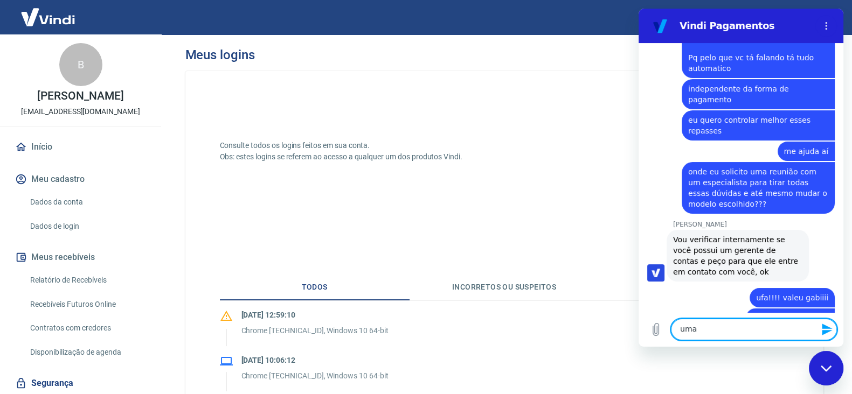
scroll to position [3637, 0]
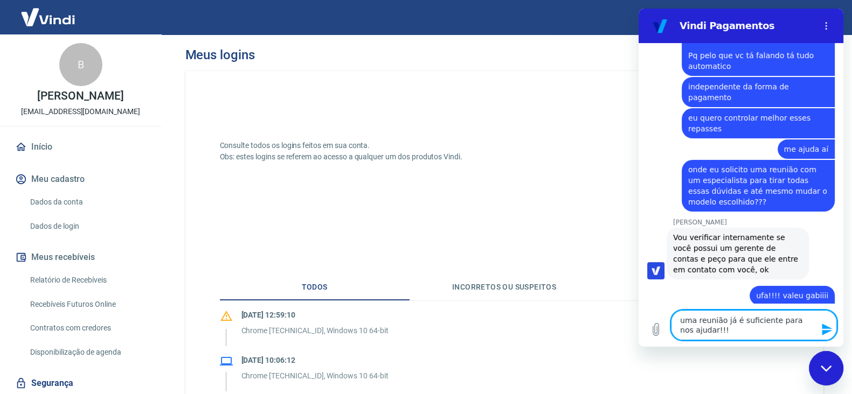
type textarea "uma reunião já é suficiente para nos ajudar!!!!"
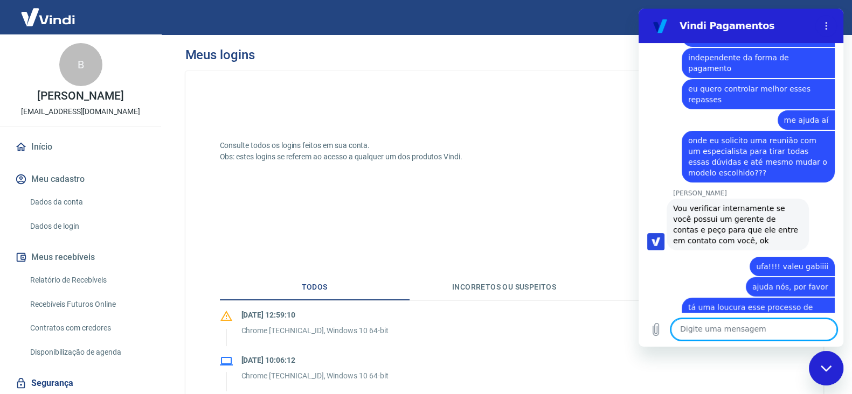
scroll to position [3668, 0]
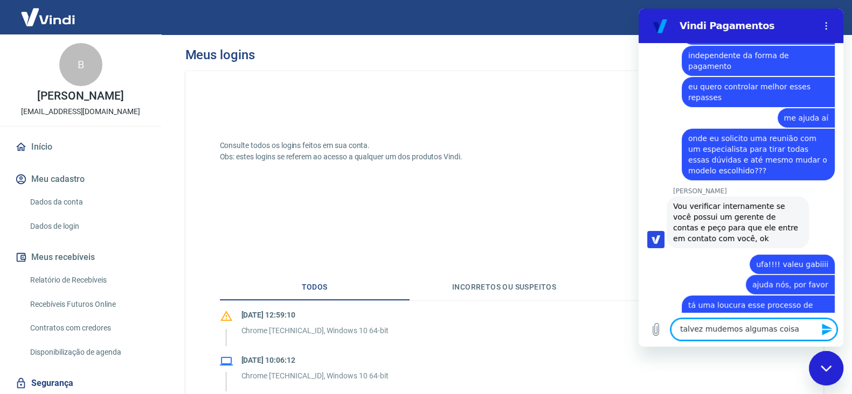
type textarea "talvez mudemos algumas coisas"
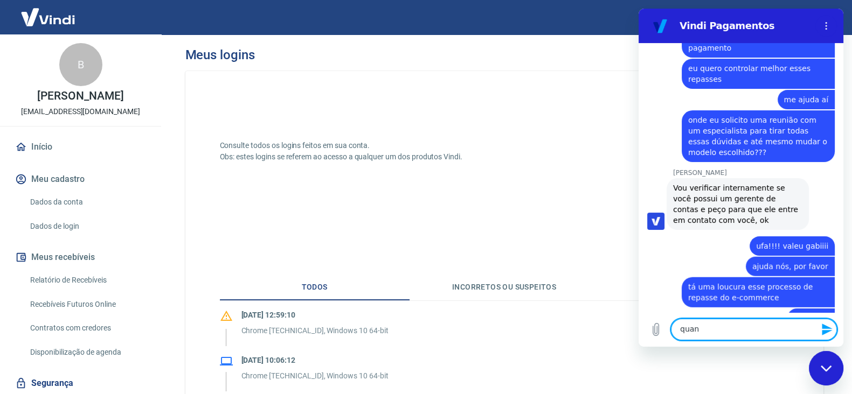
scroll to position [3688, 0]
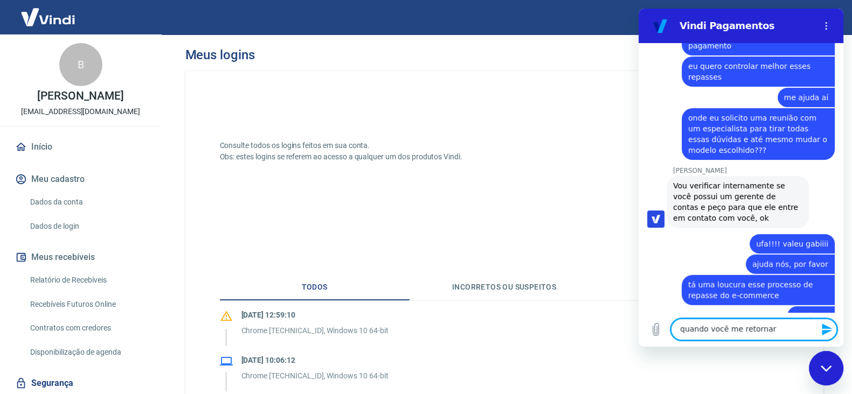
type textarea "quando você me retorna"
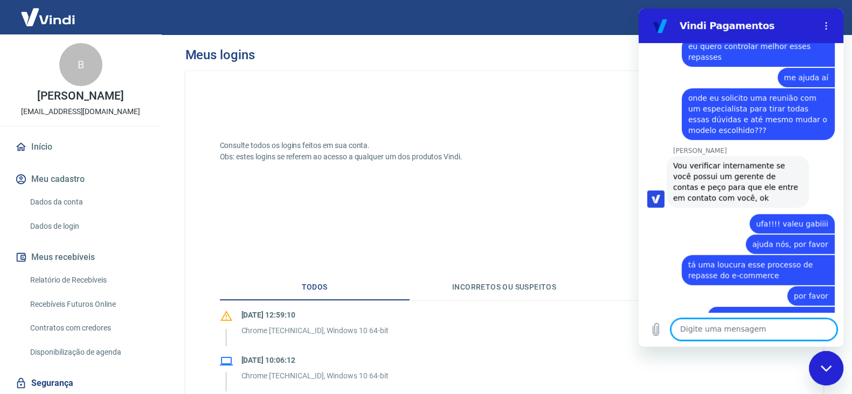
scroll to position [3709, 0]
click at [757, 330] on textarea at bounding box center [754, 330] width 166 height 22
type textarea "?"
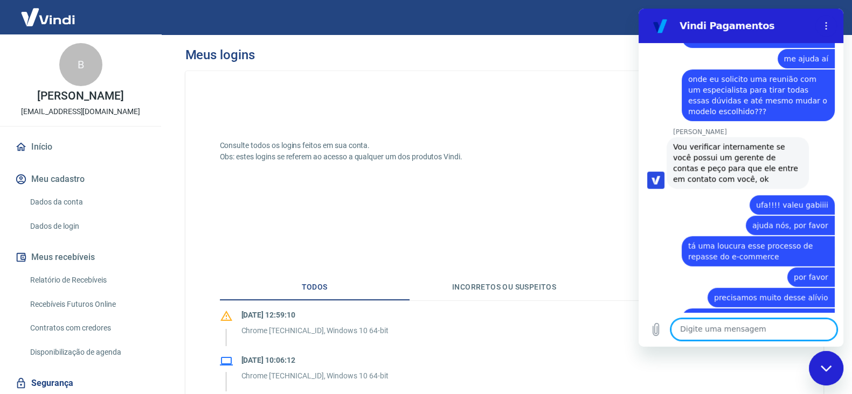
scroll to position [3729, 0]
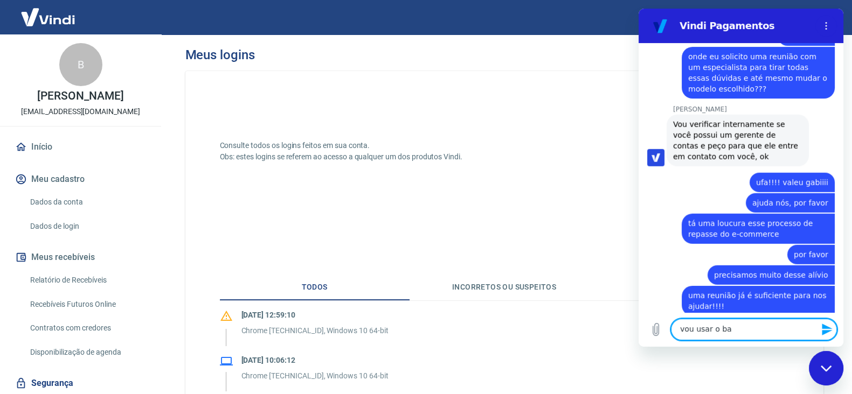
type textarea "vou usar o ban"
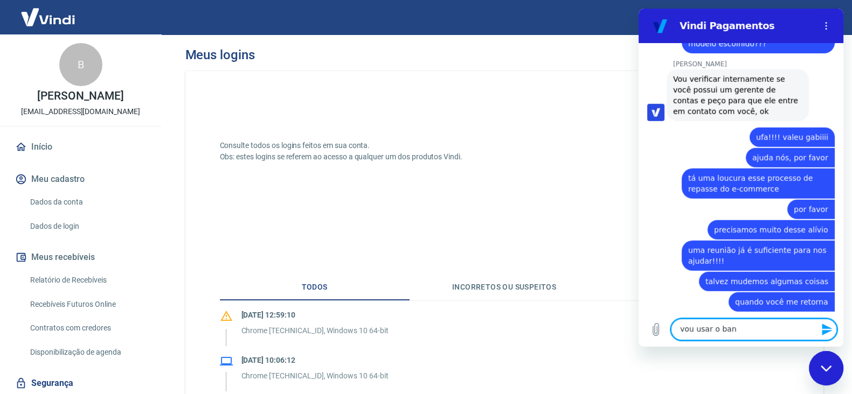
scroll to position [3797, 0]
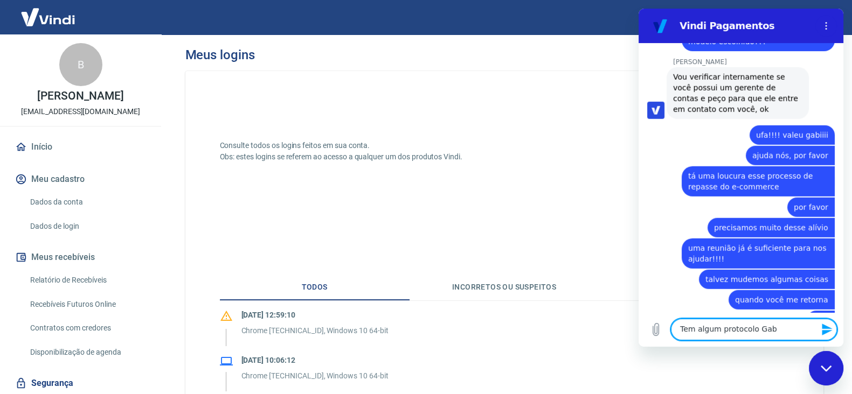
type textarea "Tem algum protocolo Gabi"
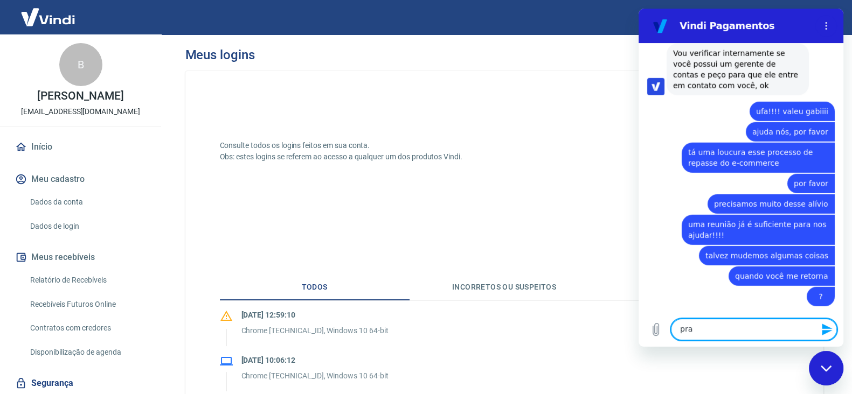
scroll to position [3823, 0]
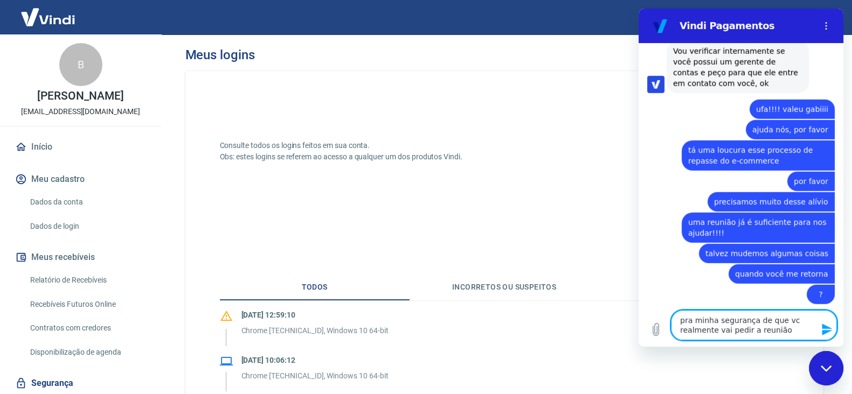
type textarea "pra minha segurança de que vc realmente vai pedir a reunião?"
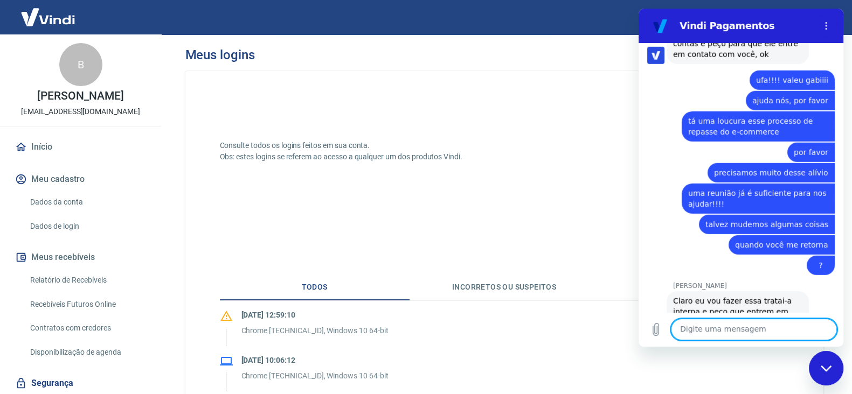
scroll to position [3854, 0]
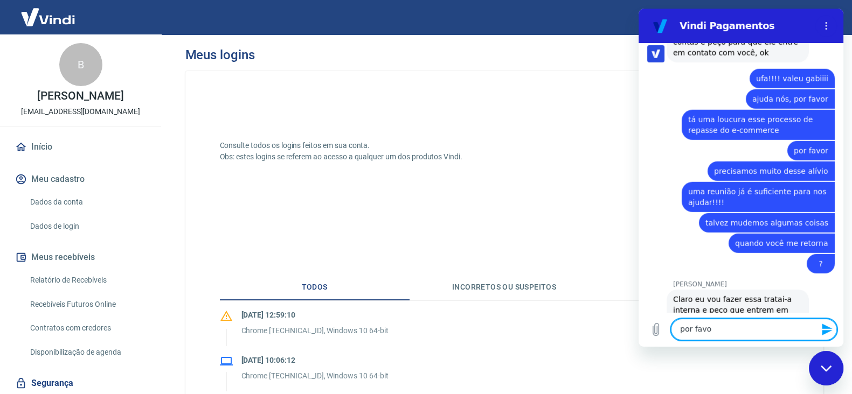
type textarea "por favor"
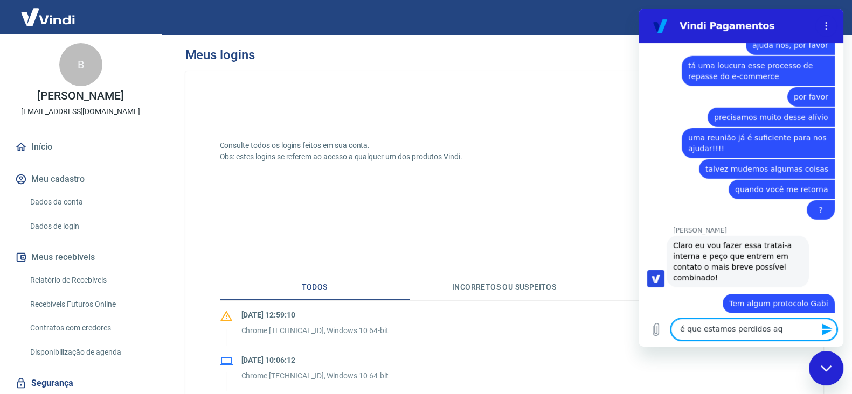
scroll to position [3910, 0]
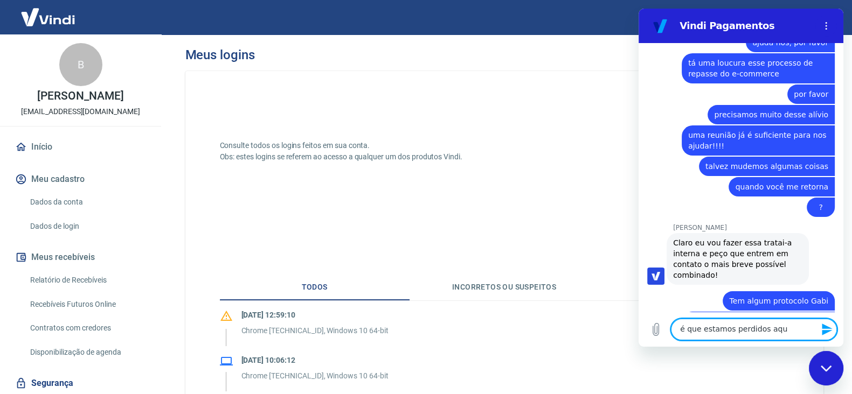
type textarea "é que estamos perdidos aqui"
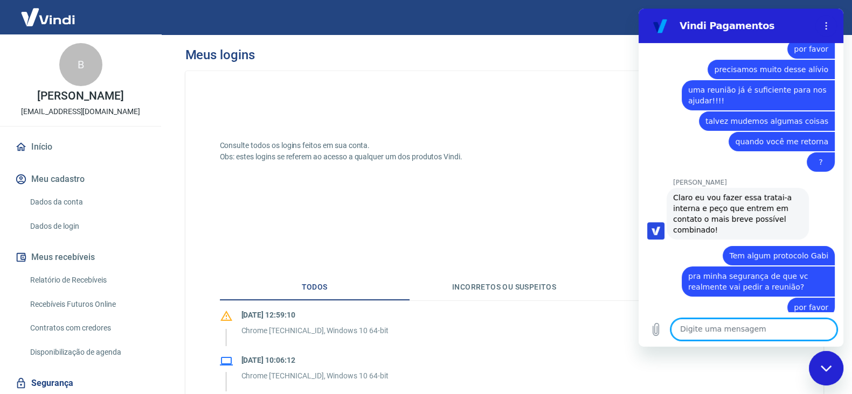
scroll to position [3956, 0]
type textarea "sério"
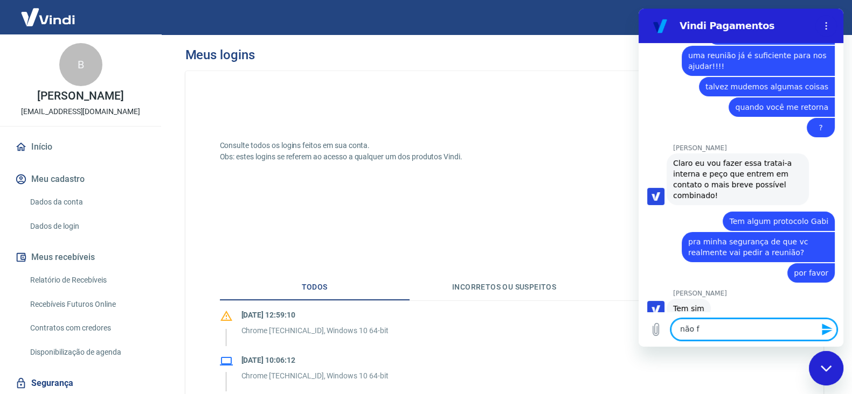
scroll to position [3992, 0]
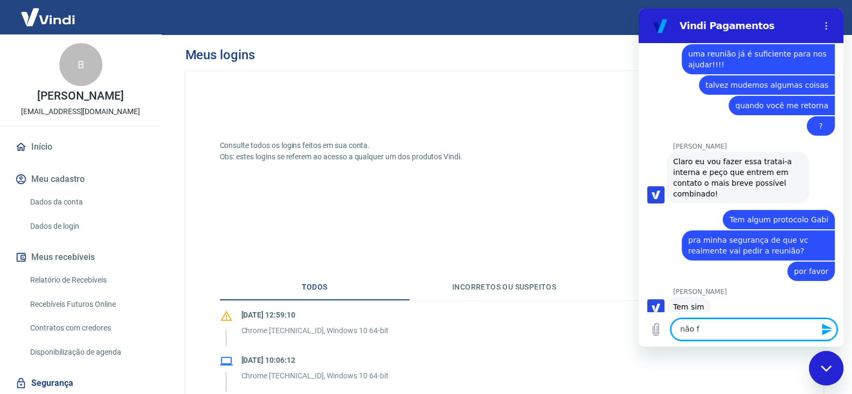
type textarea "não fa"
click at [760, 384] on span "O nº desse chamado é: 1694412" at bounding box center [737, 395] width 129 height 22
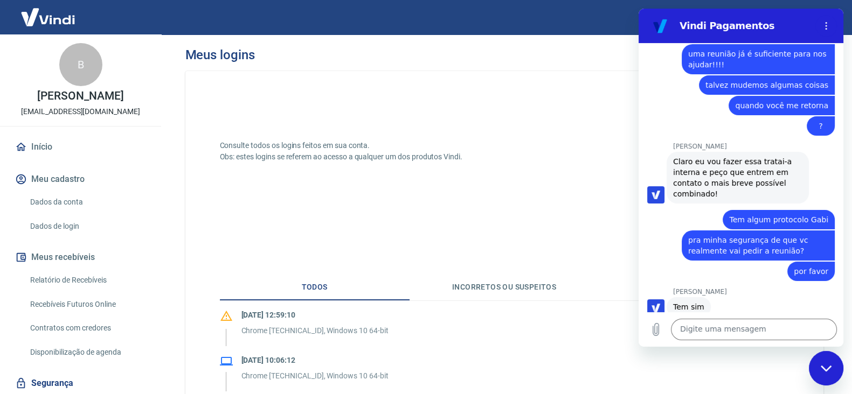
click at [760, 384] on span "O nº desse chamado é: 1694412" at bounding box center [737, 395] width 129 height 22
copy span "1694412"
click at [732, 384] on span "O nº desse chamado é: 1694412" at bounding box center [737, 395] width 129 height 22
drag, startPoint x: 681, startPoint y: 291, endPoint x: 784, endPoint y: 287, distance: 102.4
click at [784, 379] on div "Gabrielle Jeronymo diz: O nº desse chamado é: 1694412" at bounding box center [737, 394] width 142 height 30
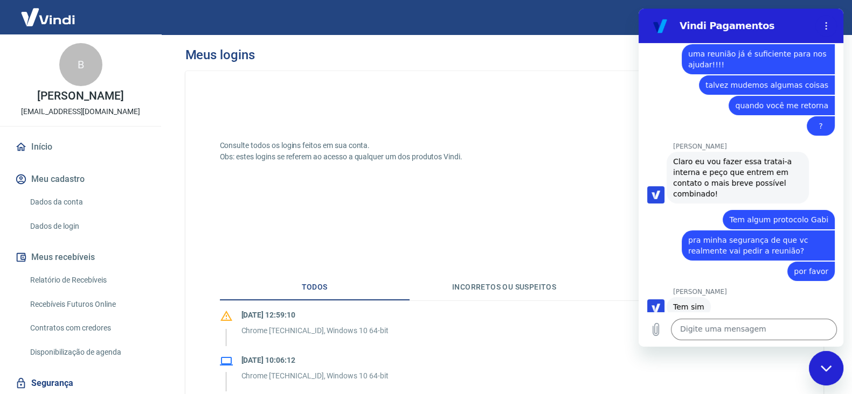
copy span "nº desse chamado é: 1694412"
click at [753, 330] on textarea at bounding box center [754, 330] width 166 height 22
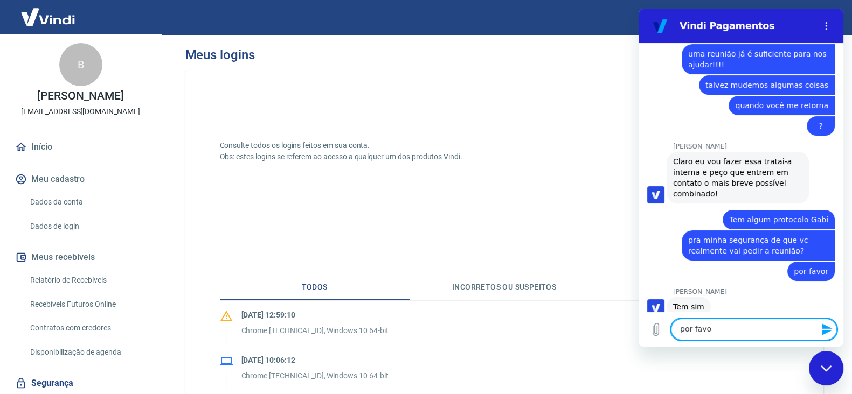
type textarea "por favor"
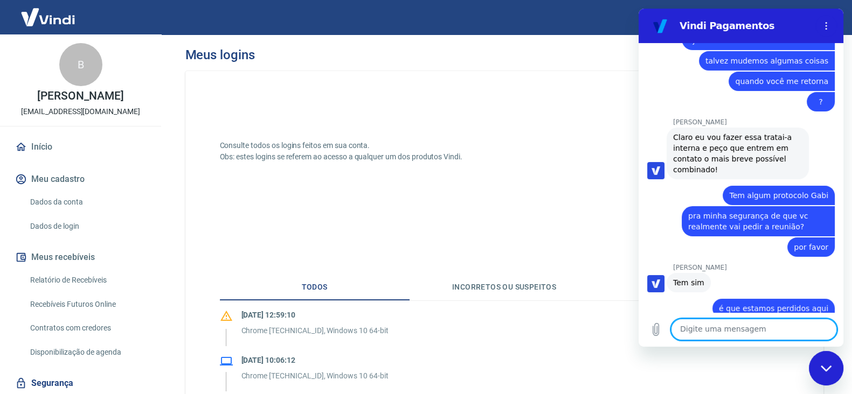
scroll to position [4018, 0]
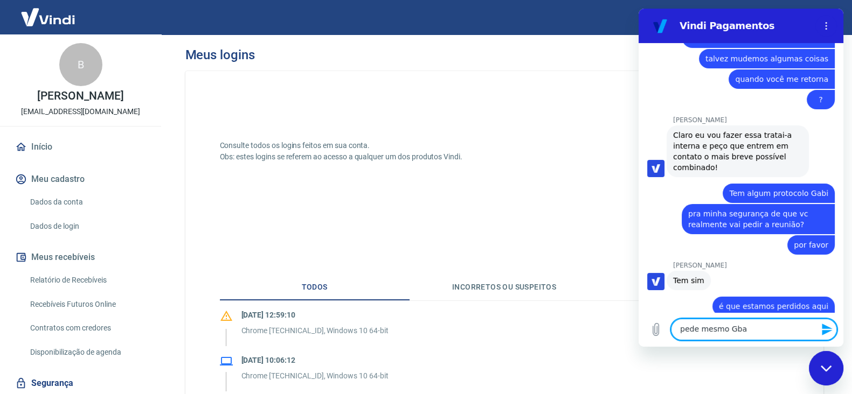
type textarea "pede mesmo Gbai"
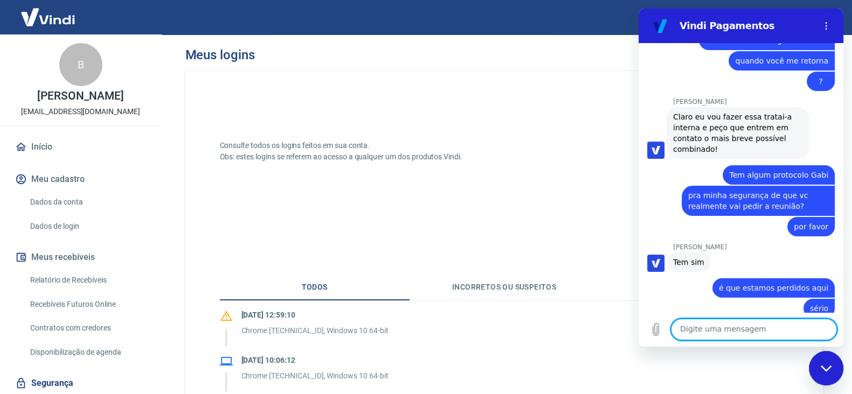
scroll to position [4038, 0]
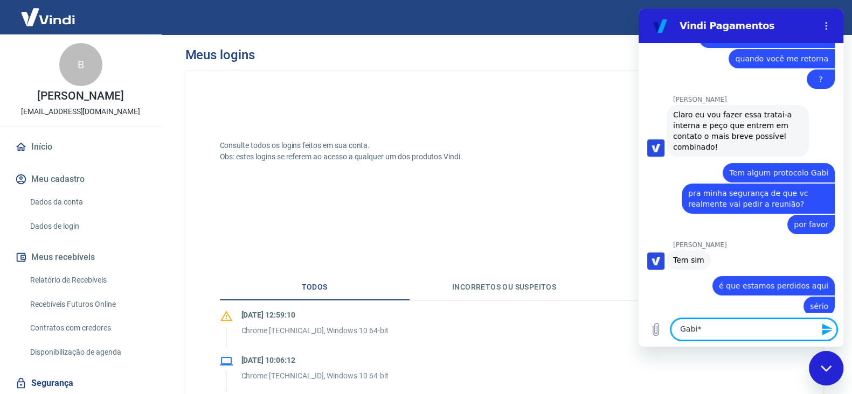
type textarea "Gabi**"
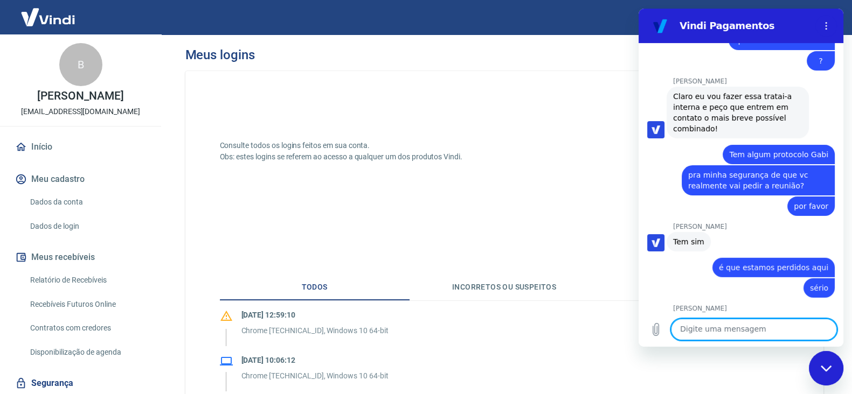
scroll to position [4058, 0]
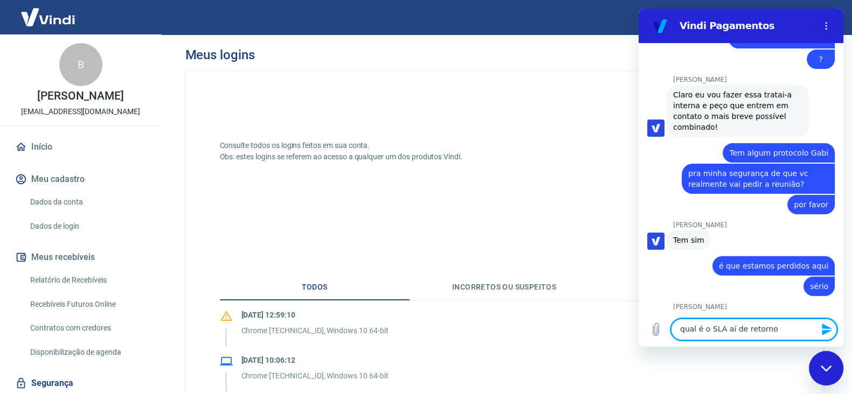
type textarea "qual é o SLA aí de retorno?"
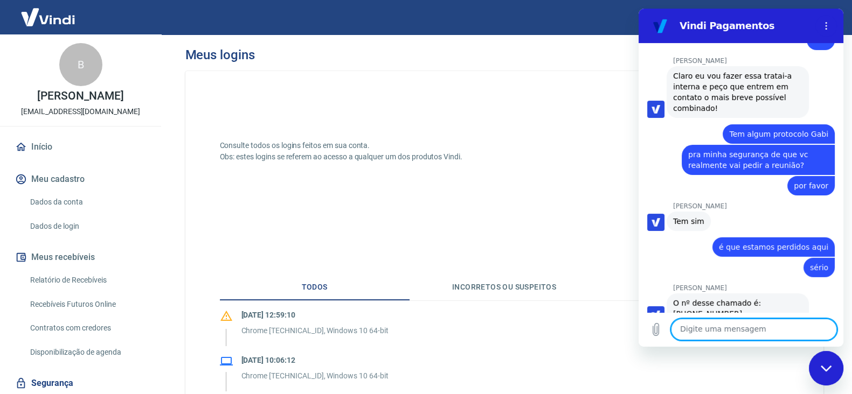
scroll to position [4079, 0]
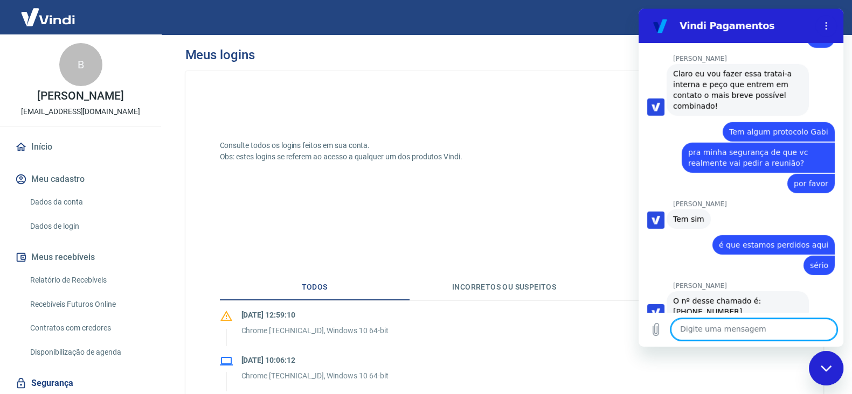
click at [776, 342] on div "Digite uma mensagem x" at bounding box center [740, 329] width 205 height 34
click at [780, 332] on textarea at bounding box center [754, 330] width 166 height 22
type textarea "vou usar o banheiro"
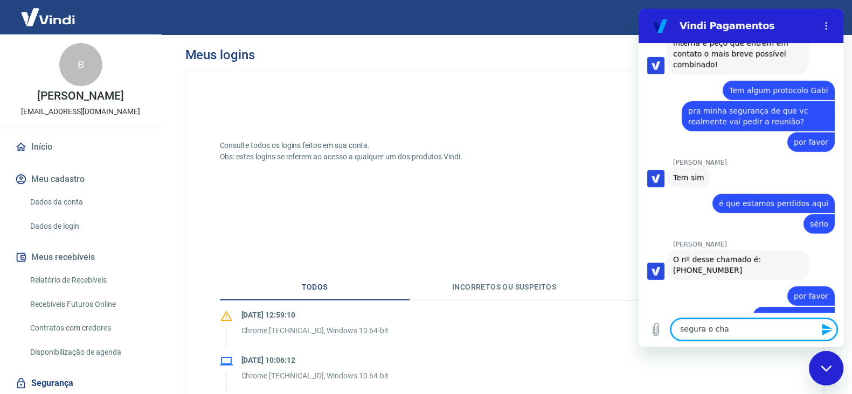
scroll to position [4120, 0]
type textarea "segura o chat aí pra mim kkkk"
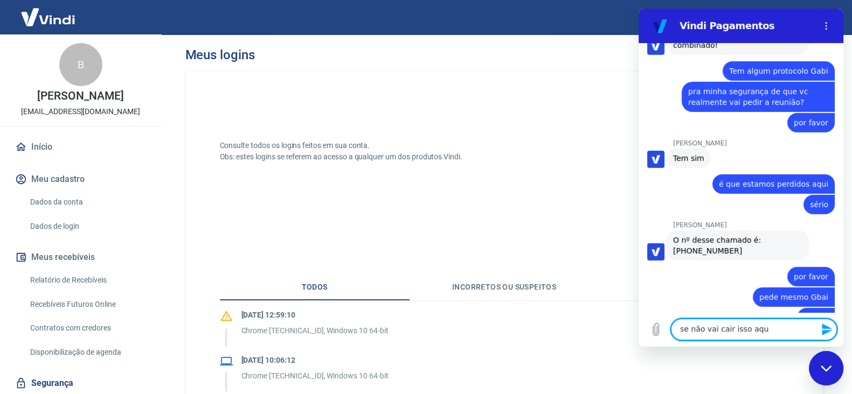
type textarea "se não vai cair isso aqui"
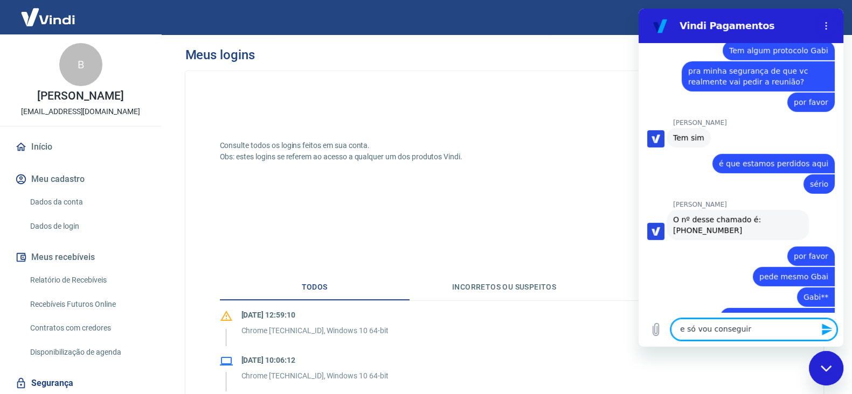
type textarea "e só vou consegui"
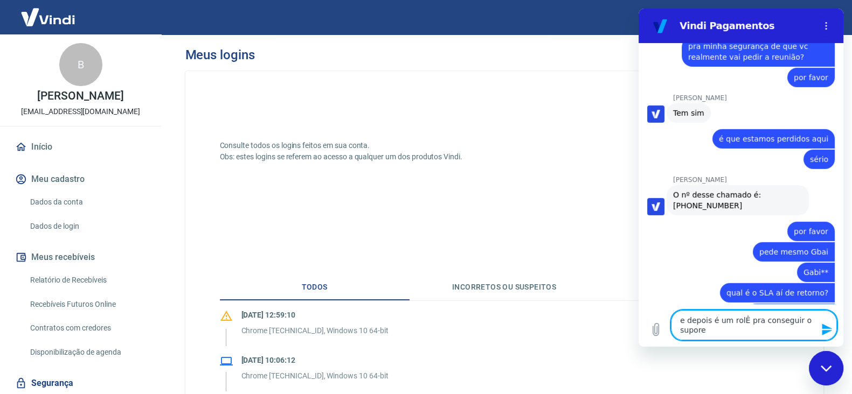
scroll to position [4196, 0]
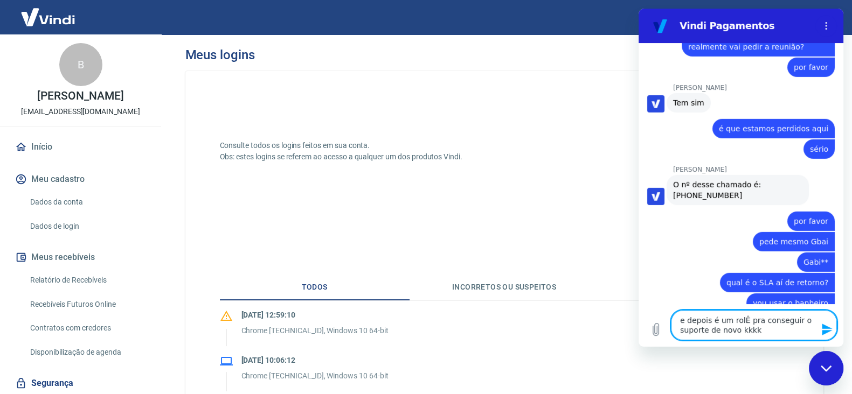
type textarea "e depois é um rolÊ pra conseguir o suporte de novo kkkkk"
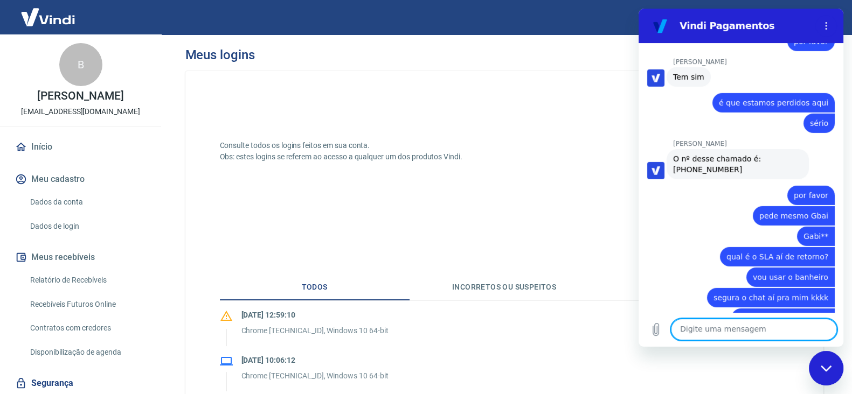
scroll to position [4223, 0]
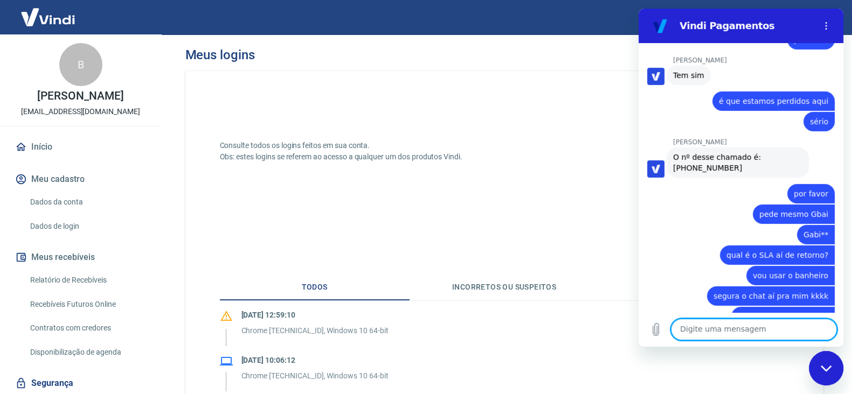
click at [744, 326] on textarea at bounding box center [754, 330] width 166 height 22
type textarea "tá bom, eu conheço"
click at [744, 326] on textarea at bounding box center [754, 330] width 166 height 22
type textarea "e"
type textarea "certooo"
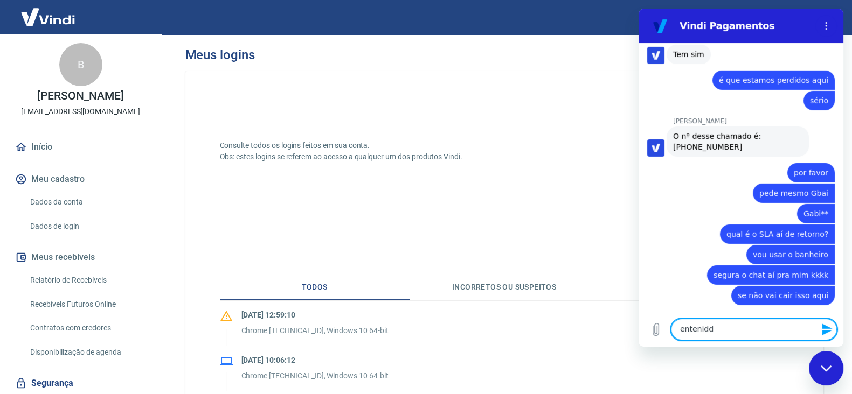
type textarea "enteniddo"
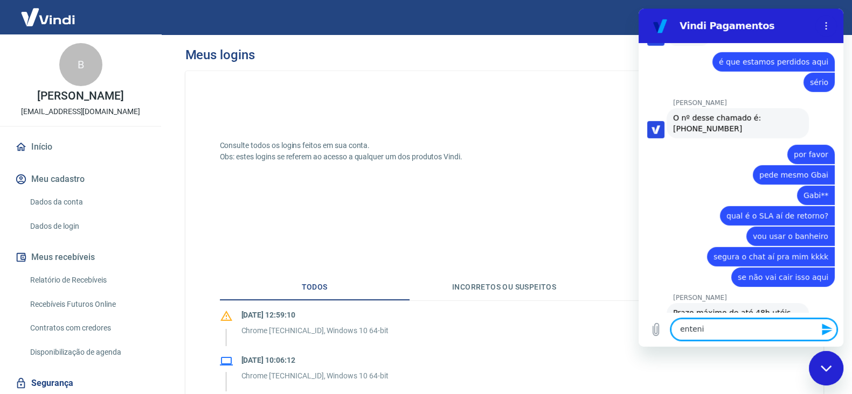
scroll to position [4264, 0]
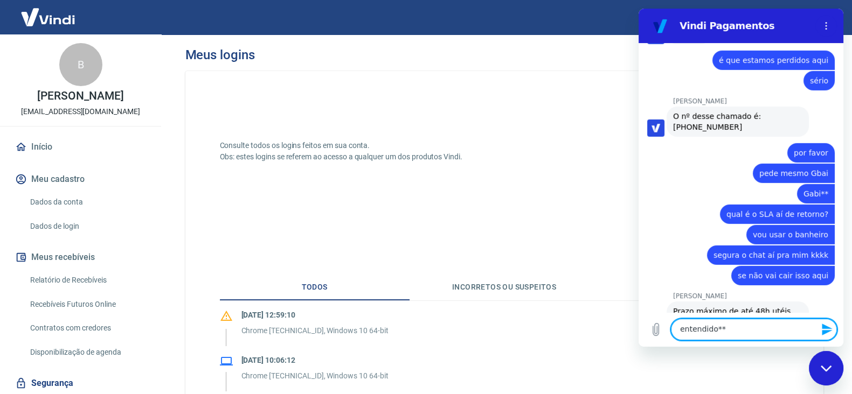
type textarea "entendido***"
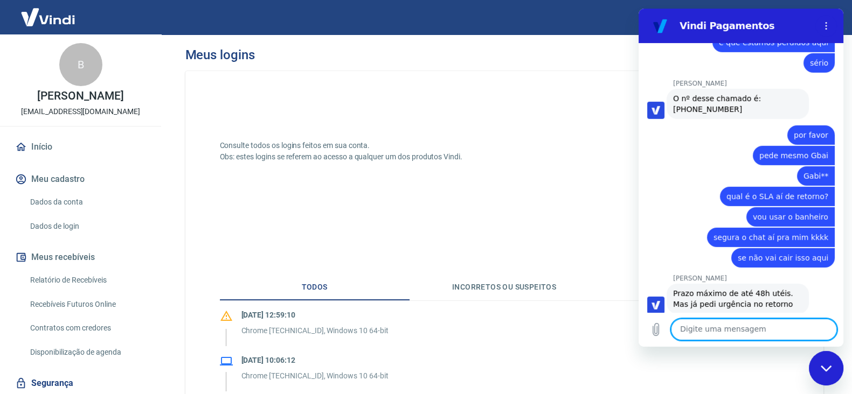
scroll to position [4285, 0]
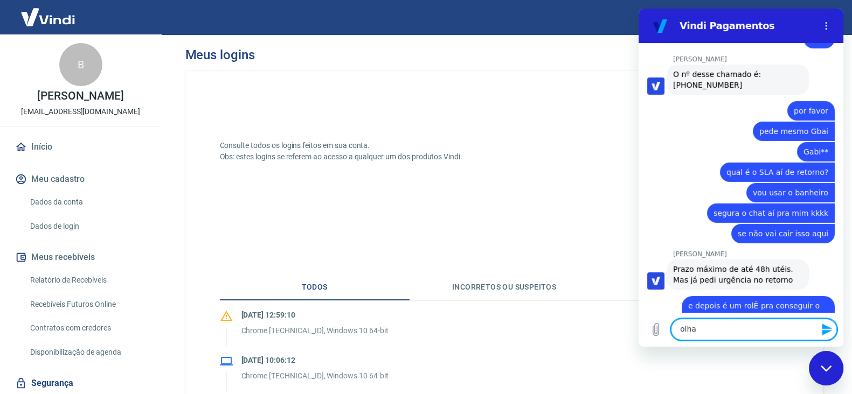
type textarea "olha,"
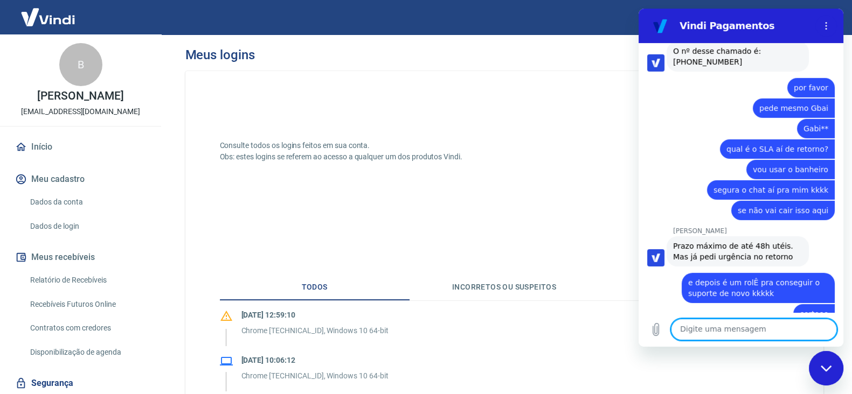
scroll to position [4331, 0]
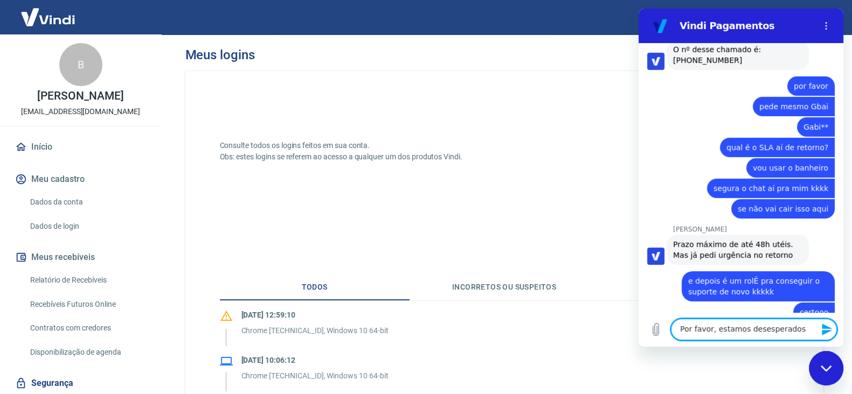
type textarea "Por favor, estamos desesperados."
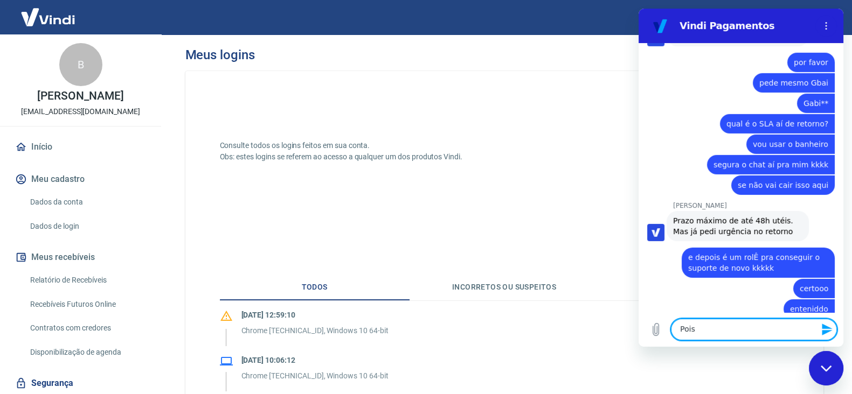
scroll to position [4357, 0]
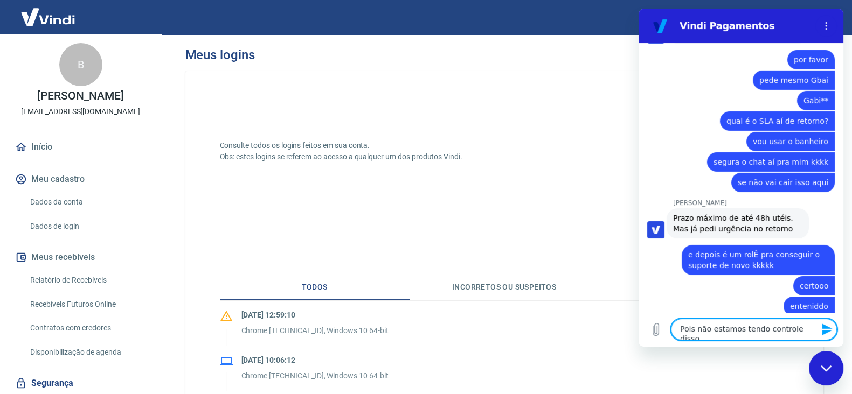
type textarea "Pois não estamos tendo controle disso."
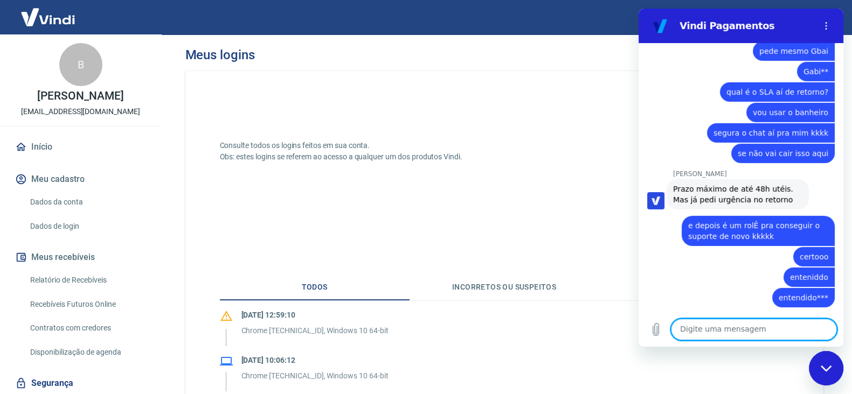
scroll to position [4388, 0]
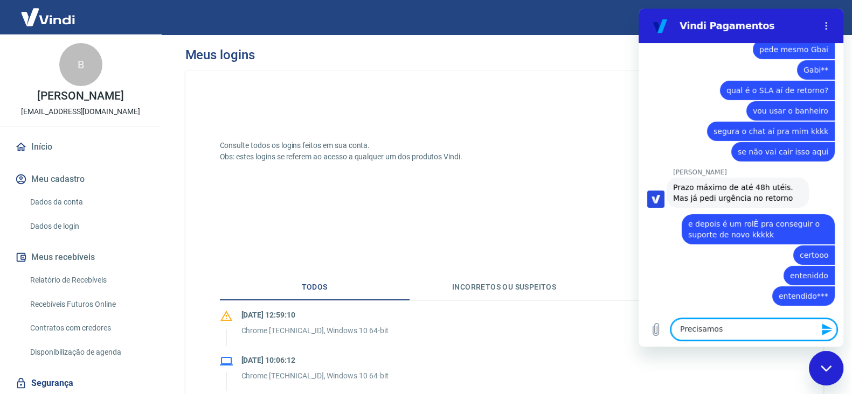
type textarea "Precisamos"
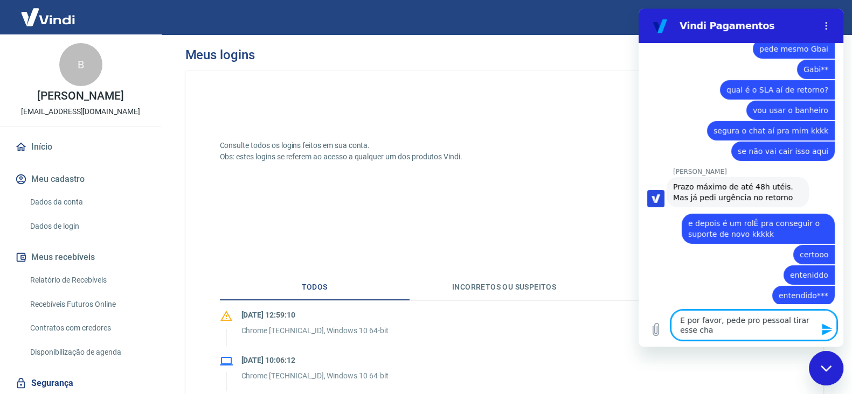
scroll to position [4397, 0]
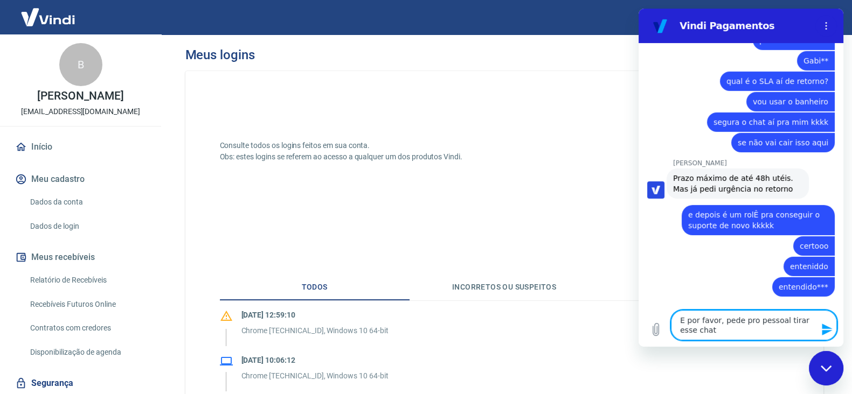
type textarea "E por favor, pede pro pessoal tirar esse cha"
type textarea "Se eu pagar mais caro no plano, eu tenho acesso algum gerente??"
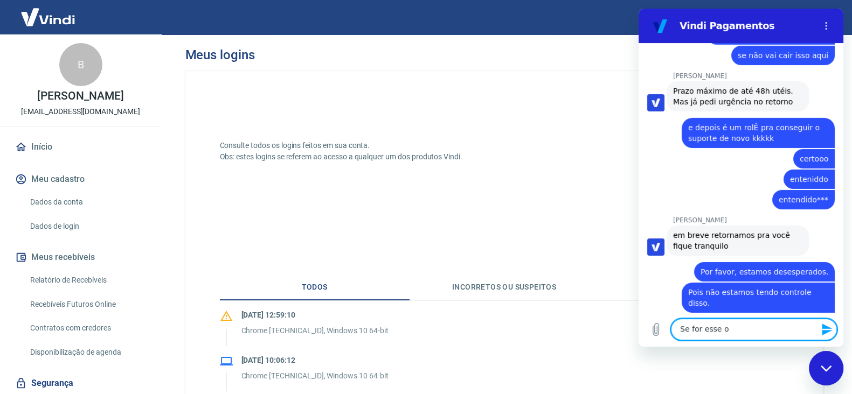
scroll to position [4487, 0]
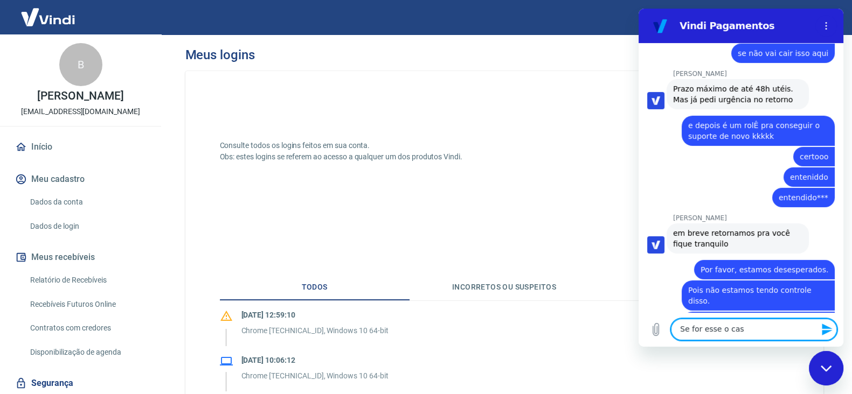
type textarea "Se for esse o caso"
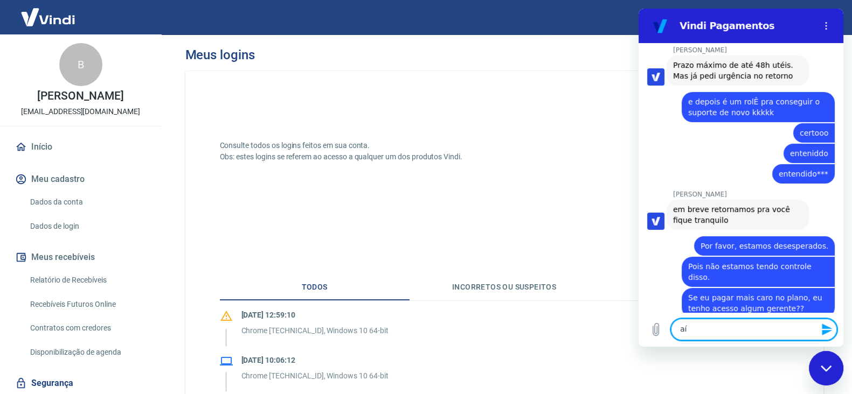
scroll to position [4512, 0]
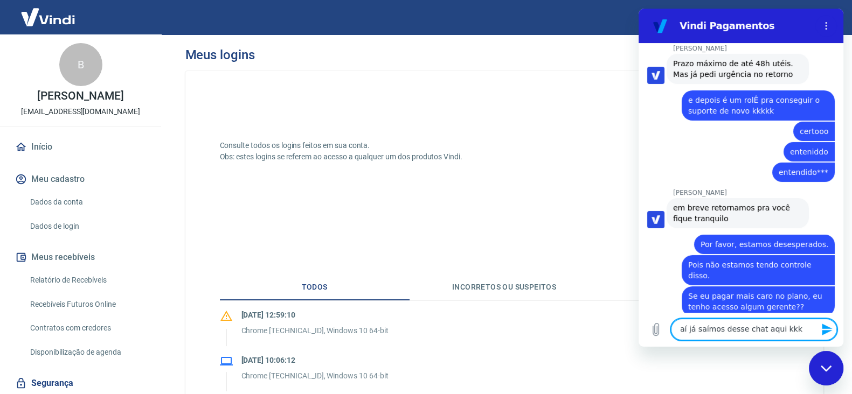
type textarea "aí já saímos desse chat aqui kkkk"
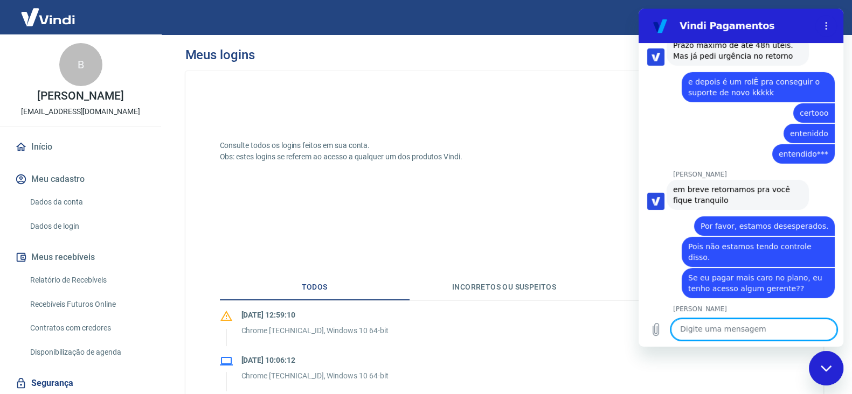
scroll to position [4533, 0]
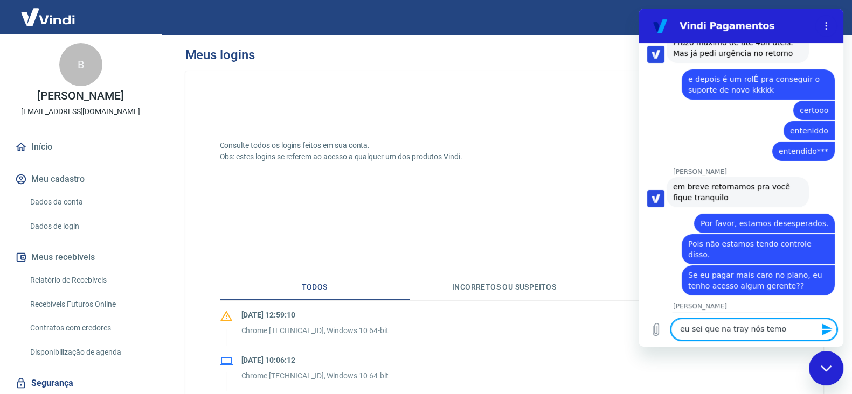
type textarea "eu sei que na tray nós temos"
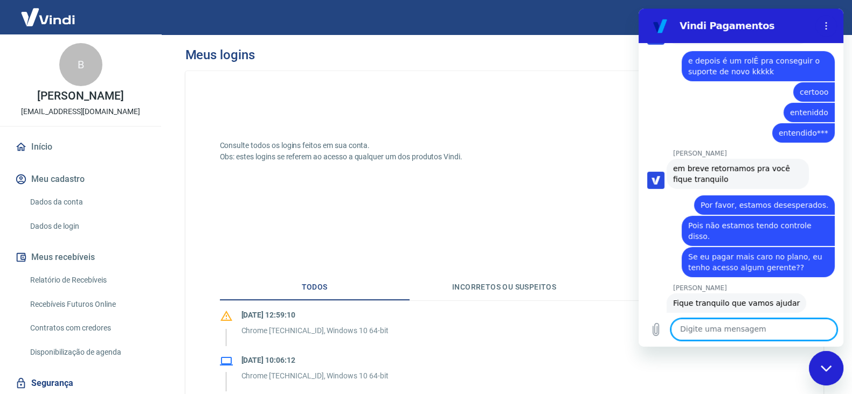
scroll to position [4553, 0]
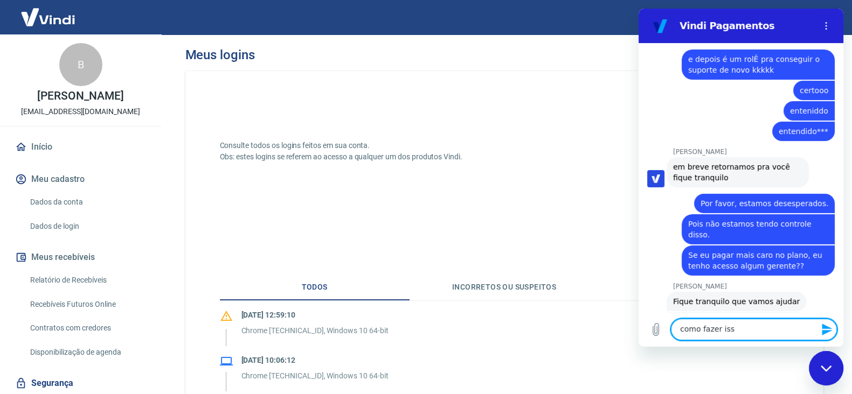
type textarea "como fazer isso"
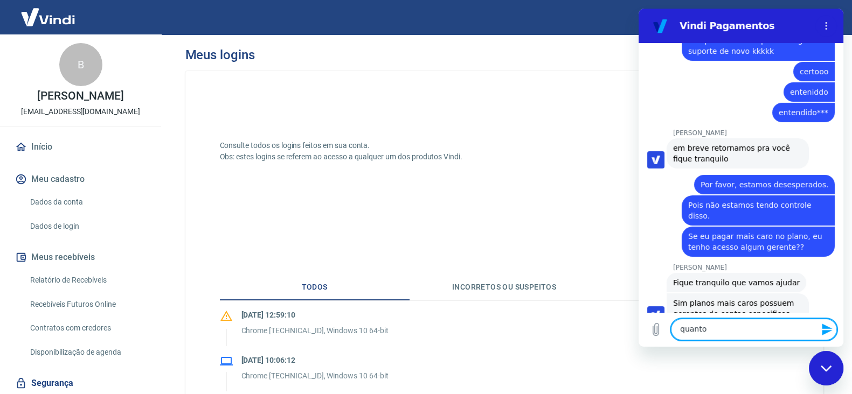
scroll to position [4573, 0]
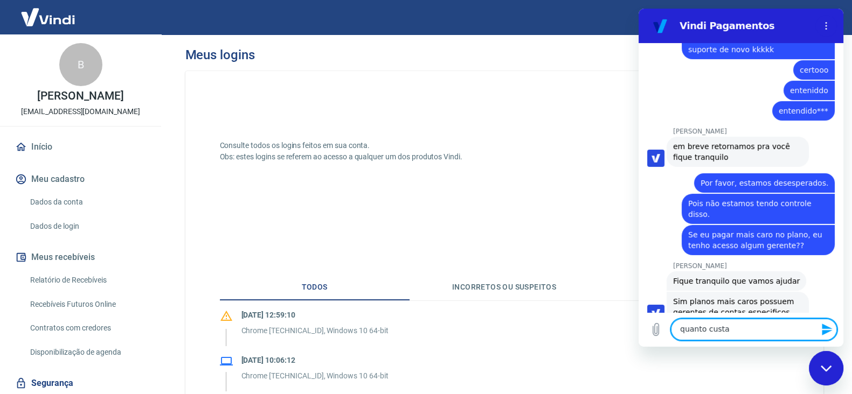
type textarea "quanto custa?"
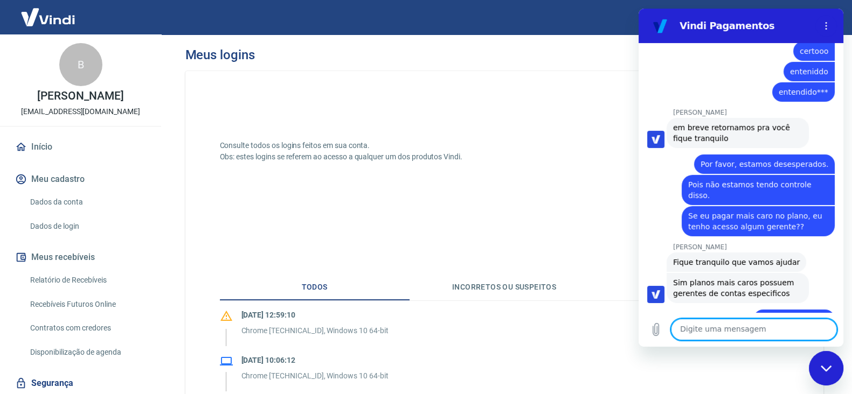
scroll to position [4594, 0]
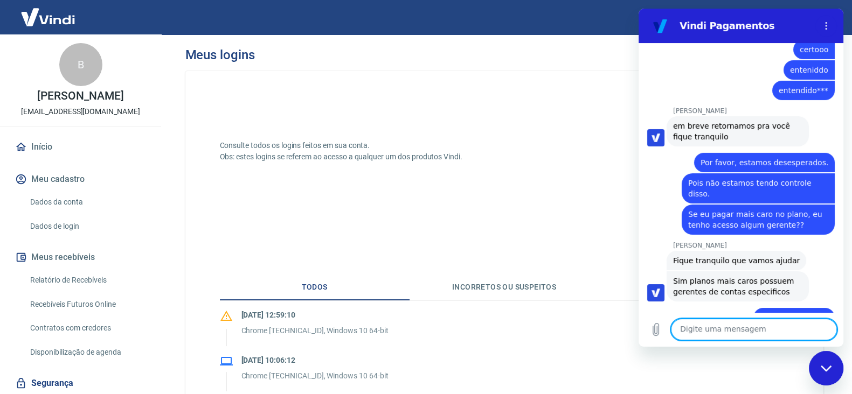
click at [799, 331] on textarea at bounding box center [754, 330] width 166 height 22
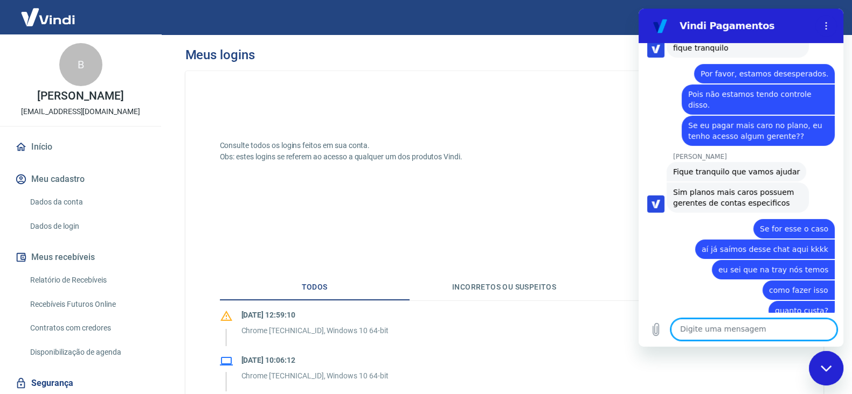
scroll to position [4684, 0]
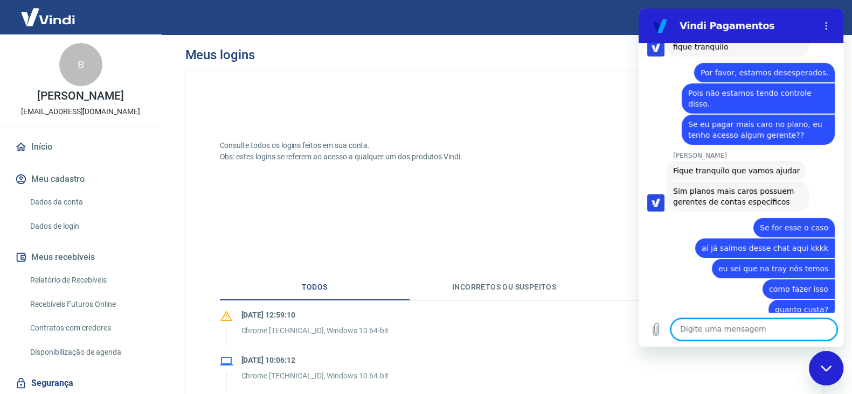
click at [743, 325] on textarea at bounding box center [754, 330] width 166 height 22
type textarea "(14)99824-1506"
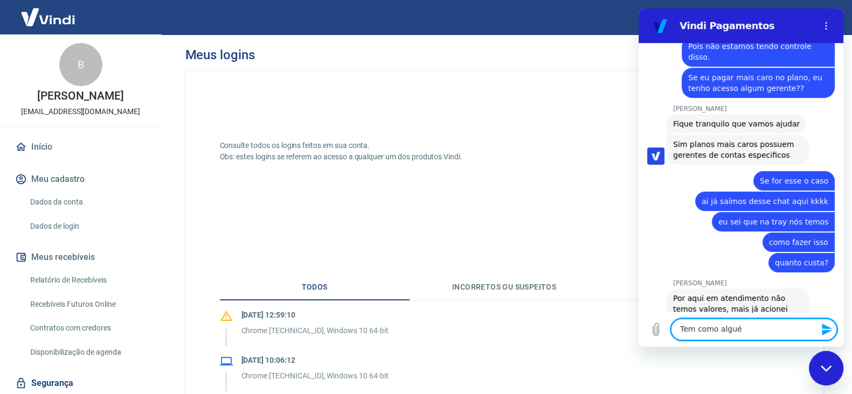
scroll to position [4730, 0]
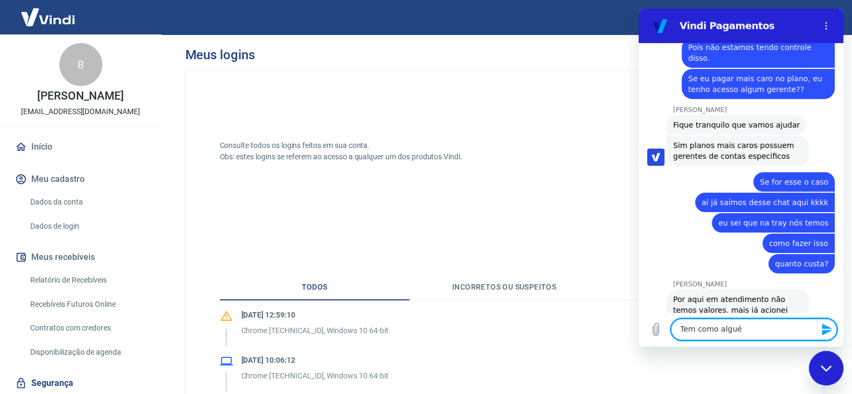
type textarea "Tem como alguém"
type textarea "Bruno Diniz"
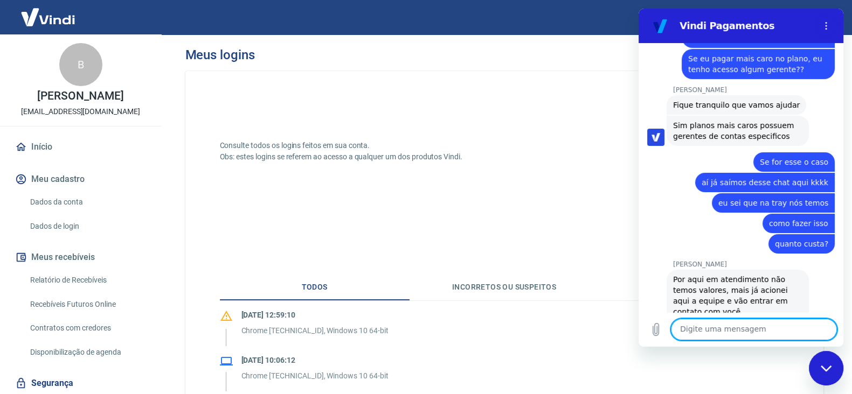
scroll to position [4750, 0]
type textarea "A"
type textarea "p"
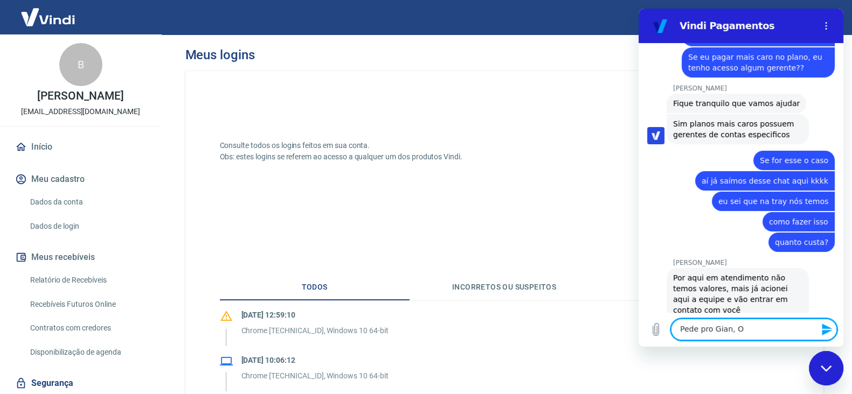
scroll to position [4751, 0]
type textarea "Pede pro Gian, o Alan"
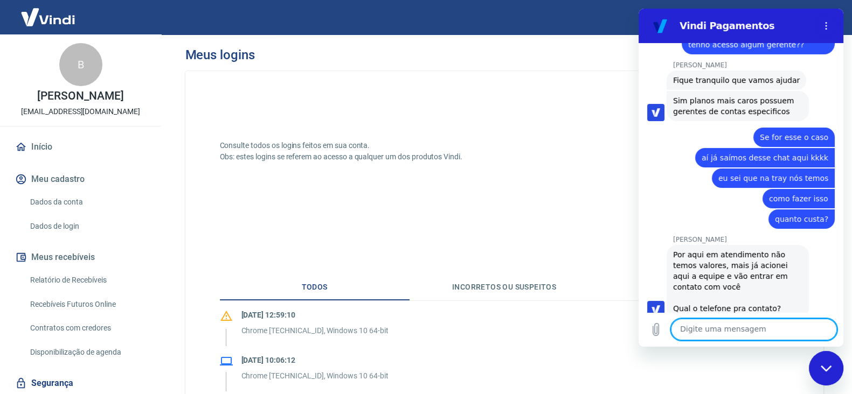
scroll to position [4776, 0]
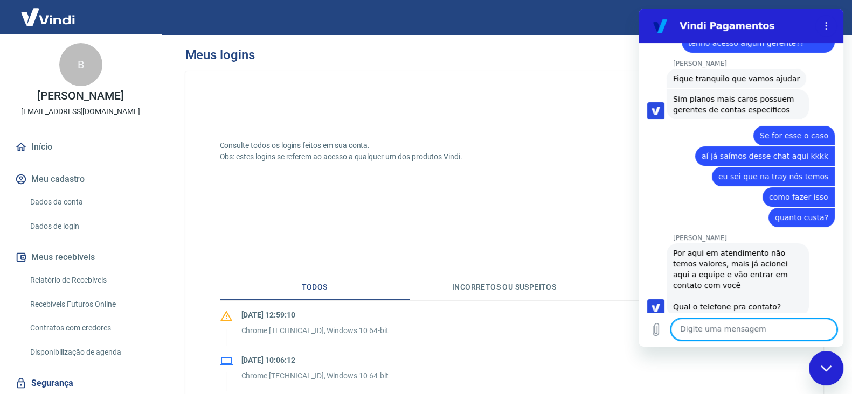
click at [743, 325] on textarea at bounding box center [754, 330] width 166 height 22
click at [771, 329] on textarea at bounding box center [754, 330] width 166 height 22
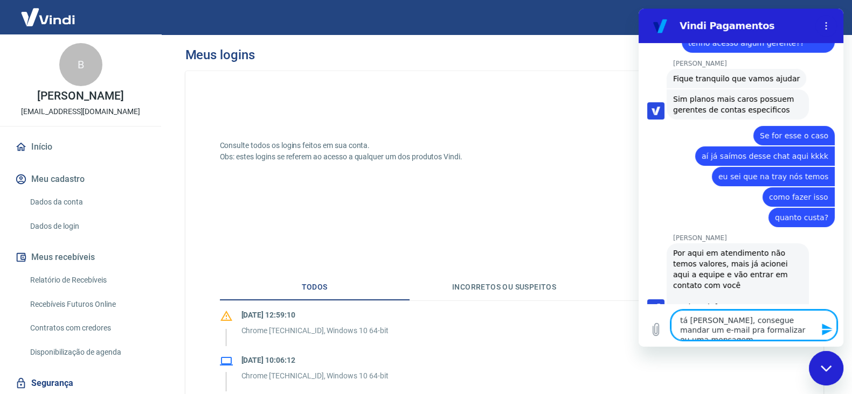
type textarea "tá bom, consegue mandar um e-mail pra formalizar ou uma mensagem?"
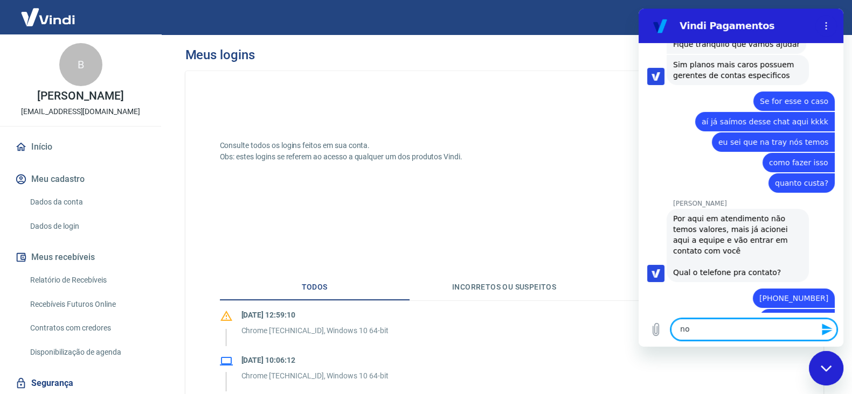
scroll to position [4813, 0]
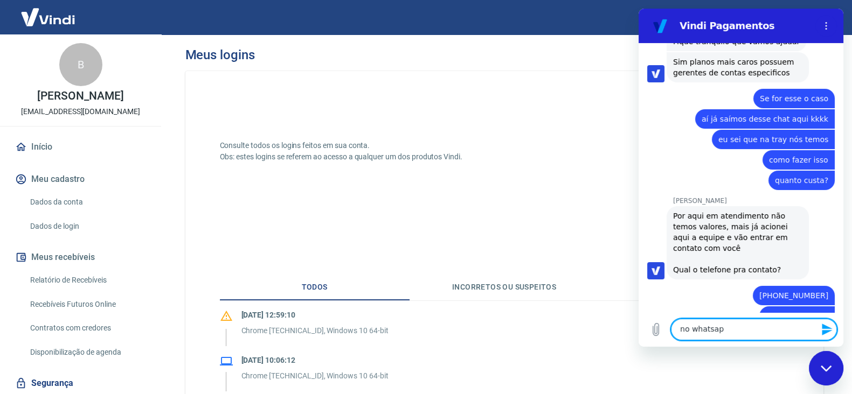
type textarea "no whatsapp"
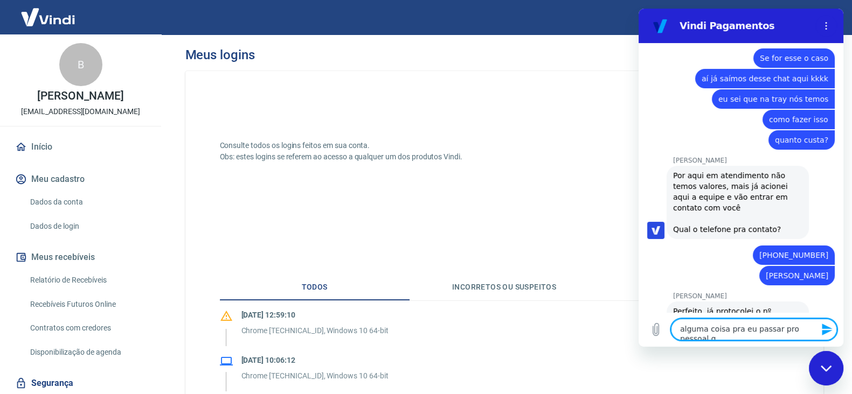
scroll to position [4855, 0]
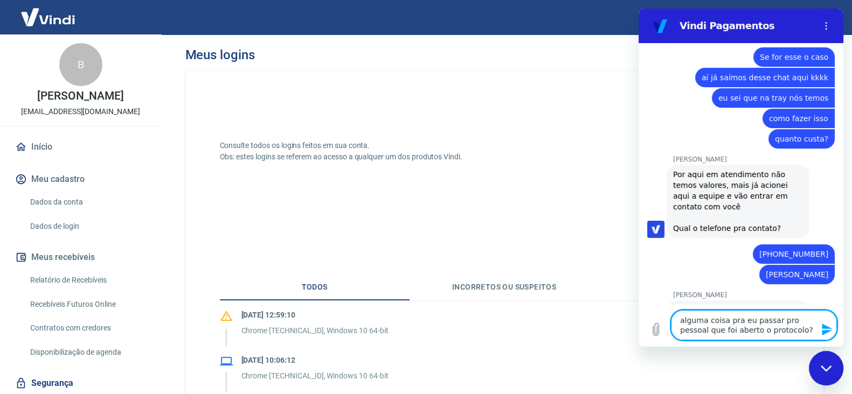
type textarea "alguma coisa pra eu passar pro pessoal que foi aberto o protocolo??"
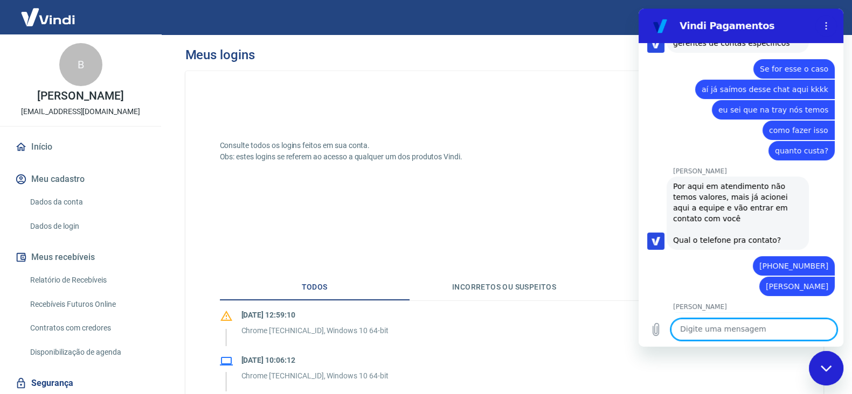
scroll to position [4921, 0]
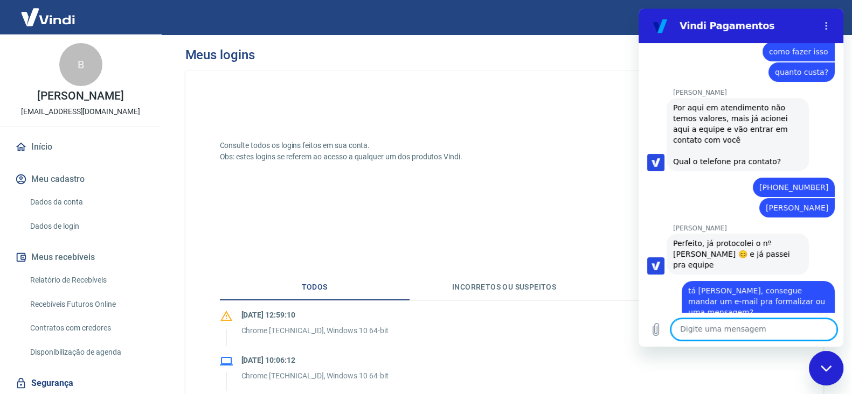
click at [728, 323] on textarea at bounding box center [754, 330] width 166 height 22
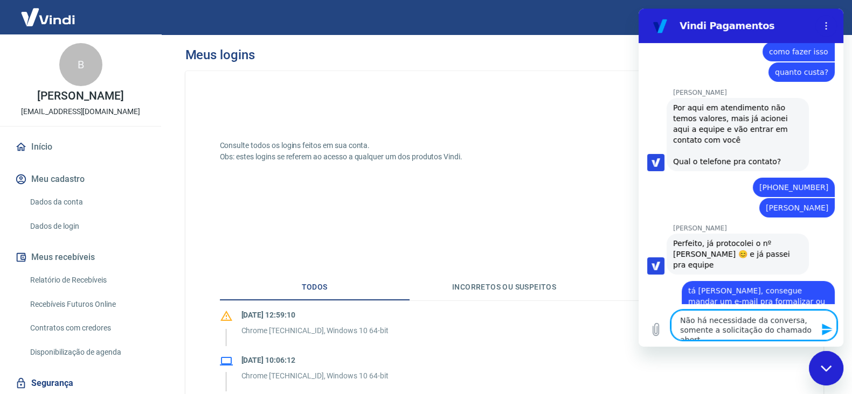
type textarea "Não há necessidade da conversa, somente a solicitação do chamado aberto"
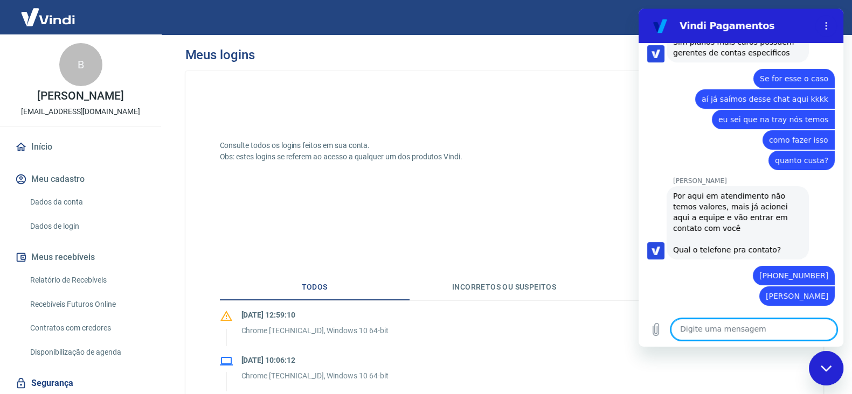
scroll to position [5004, 0]
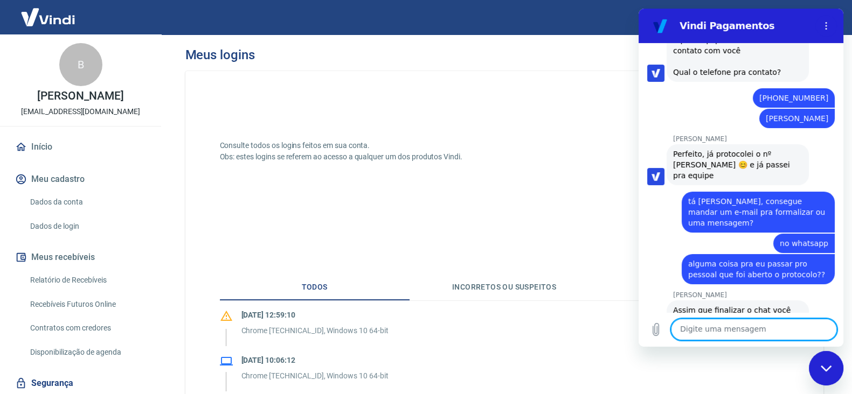
click at [762, 329] on textarea at bounding box center [754, 330] width 166 height 22
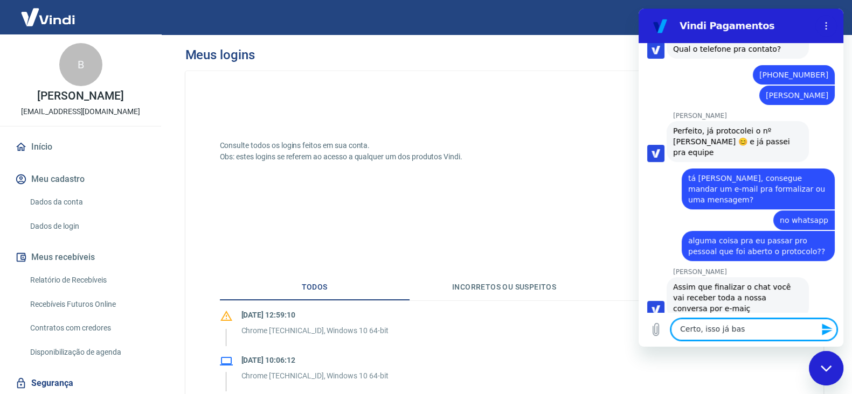
scroll to position [5036, 0]
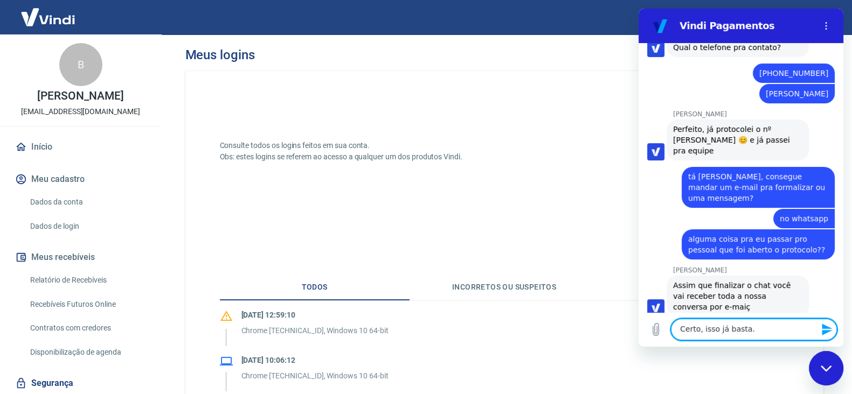
type textarea "Certo, isso já basta."
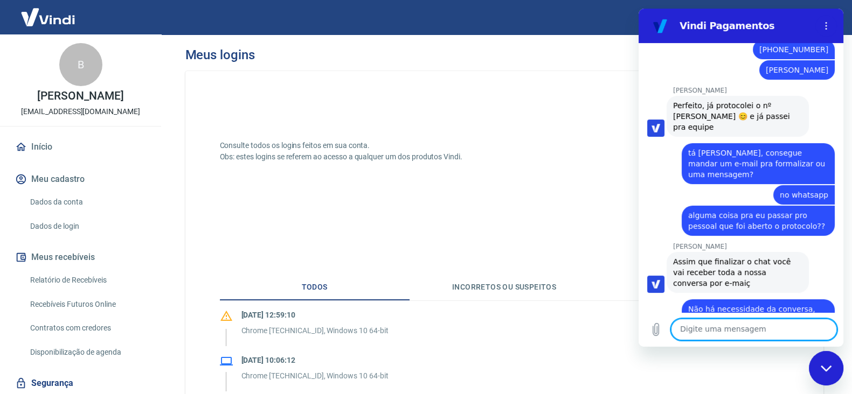
scroll to position [5061, 0]
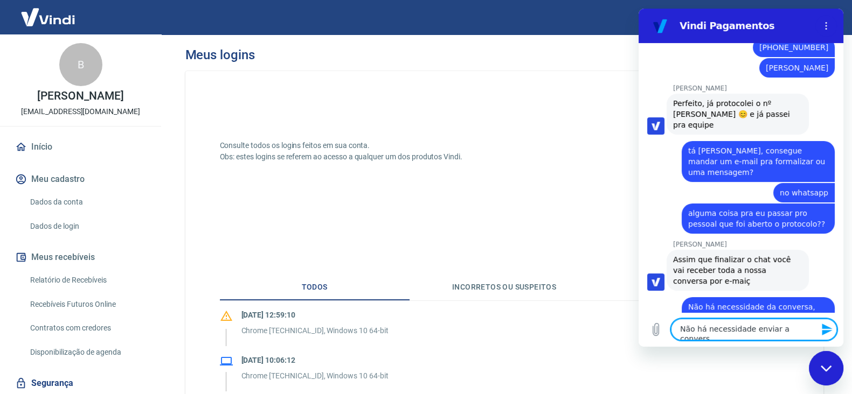
type textarea "Não há necessidade enviar a conversa"
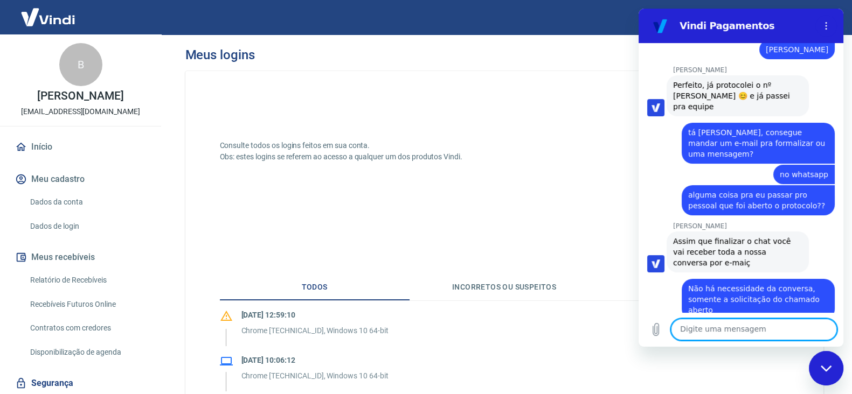
scroll to position [5082, 0]
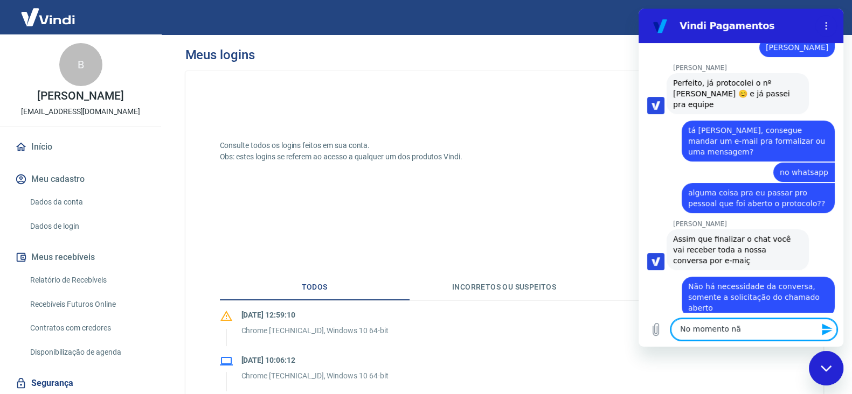
type textarea "No momento não"
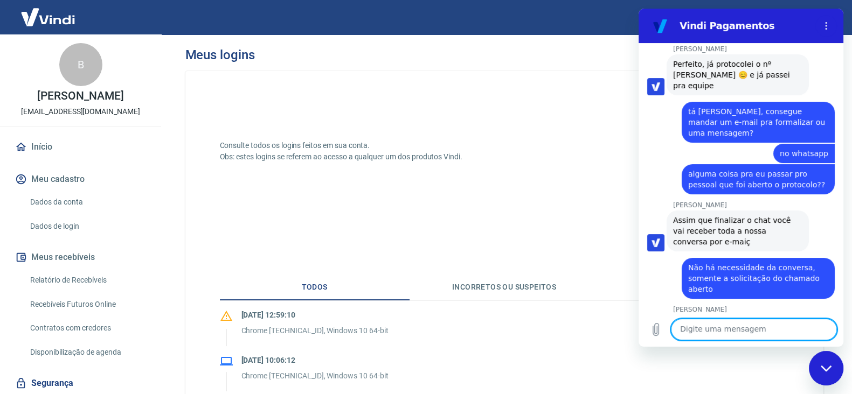
scroll to position [5102, 0]
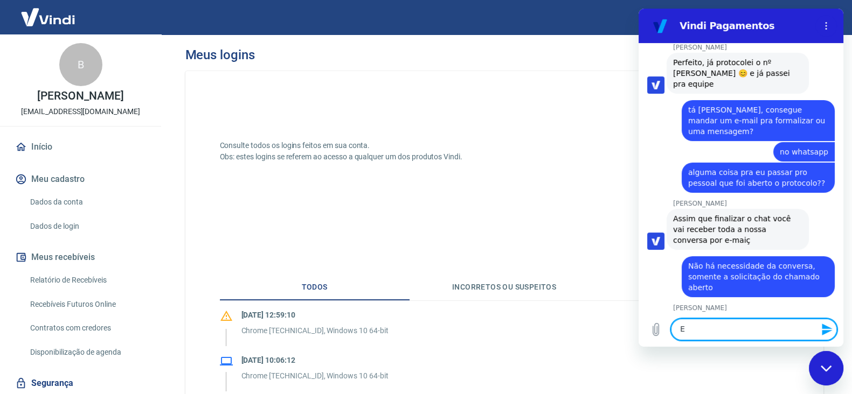
type textarea "E"
type textarea "é possíva"
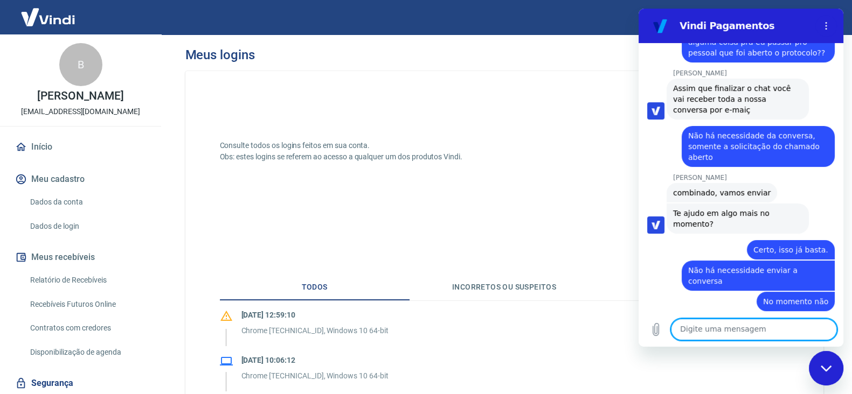
click at [737, 334] on textarea at bounding box center [754, 330] width 166 height 22
type textarea "não"
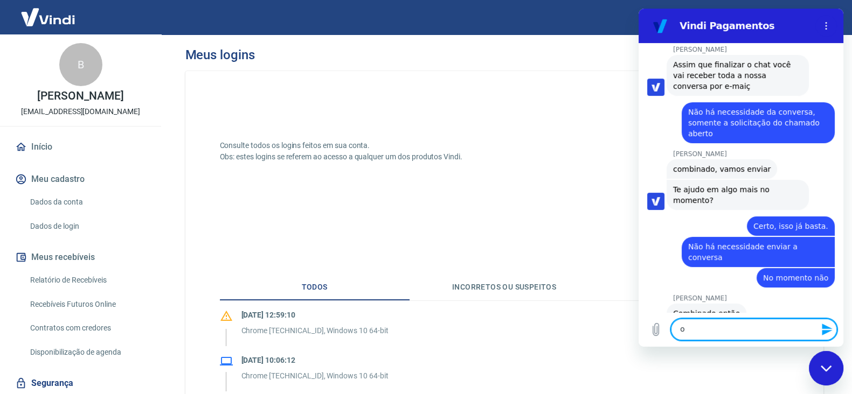
scroll to position [5259, 0]
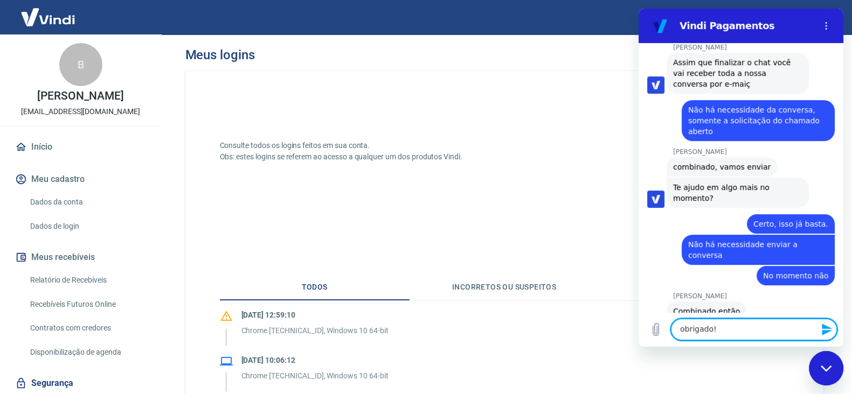
type textarea "obrigado!!"
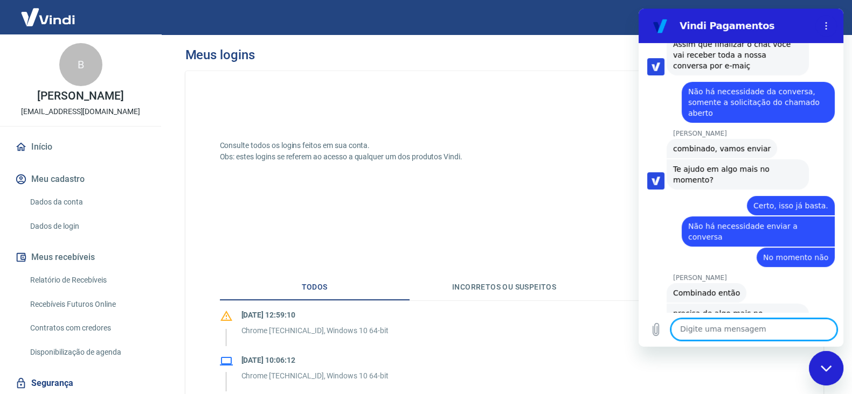
scroll to position [5279, 0]
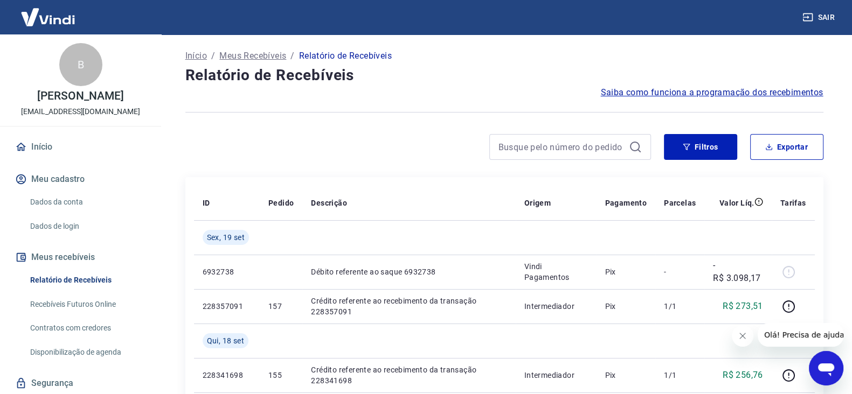
click at [48, 155] on link "Início" at bounding box center [80, 147] width 135 height 24
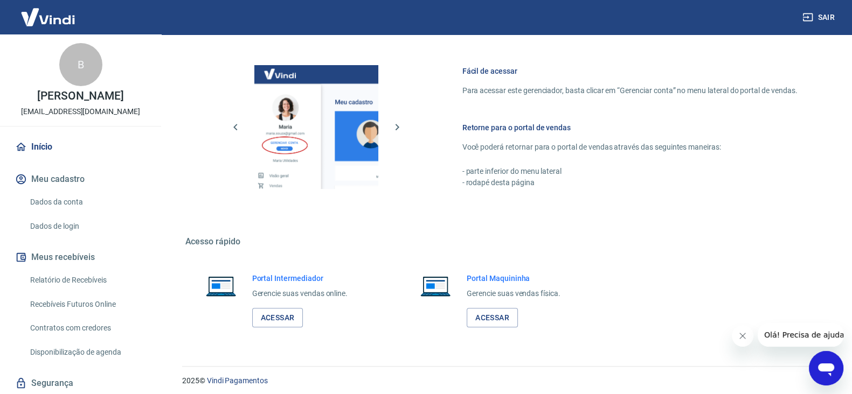
scroll to position [556, 0]
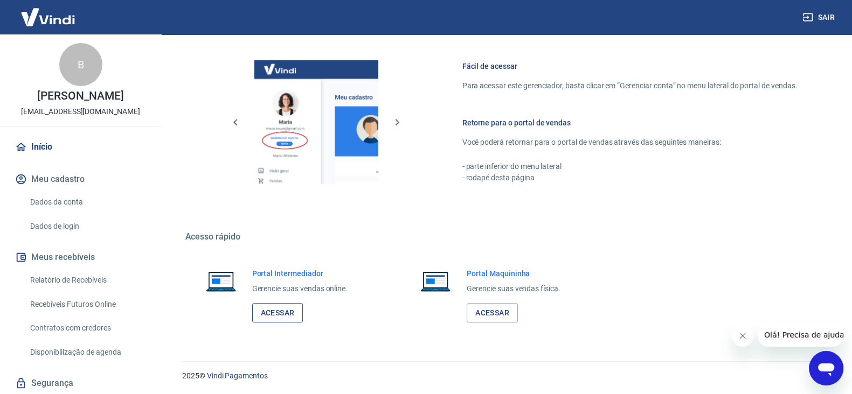
click at [281, 308] on link "Acessar" at bounding box center [277, 313] width 51 height 20
click at [293, 305] on link "Acessar" at bounding box center [277, 313] width 51 height 20
click at [265, 308] on link "Acessar" at bounding box center [277, 313] width 51 height 20
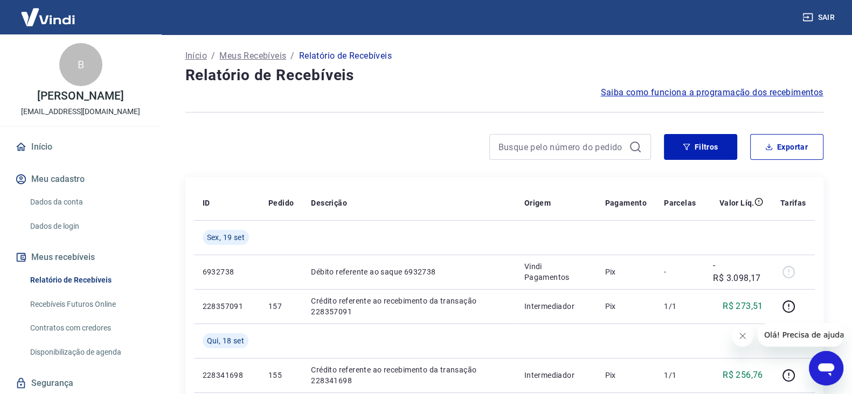
click at [743, 337] on icon "Fechar mensagem da empresa" at bounding box center [742, 335] width 5 height 5
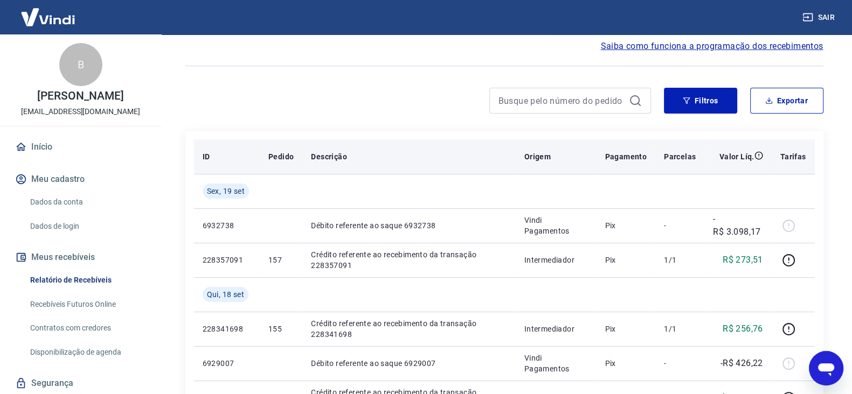
scroll to position [67, 0]
